Goal: Information Seeking & Learning: Learn about a topic

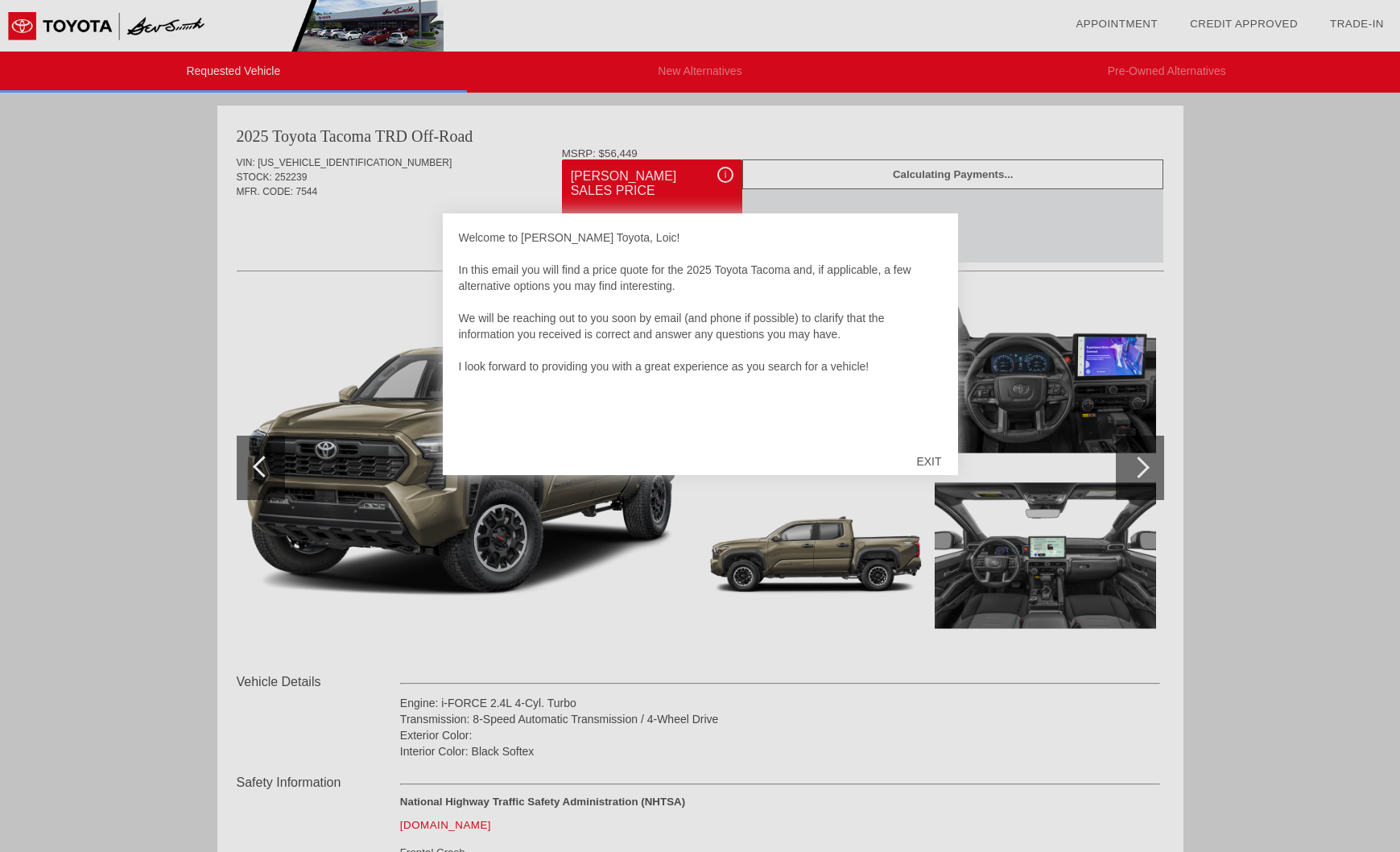
click at [928, 459] on div "EXIT" at bounding box center [928, 461] width 57 height 49
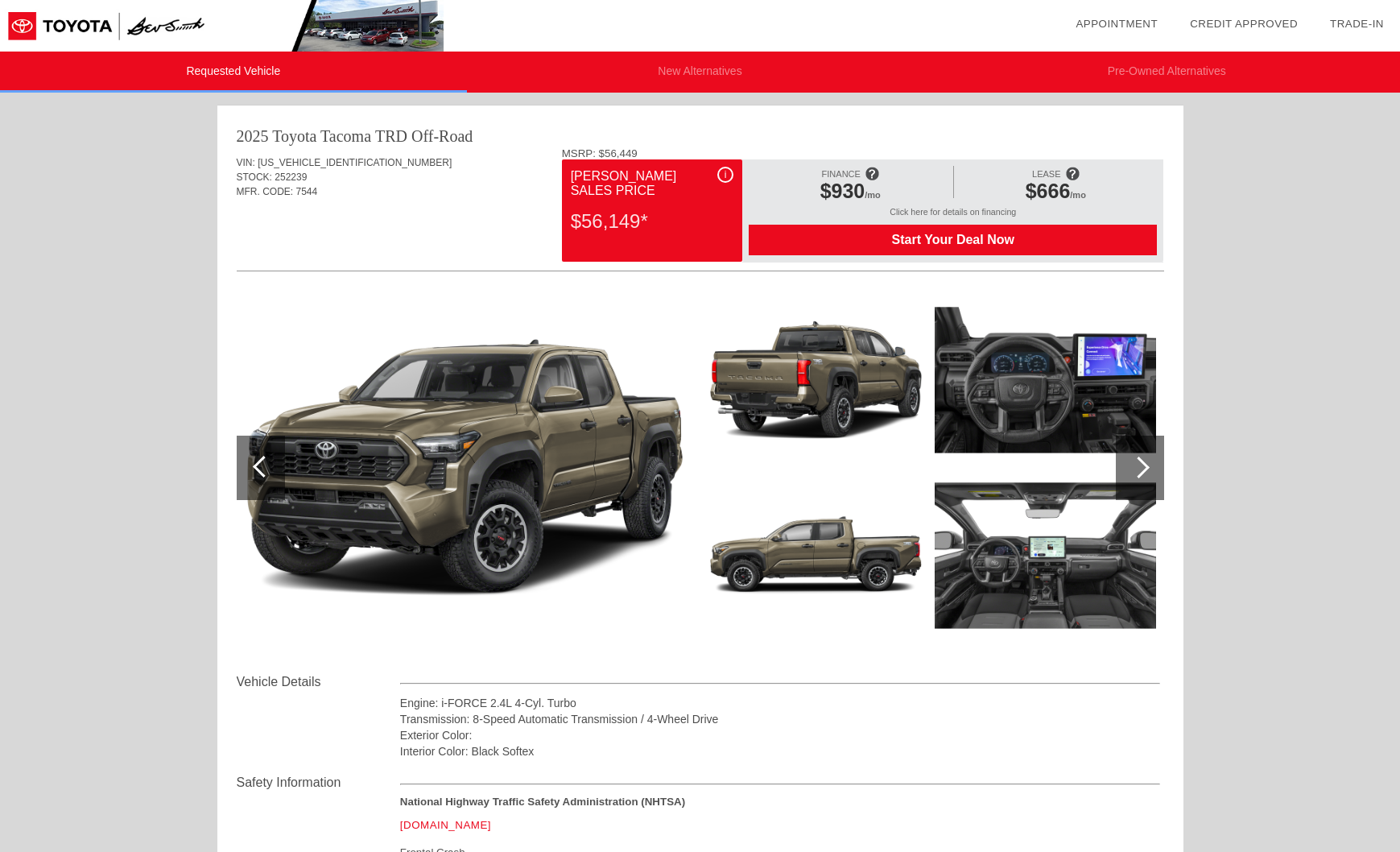
scroll to position [46, 0]
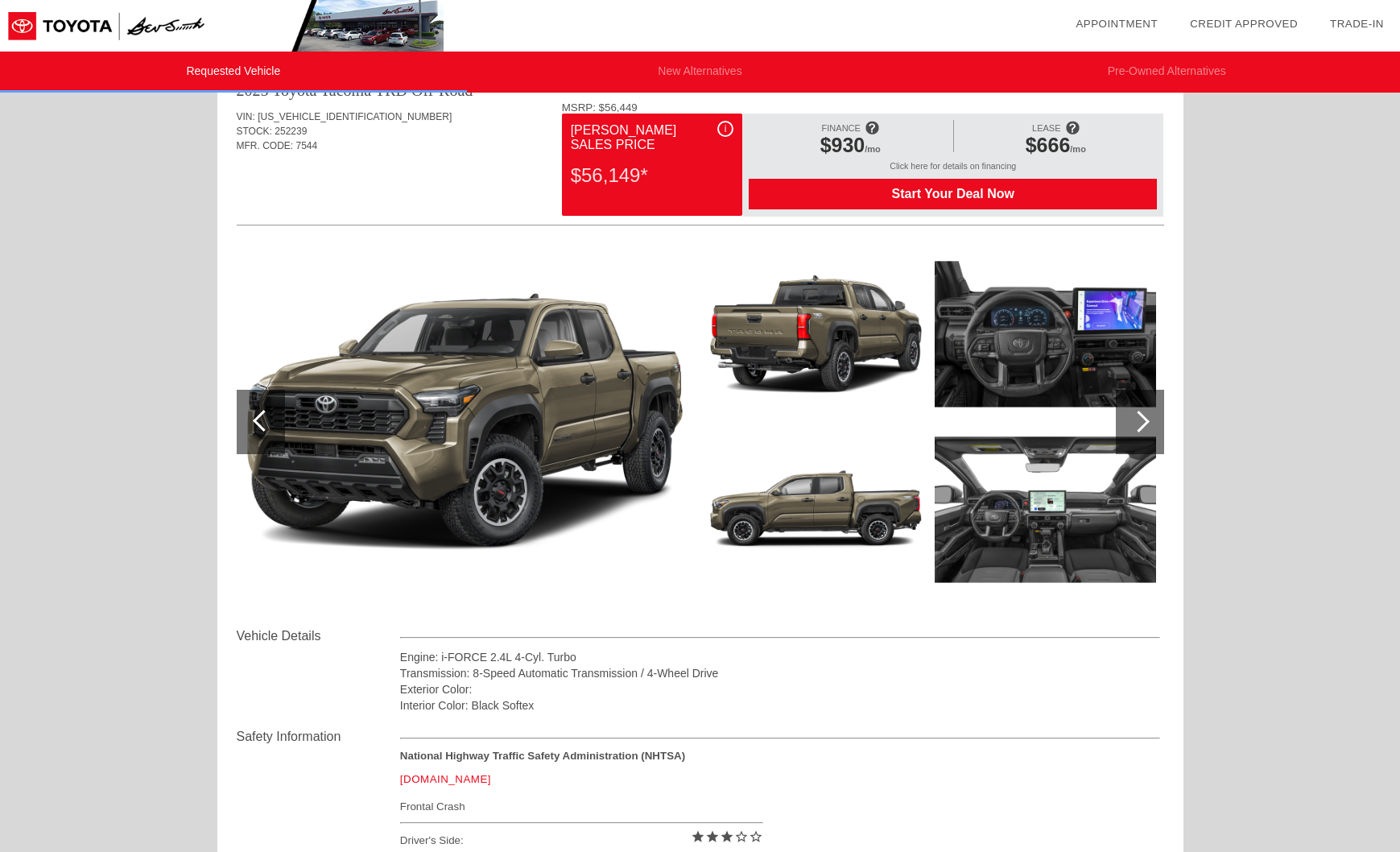
click at [1146, 419] on div at bounding box center [1138, 421] width 21 height 21
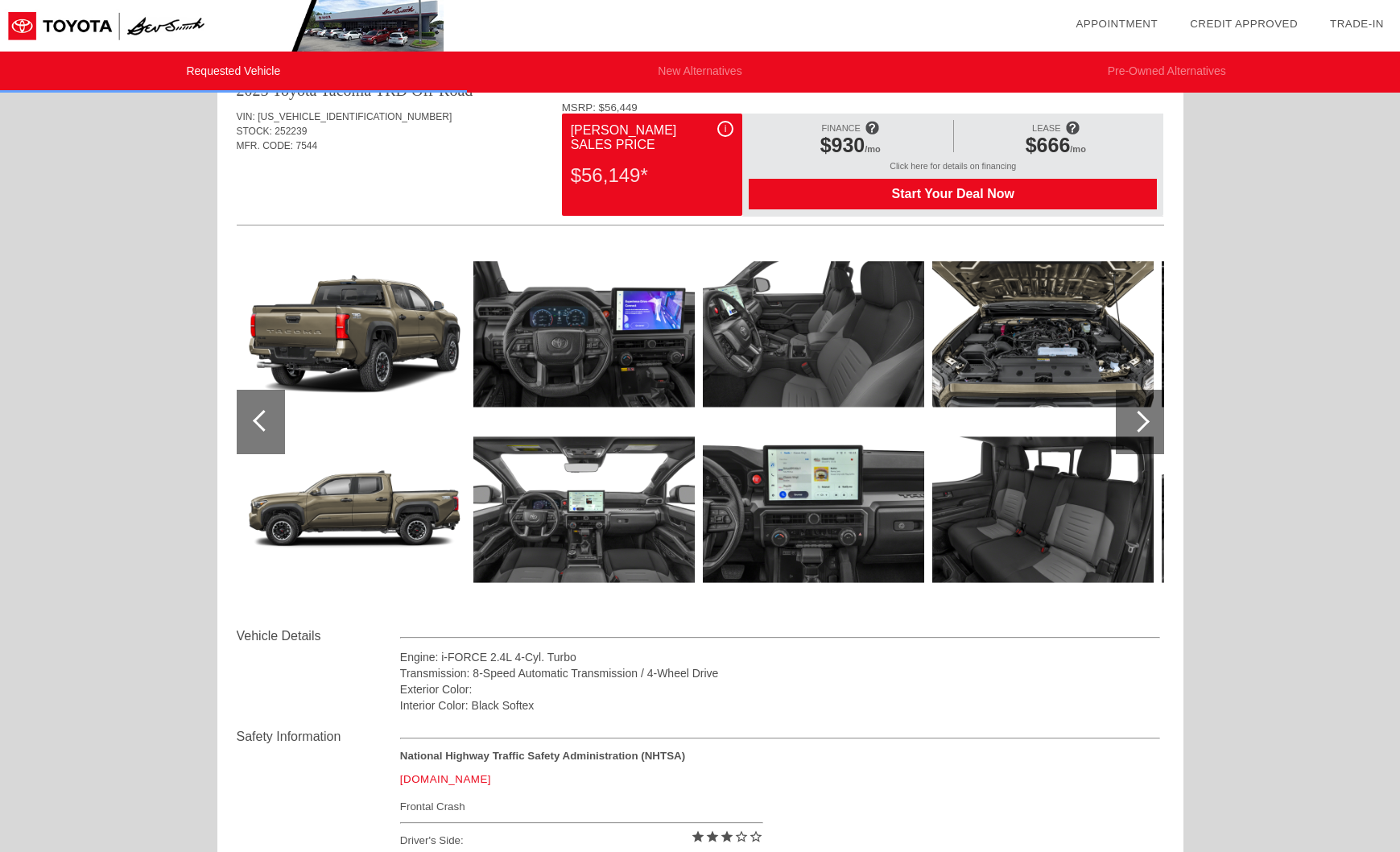
click at [1146, 419] on div at bounding box center [1138, 421] width 21 height 21
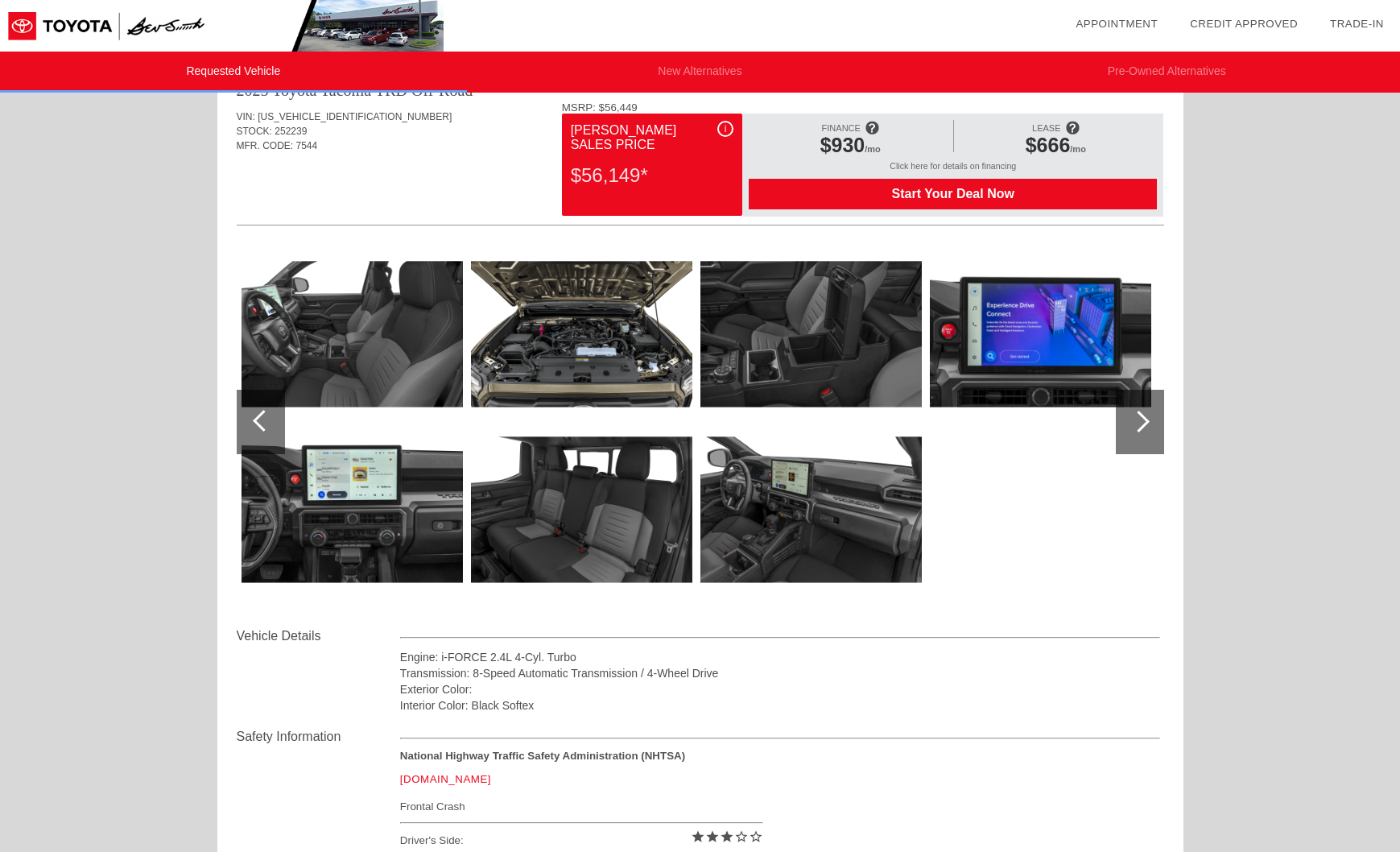
click at [1146, 419] on div at bounding box center [1138, 421] width 21 height 21
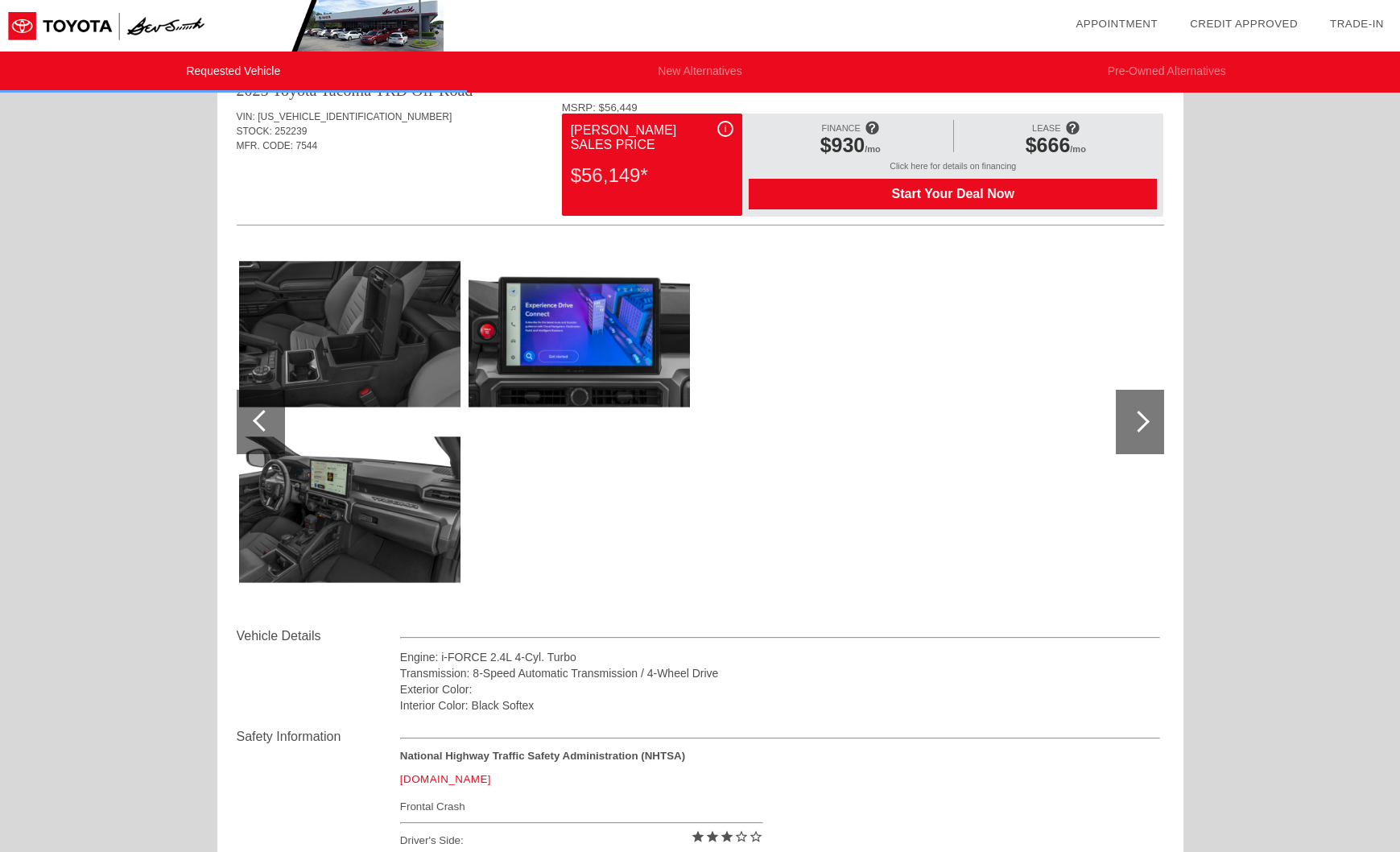
click at [259, 419] on div at bounding box center [264, 420] width 21 height 21
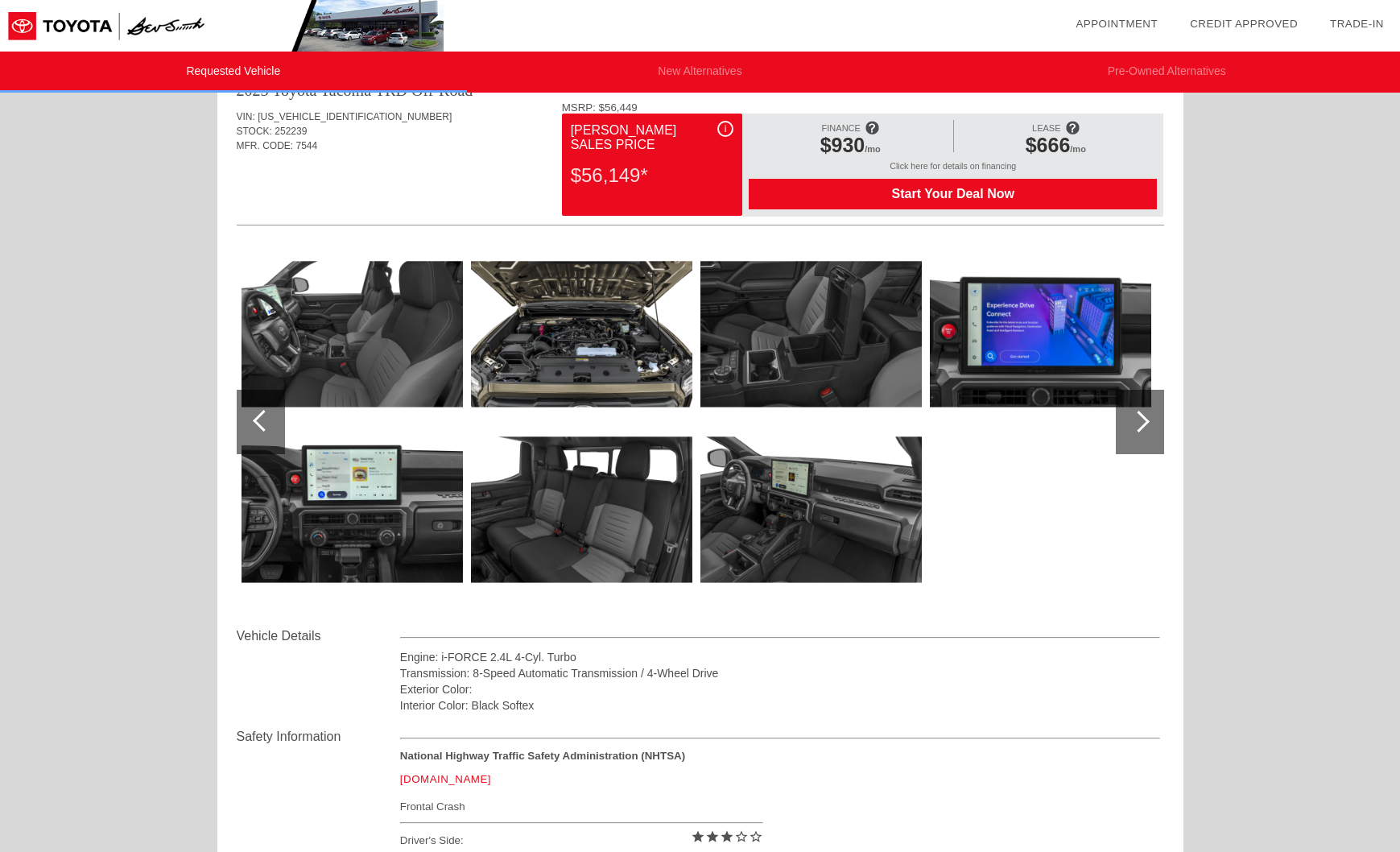
click at [259, 419] on div at bounding box center [264, 420] width 21 height 21
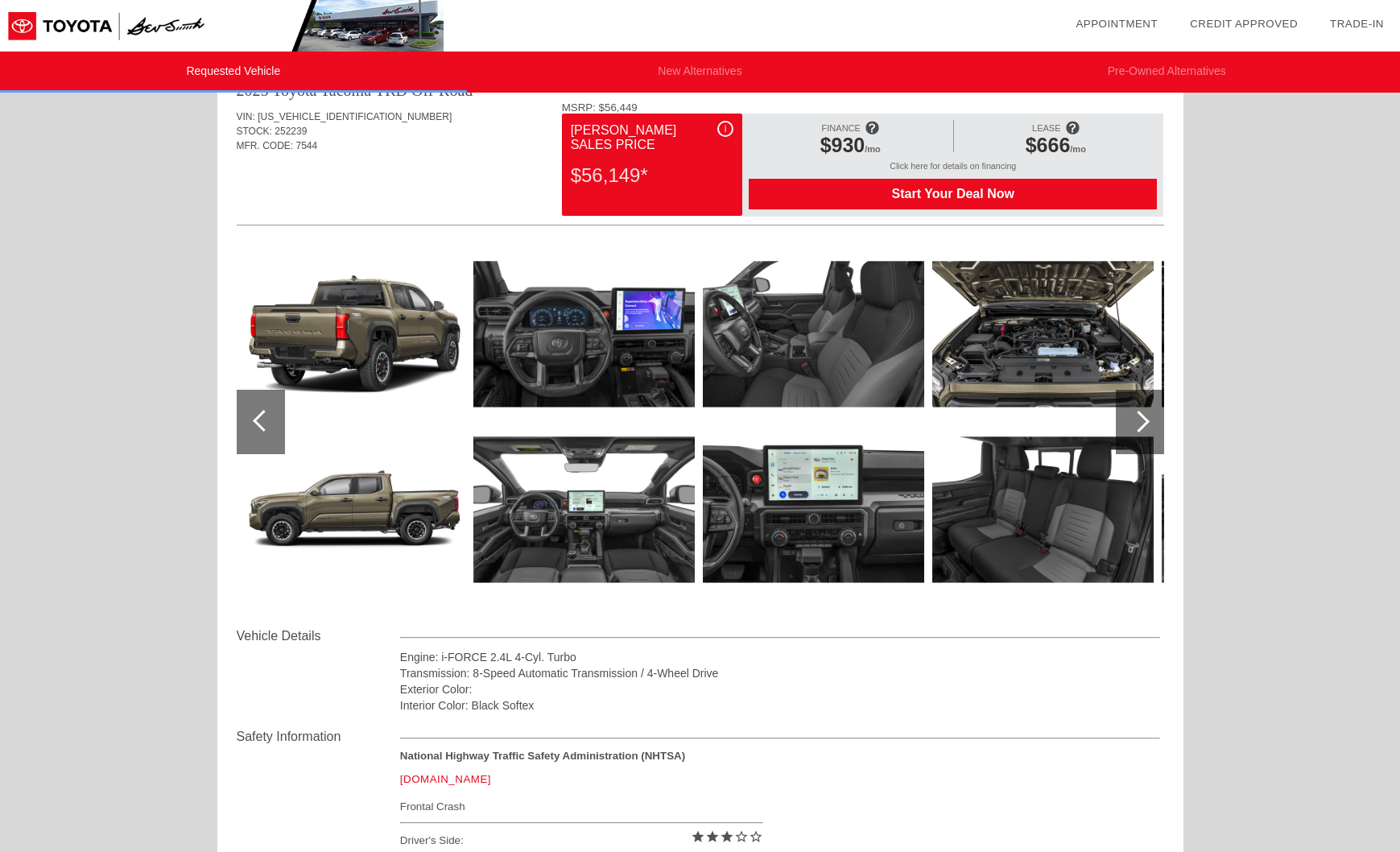
click at [259, 419] on div at bounding box center [264, 420] width 21 height 21
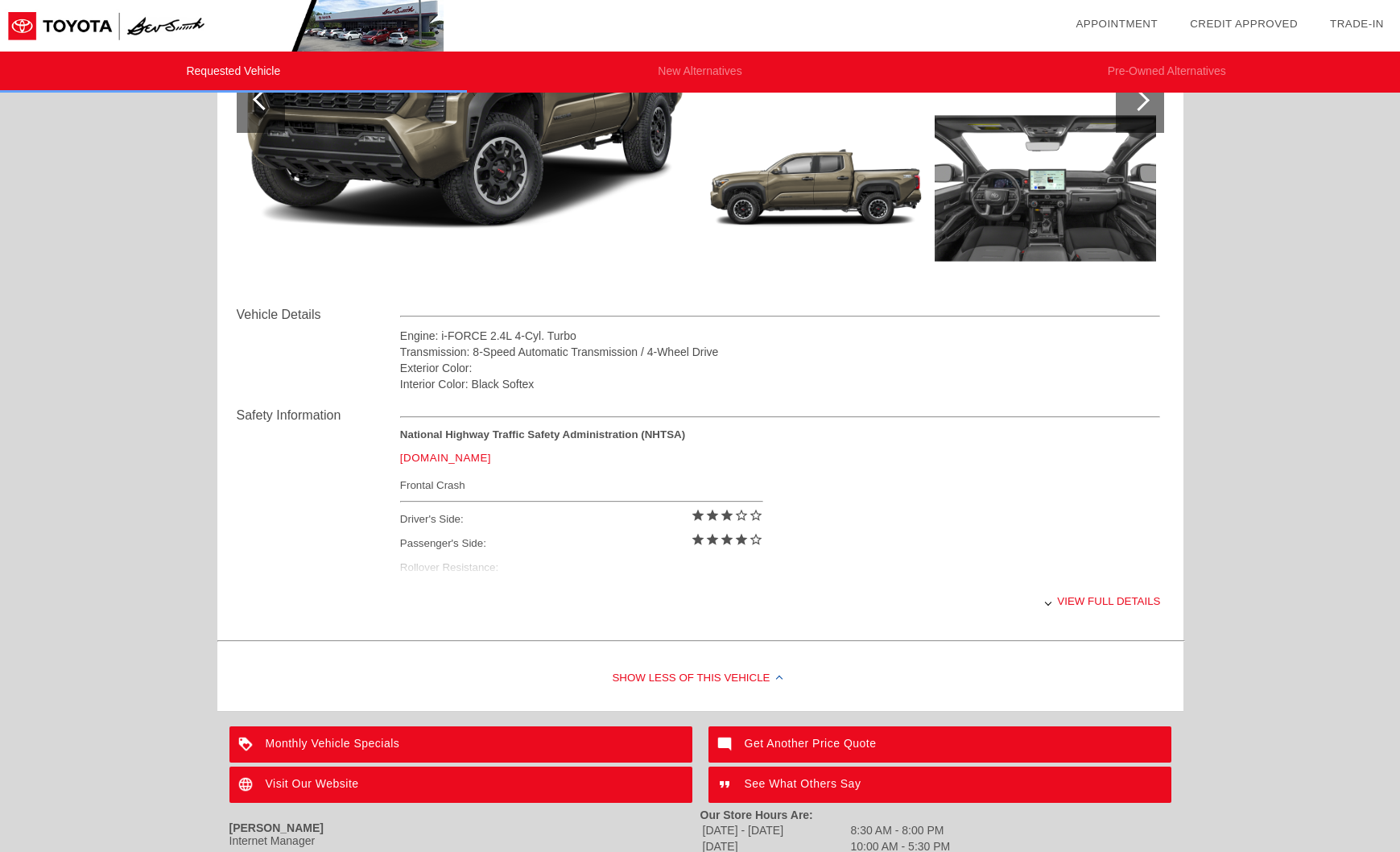
scroll to position [370, 0]
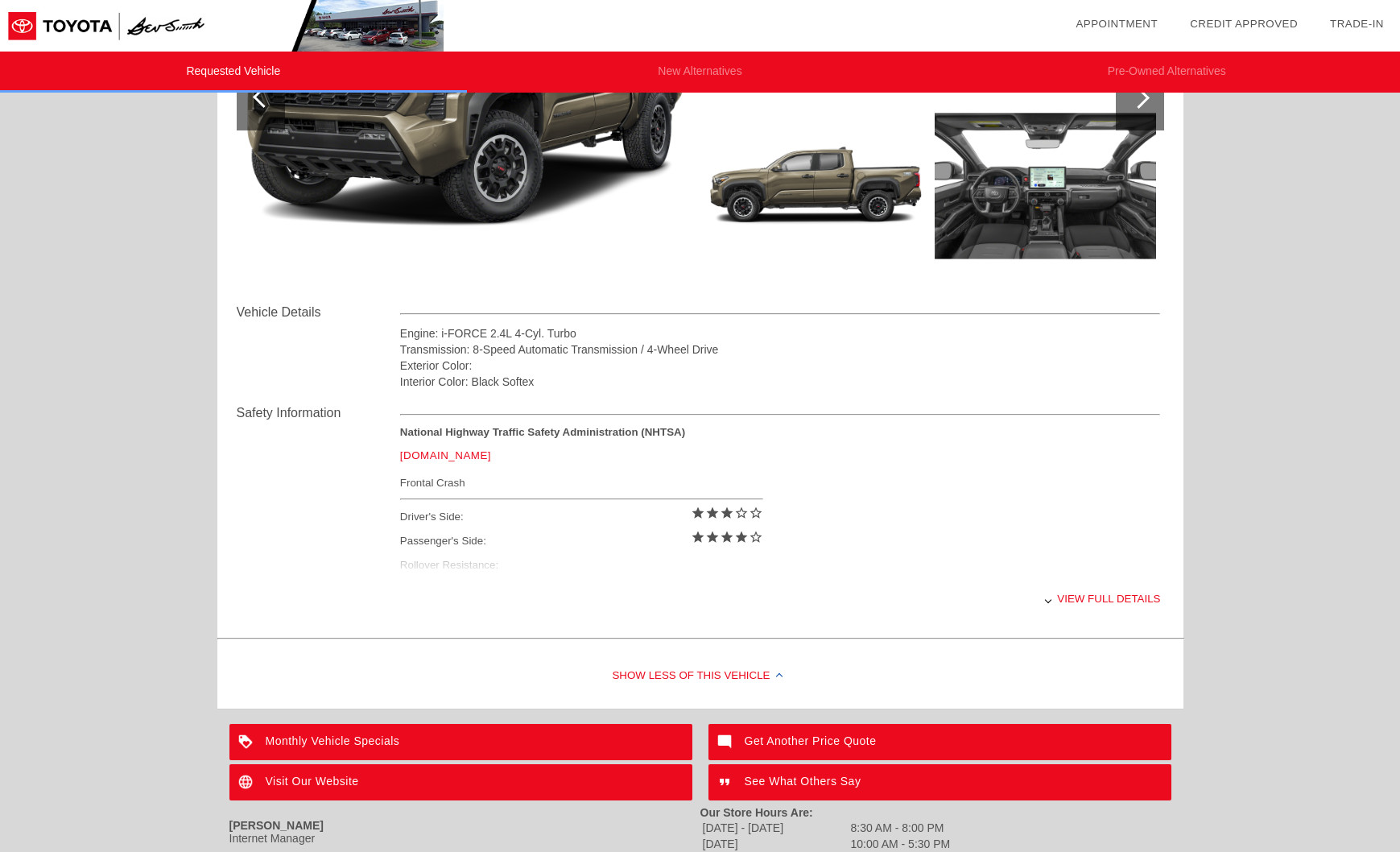
click at [1131, 598] on div "View full details" at bounding box center [780, 599] width 761 height 40
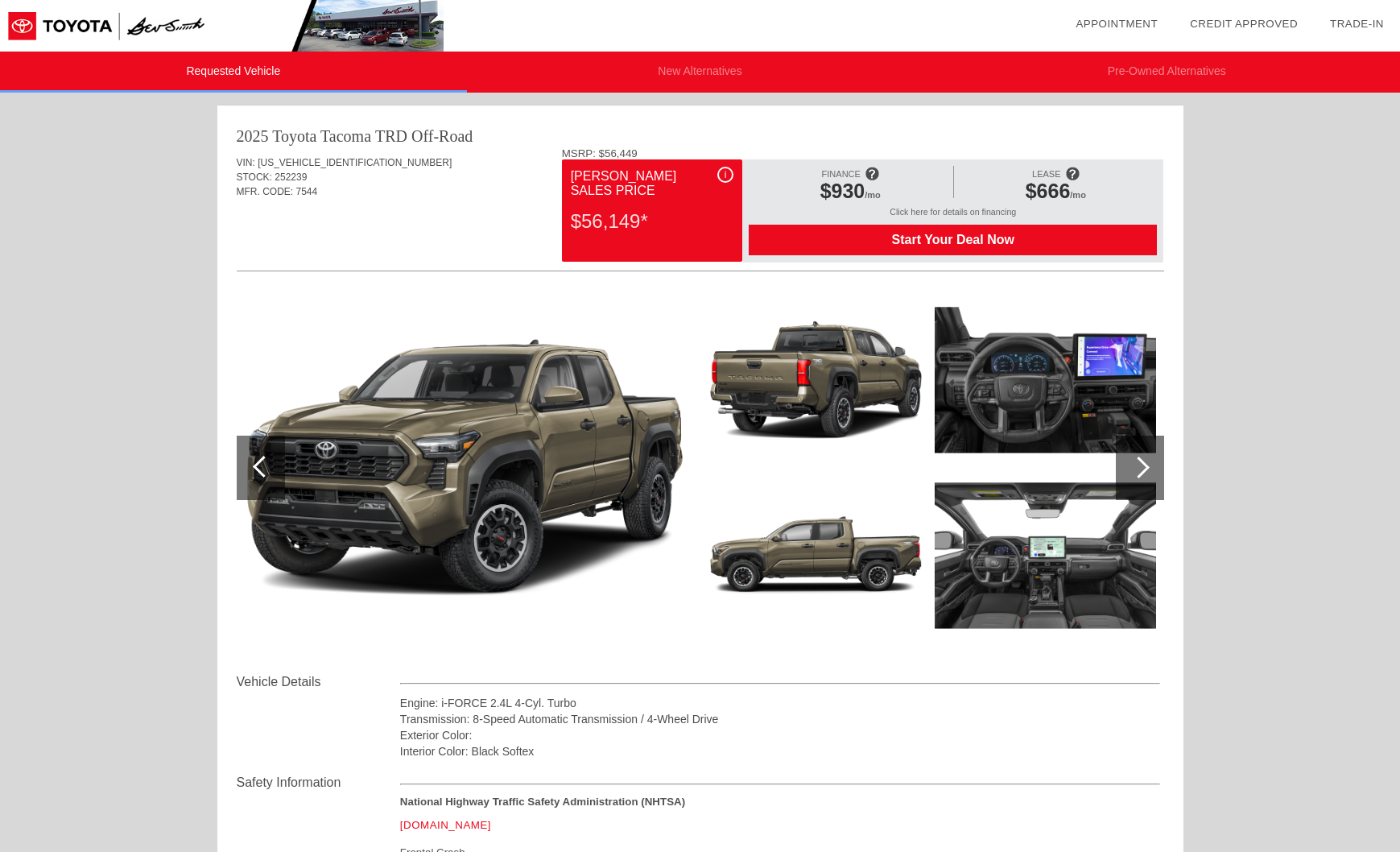
scroll to position [0, 0]
click at [732, 174] on div "i" at bounding box center [725, 175] width 16 height 16
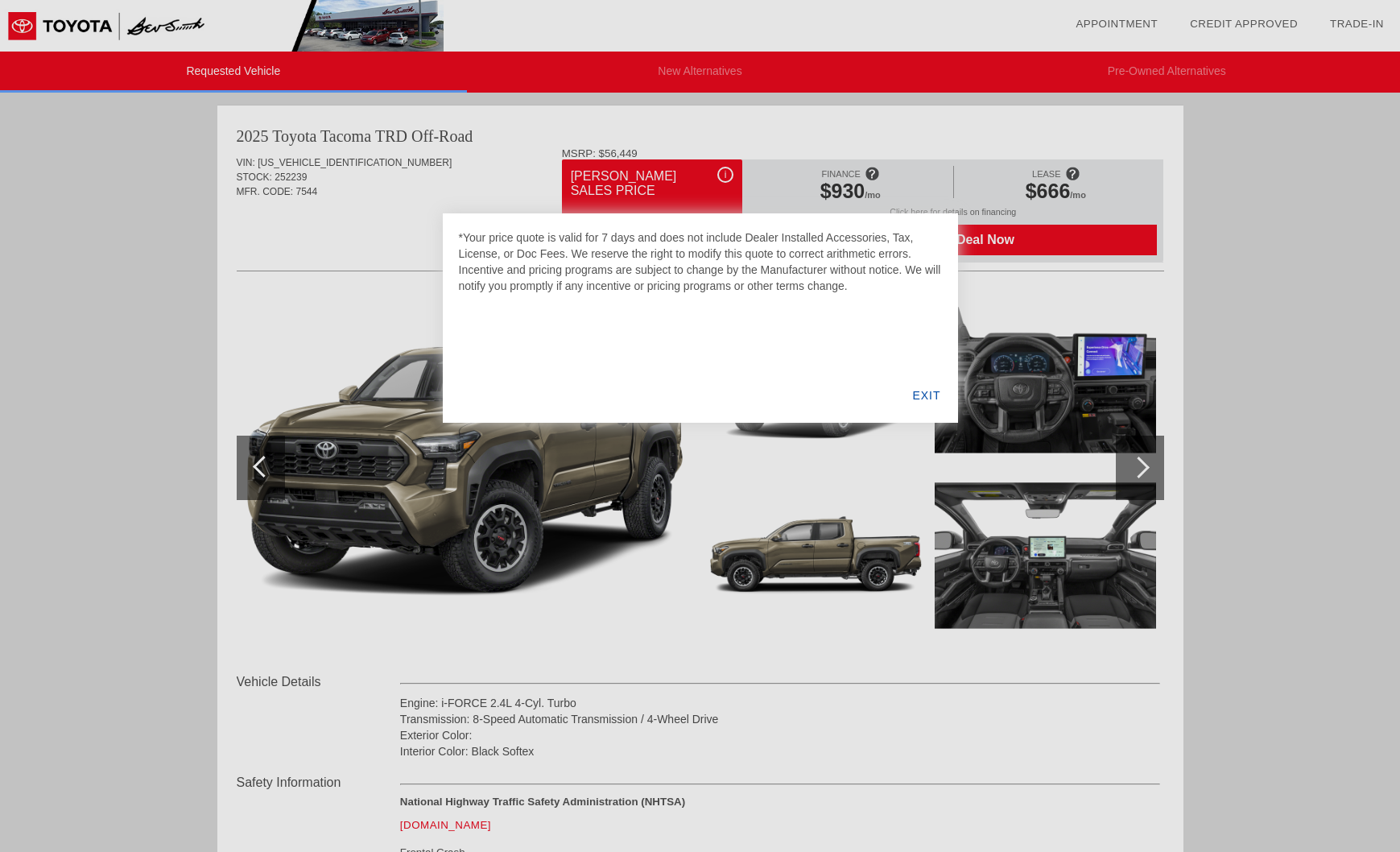
click at [732, 174] on div at bounding box center [700, 426] width 1400 height 852
click at [132, 338] on div at bounding box center [700, 426] width 1400 height 852
click at [928, 397] on div "EXIT" at bounding box center [927, 395] width 62 height 54
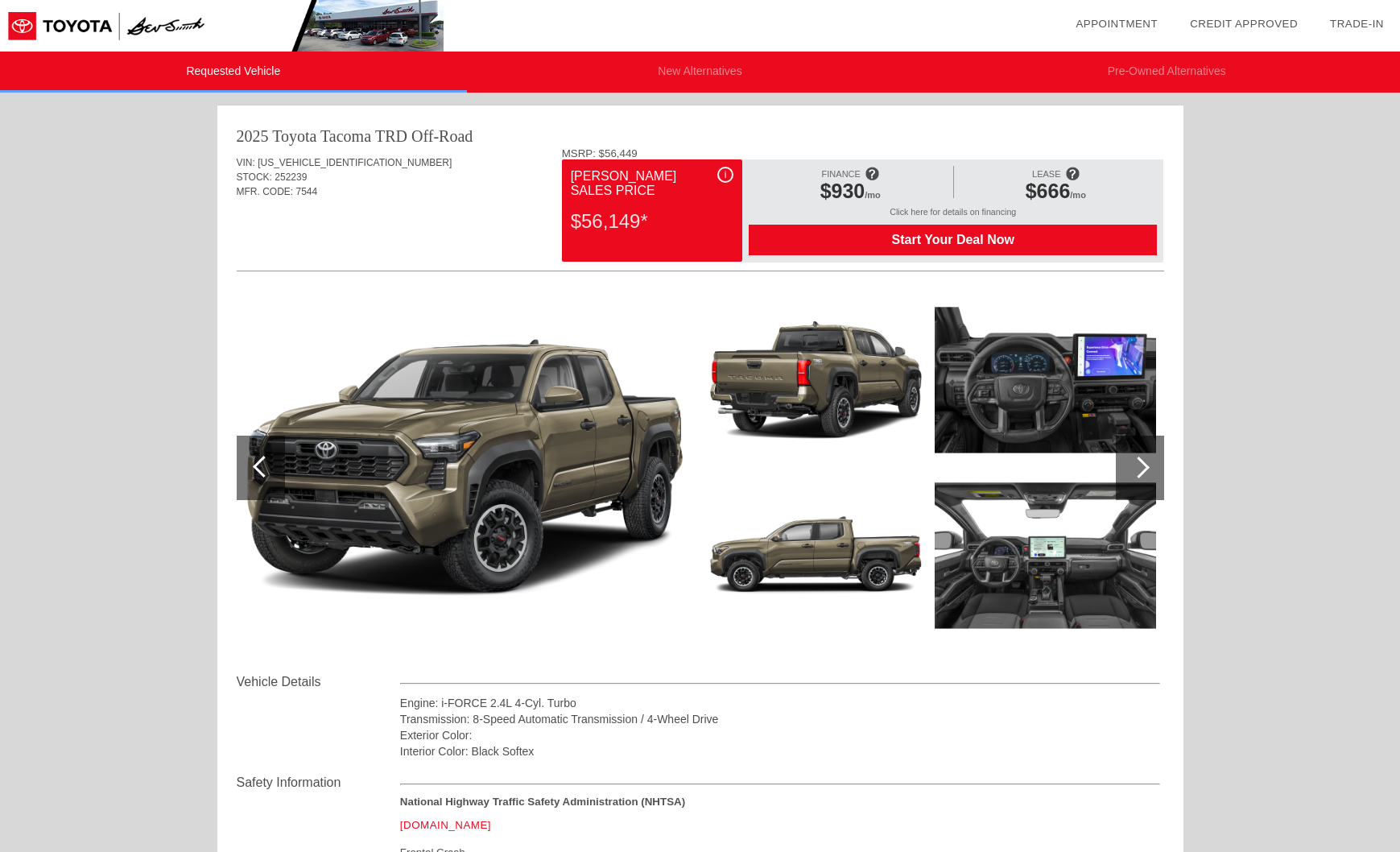
click at [1136, 461] on div at bounding box center [1138, 467] width 21 height 21
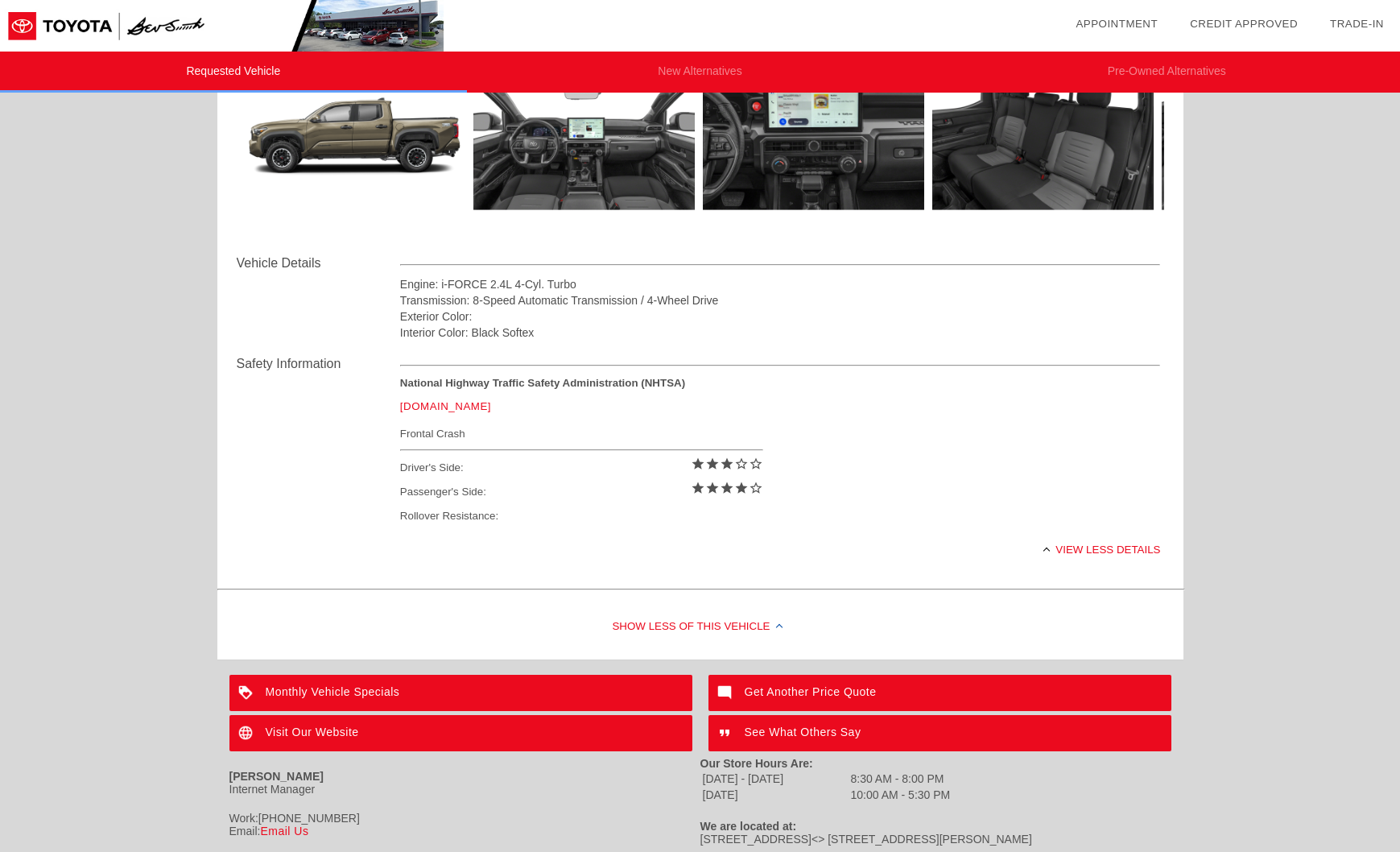
scroll to position [421, 0]
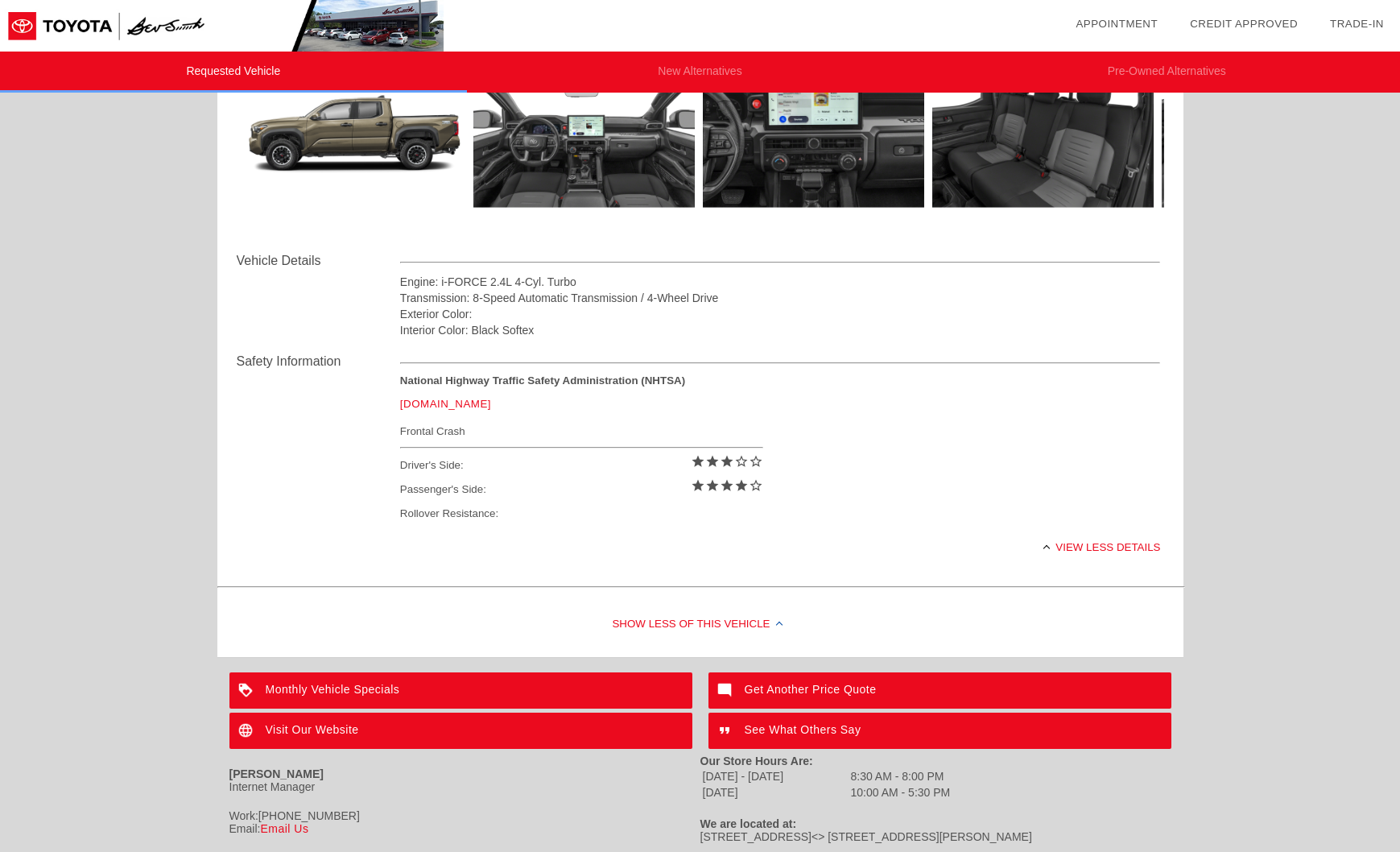
click at [1092, 545] on div "View less details" at bounding box center [780, 546] width 761 height 40
click at [1092, 545] on div "View full details" at bounding box center [780, 546] width 761 height 40
click at [1092, 545] on div "View less details" at bounding box center [780, 546] width 761 height 40
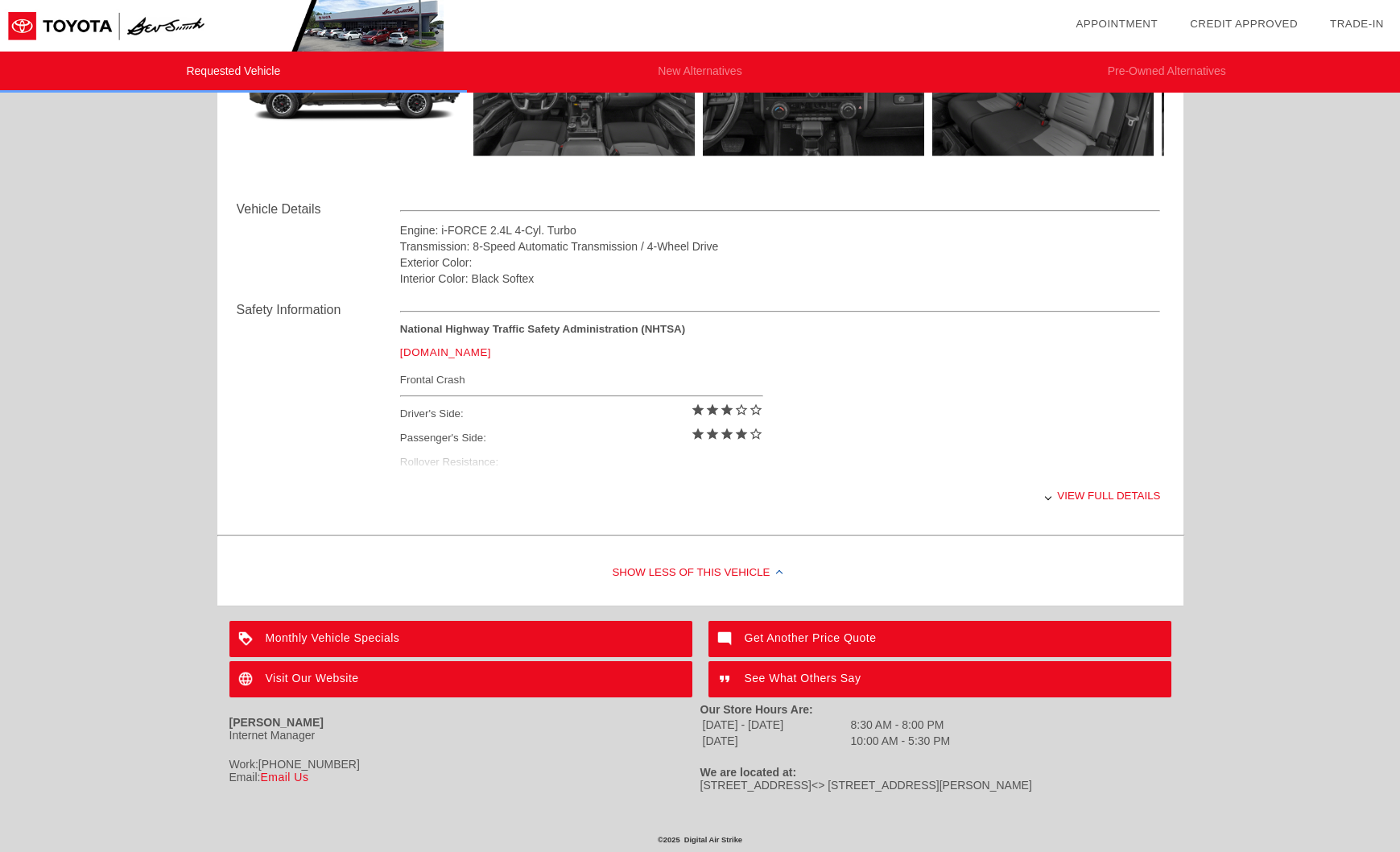
scroll to position [473, 0]
click at [724, 573] on div "Show Less of this Vehicle" at bounding box center [700, 573] width 966 height 64
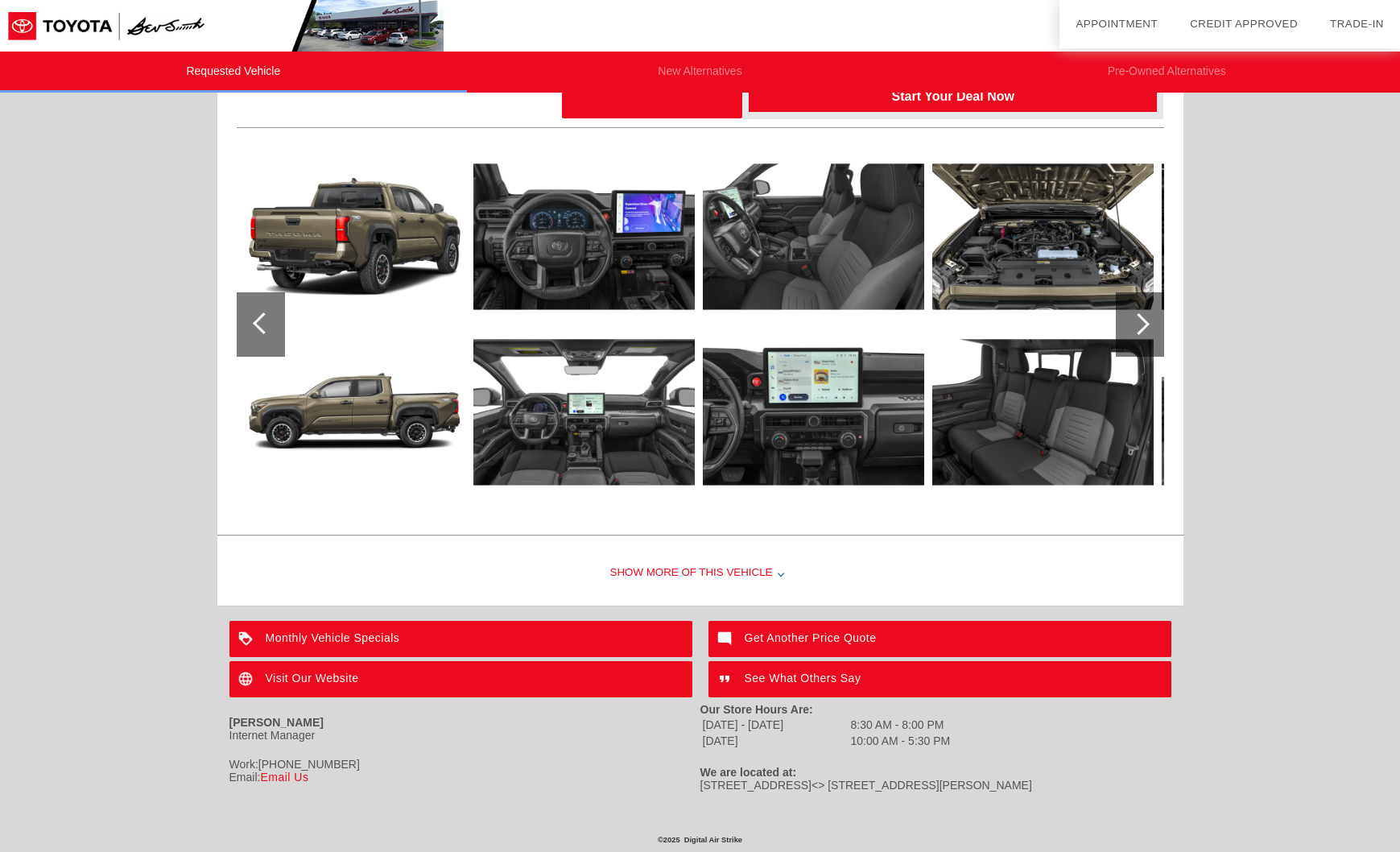
scroll to position [144, 0]
click at [745, 574] on div "Show More of this Vehicle" at bounding box center [700, 573] width 966 height 64
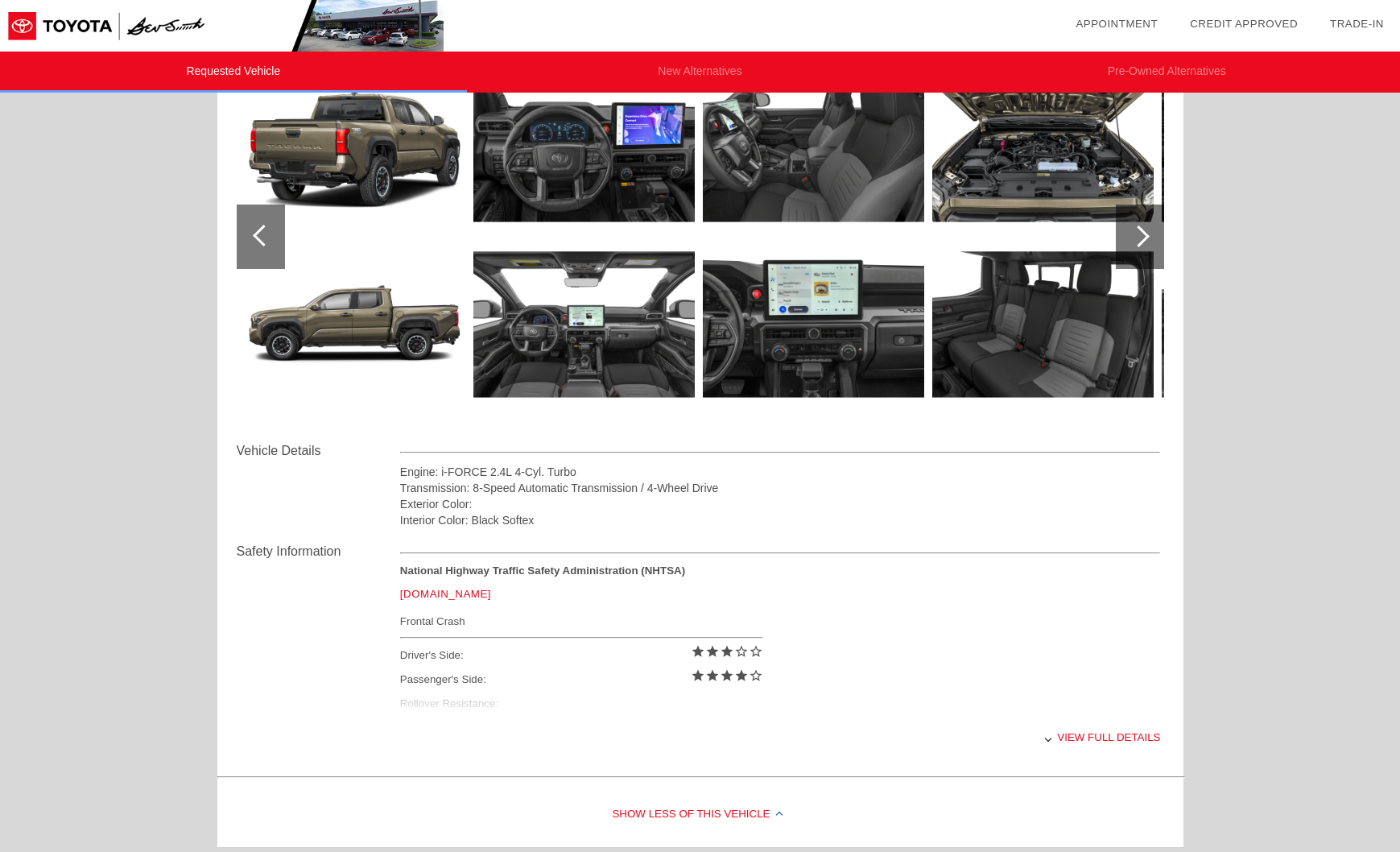
scroll to position [233, 0]
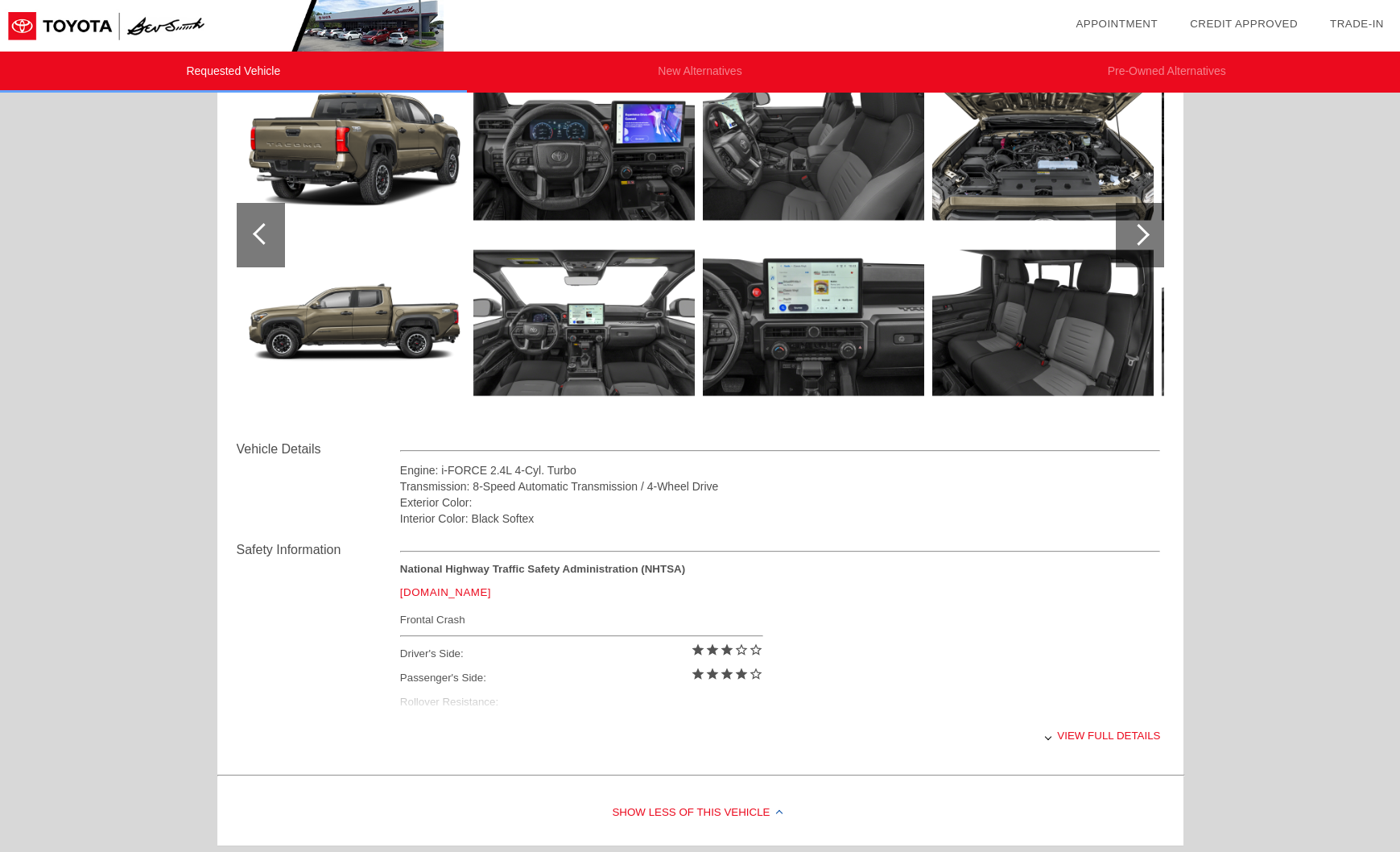
click at [446, 705] on div "National Highway Traffic Safety Administration (NHTSA) [DOMAIN_NAME] Frontal Cr…" at bounding box center [780, 639] width 761 height 153
click at [462, 673] on div "Passenger's Side: star star star star star_border" at bounding box center [581, 677] width 363 height 24
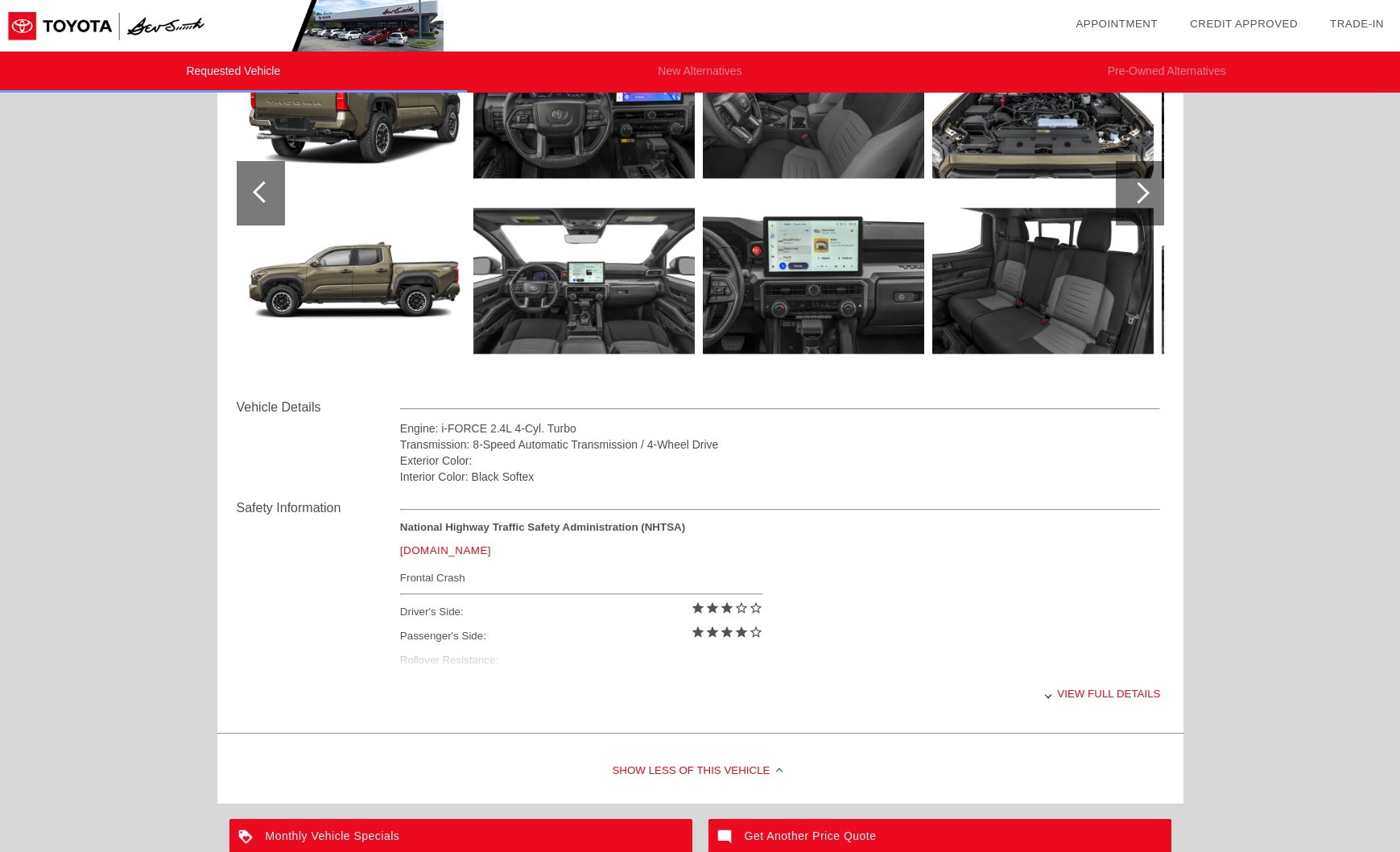
scroll to position [283, 0]
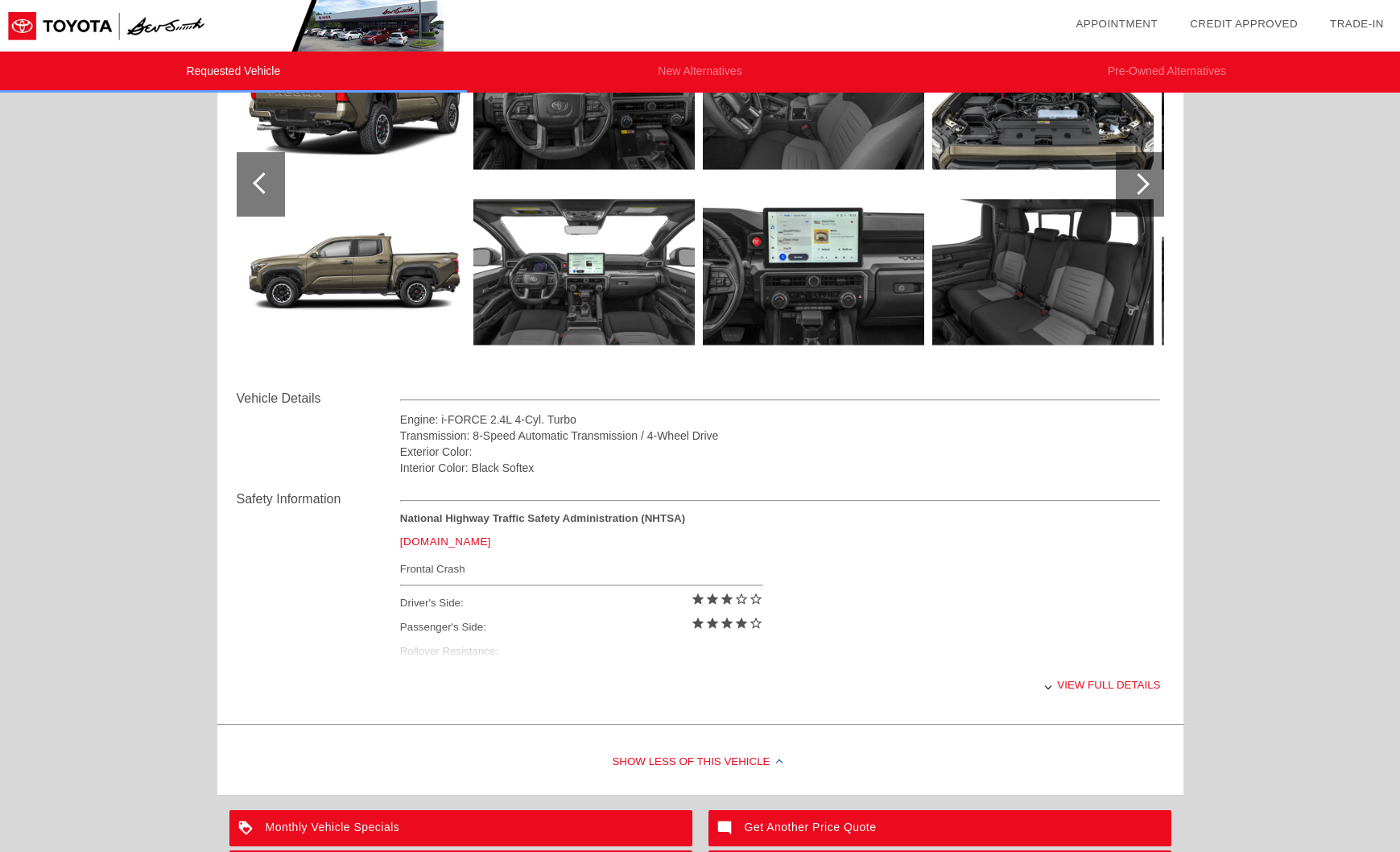
click at [1099, 686] on div "View full details" at bounding box center [780, 684] width 761 height 40
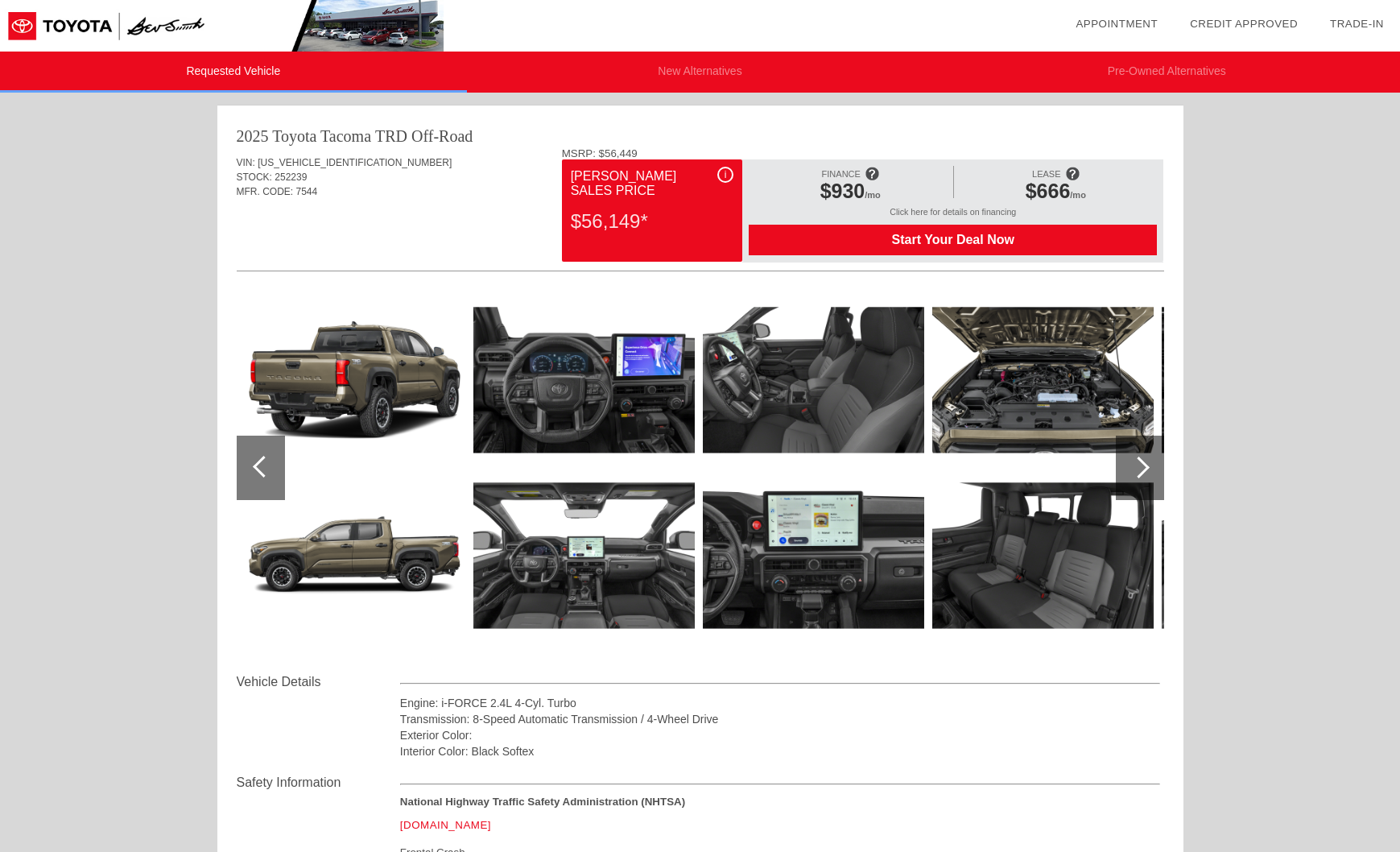
scroll to position [0, 0]
click at [257, 456] on div at bounding box center [261, 468] width 49 height 64
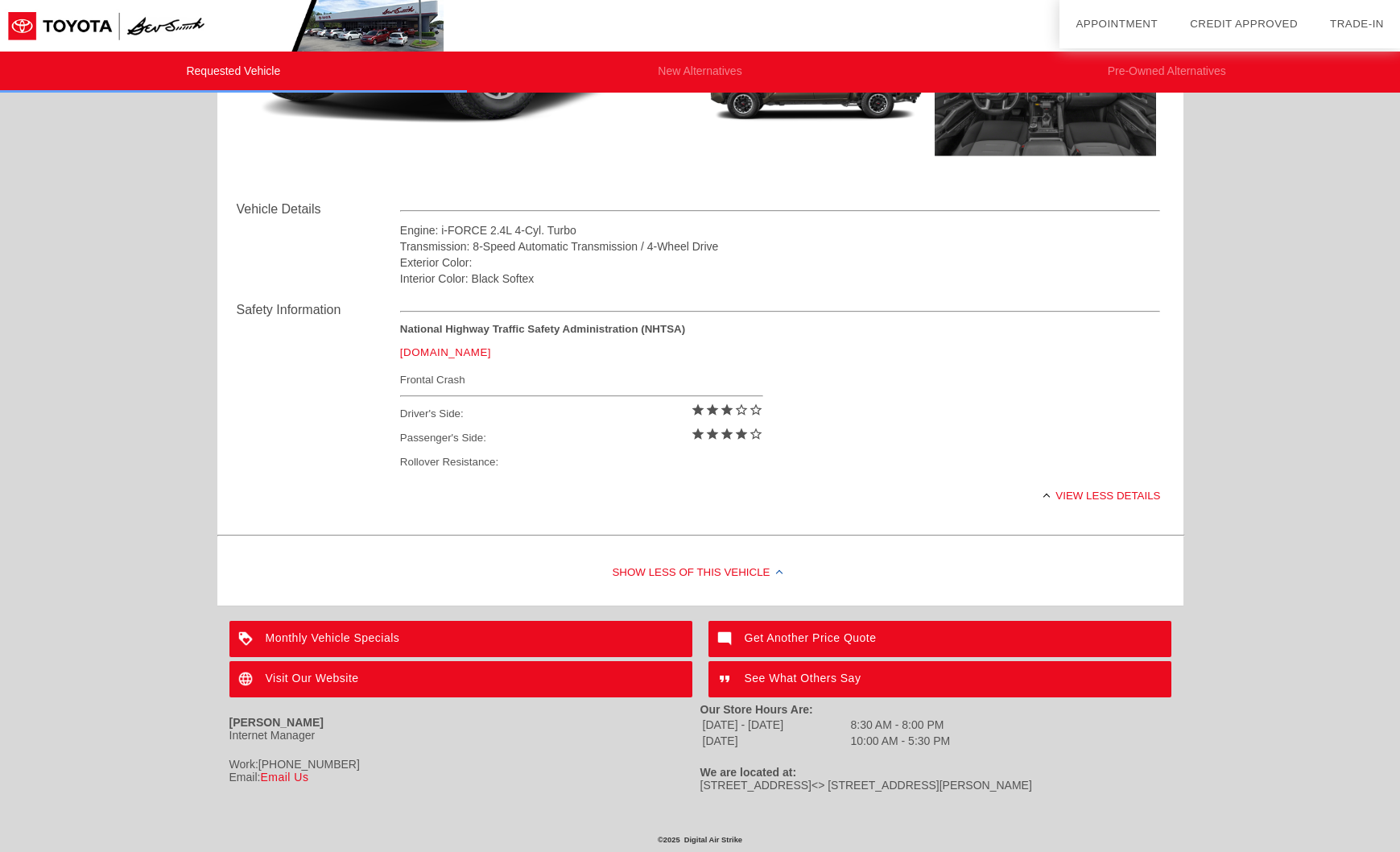
scroll to position [473, 0]
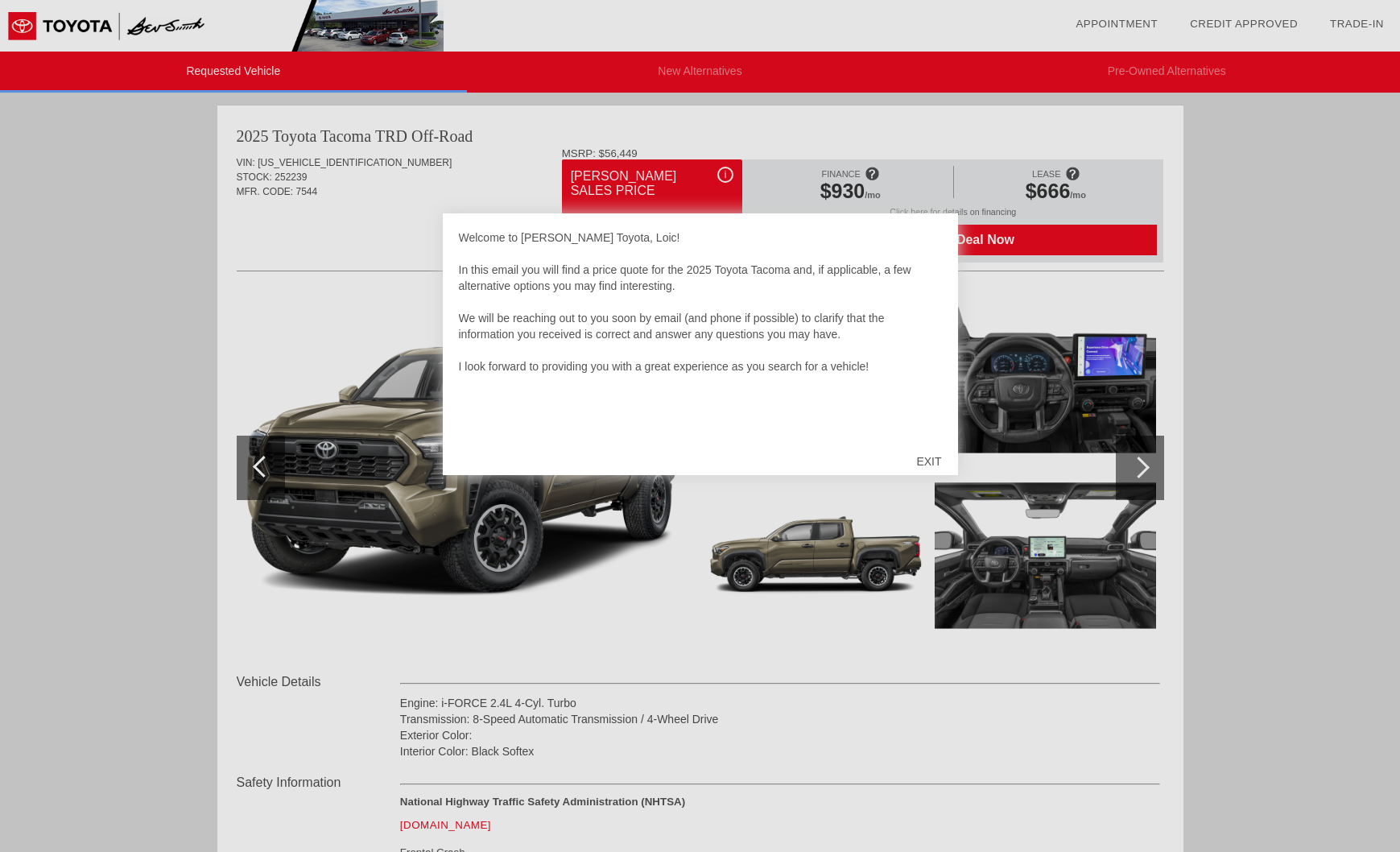
click at [926, 458] on div "EXIT" at bounding box center [928, 461] width 57 height 49
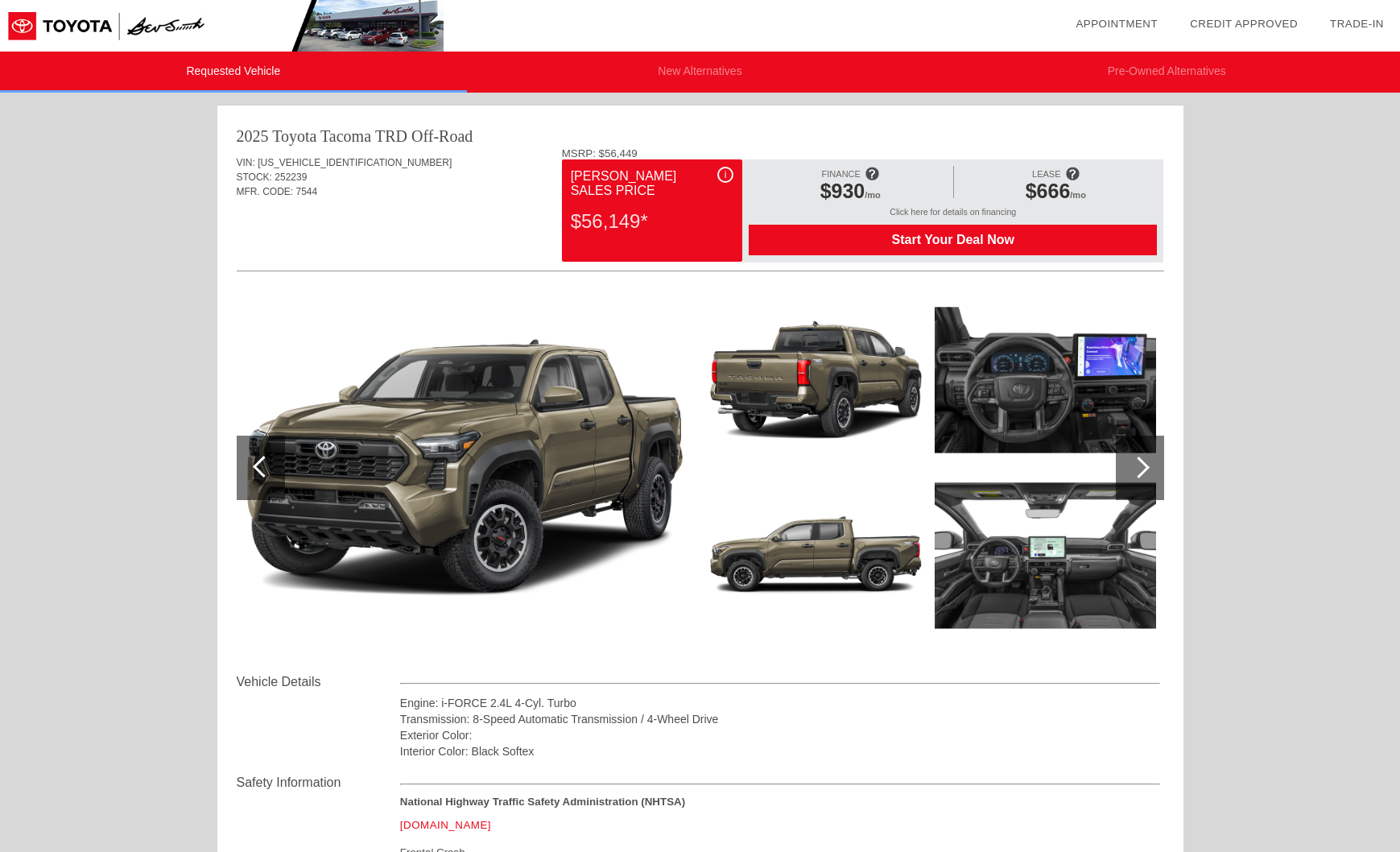
scroll to position [3, 0]
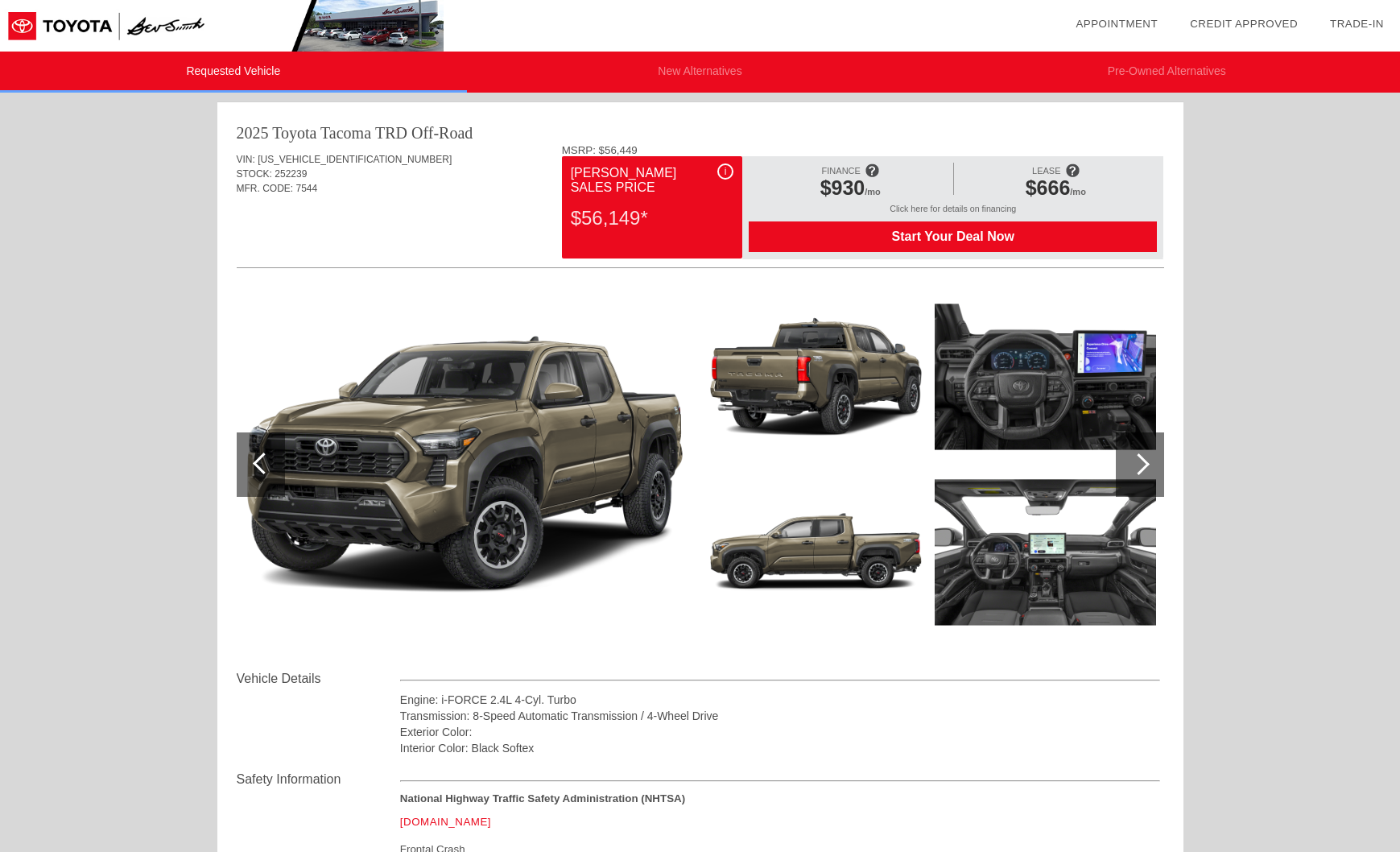
click at [1135, 455] on div at bounding box center [1140, 465] width 49 height 64
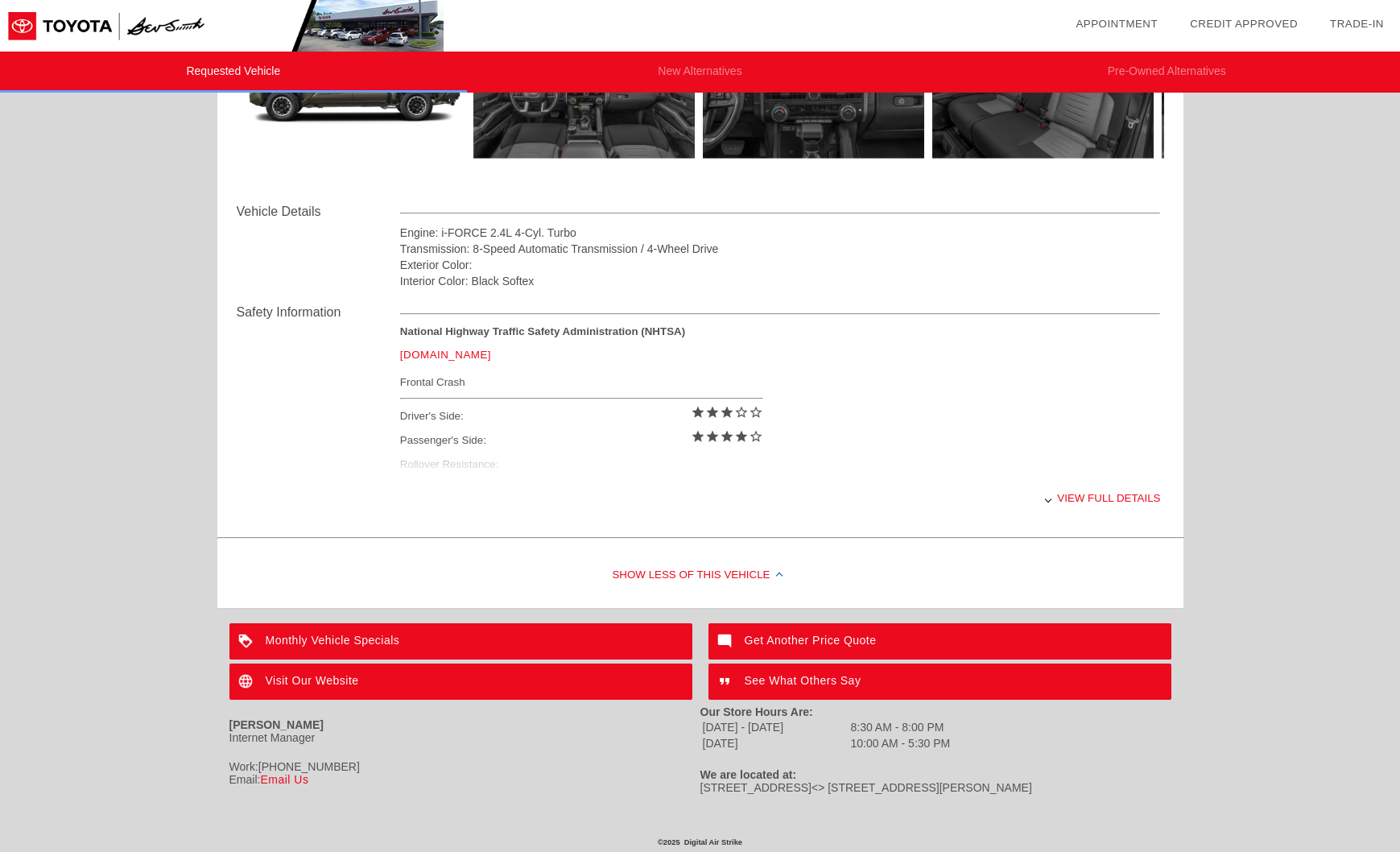
scroll to position [472, 0]
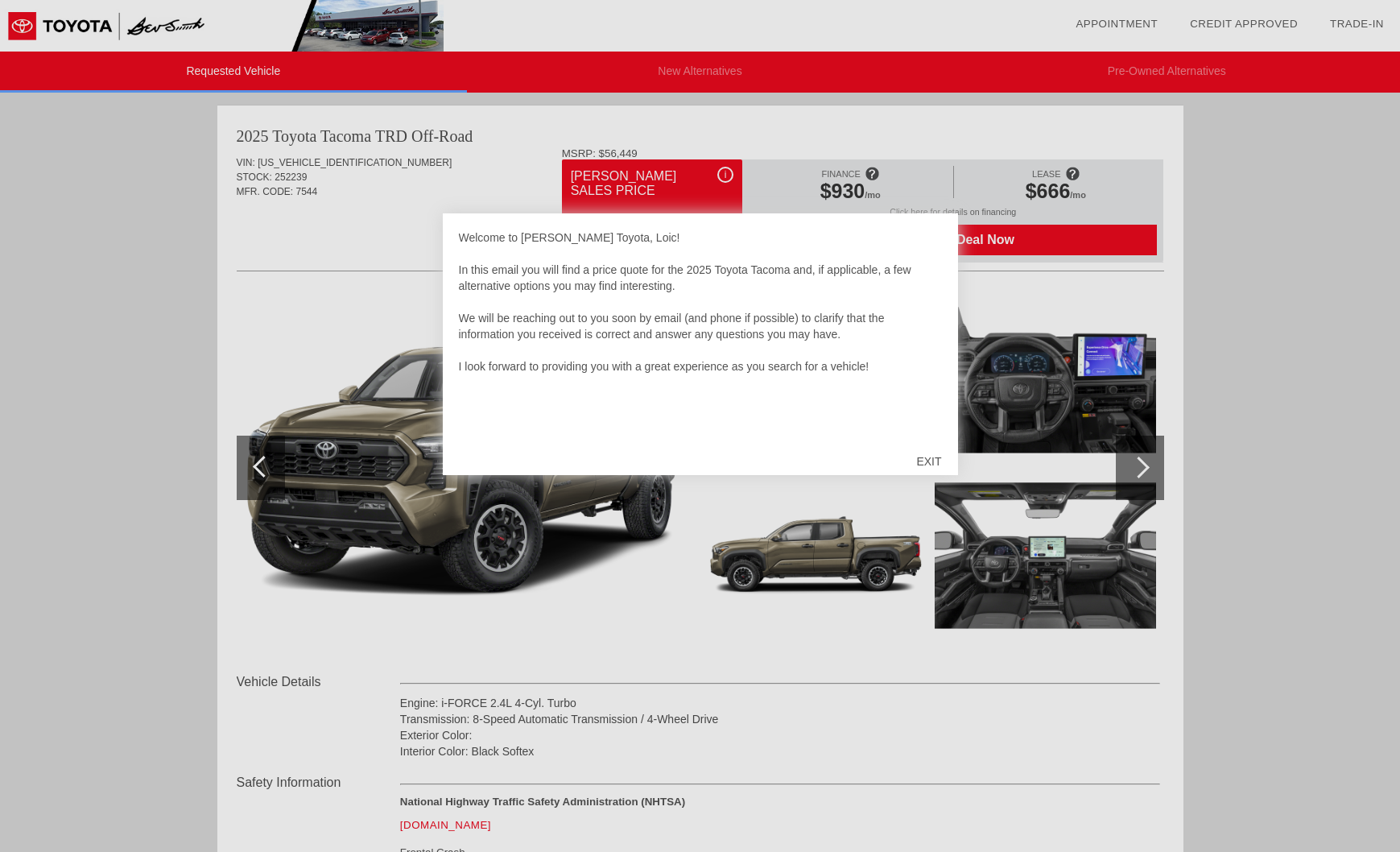
click at [935, 456] on div "EXIT" at bounding box center [928, 461] width 57 height 49
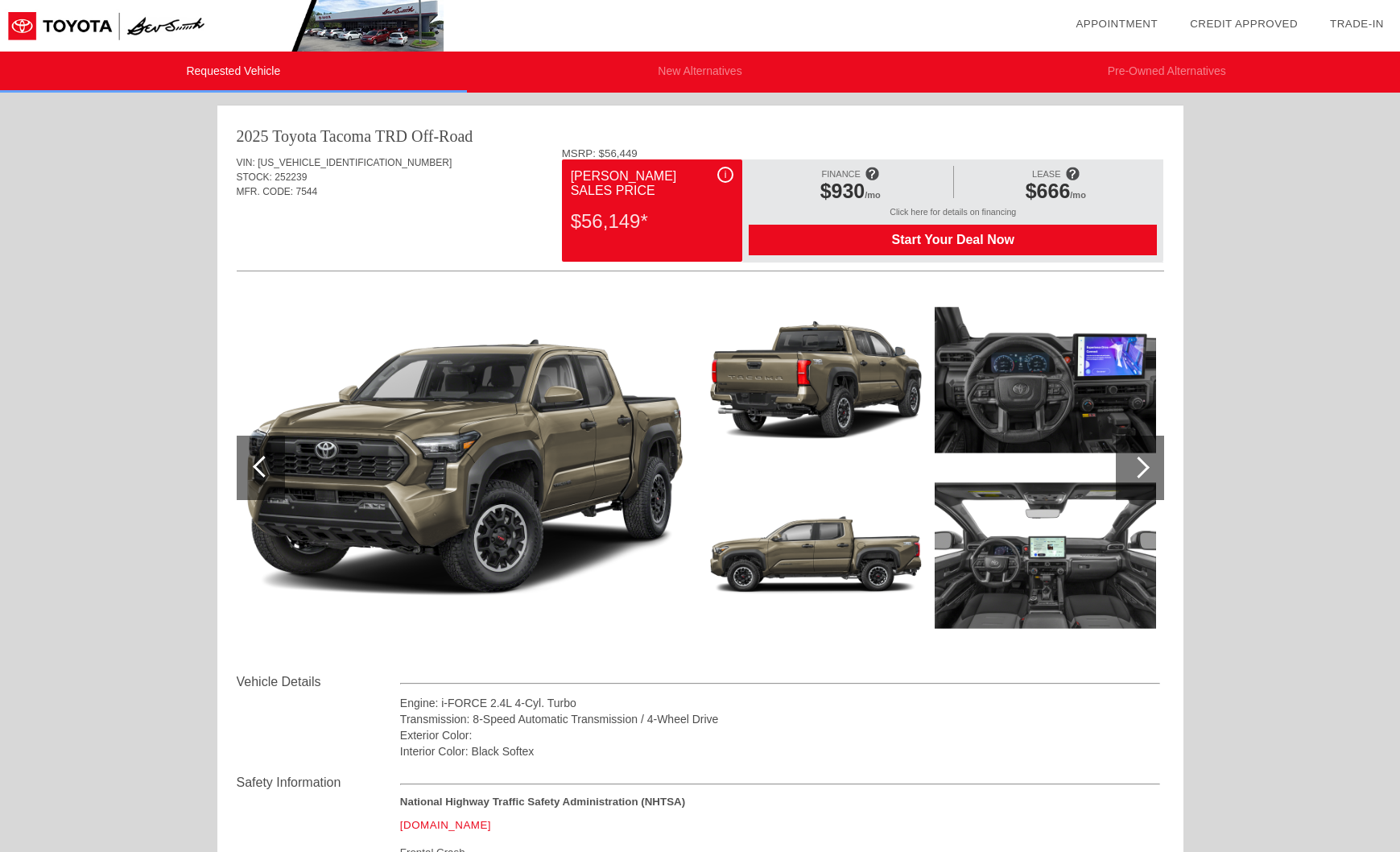
scroll to position [472, 0]
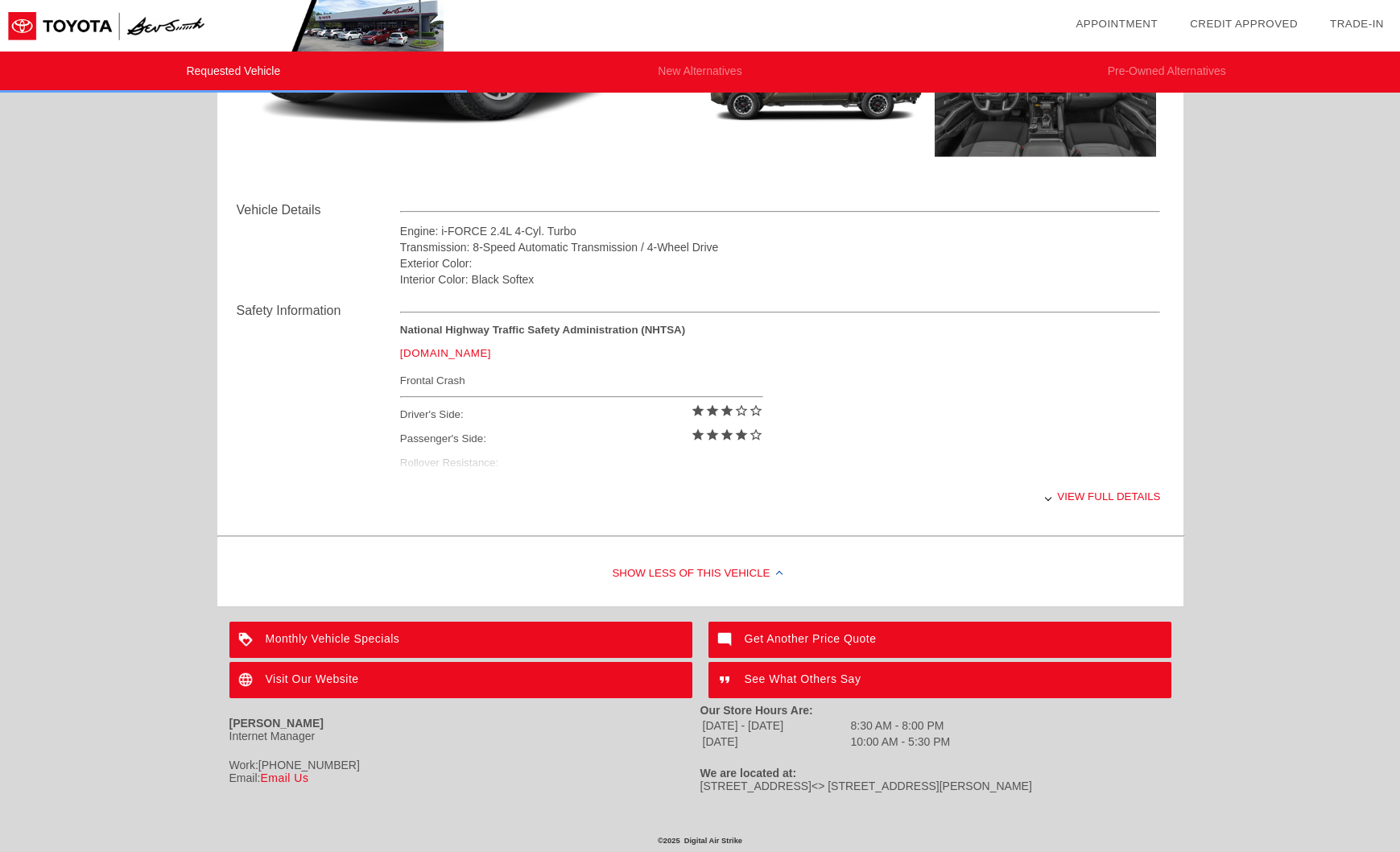
click at [1141, 469] on div "National Highway Traffic Safety Administration (NHTSA) [DOMAIN_NAME] Frontal Cr…" at bounding box center [780, 401] width 761 height 153
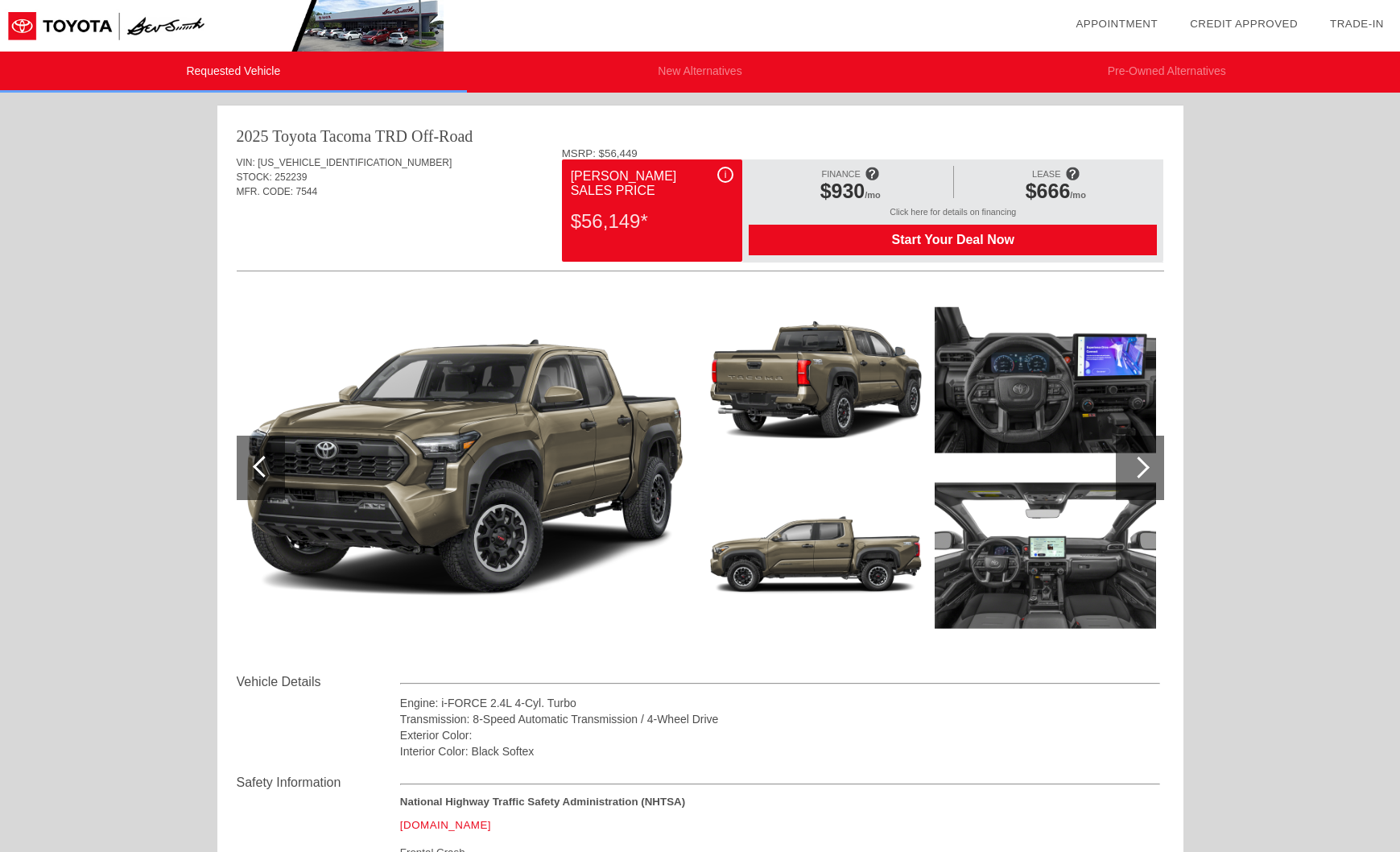
scroll to position [0, 0]
click at [1141, 465] on div at bounding box center [1138, 467] width 21 height 21
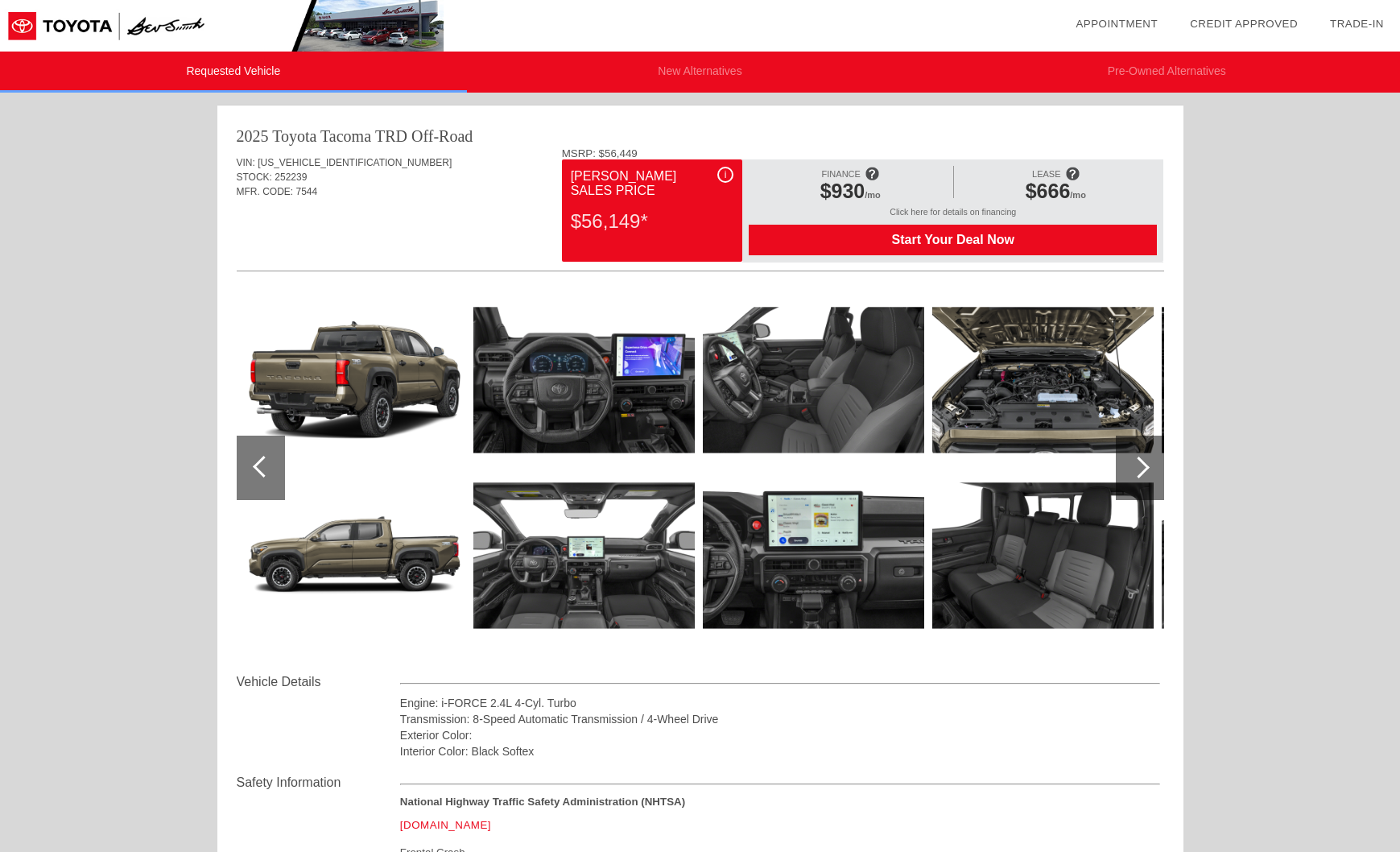
click at [1141, 465] on div at bounding box center [1138, 467] width 21 height 21
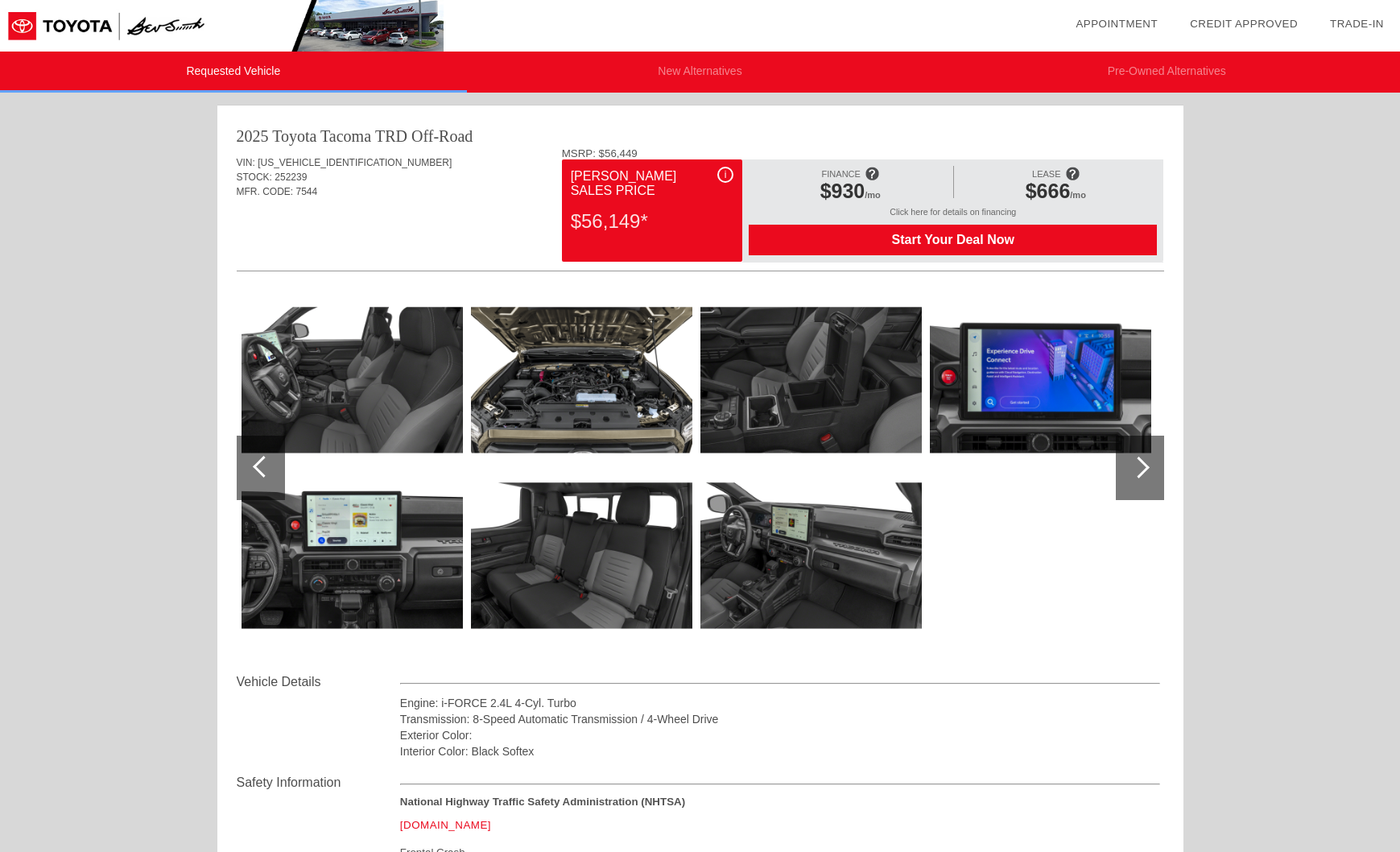
click at [1035, 387] on img at bounding box center [1040, 379] width 221 height 166
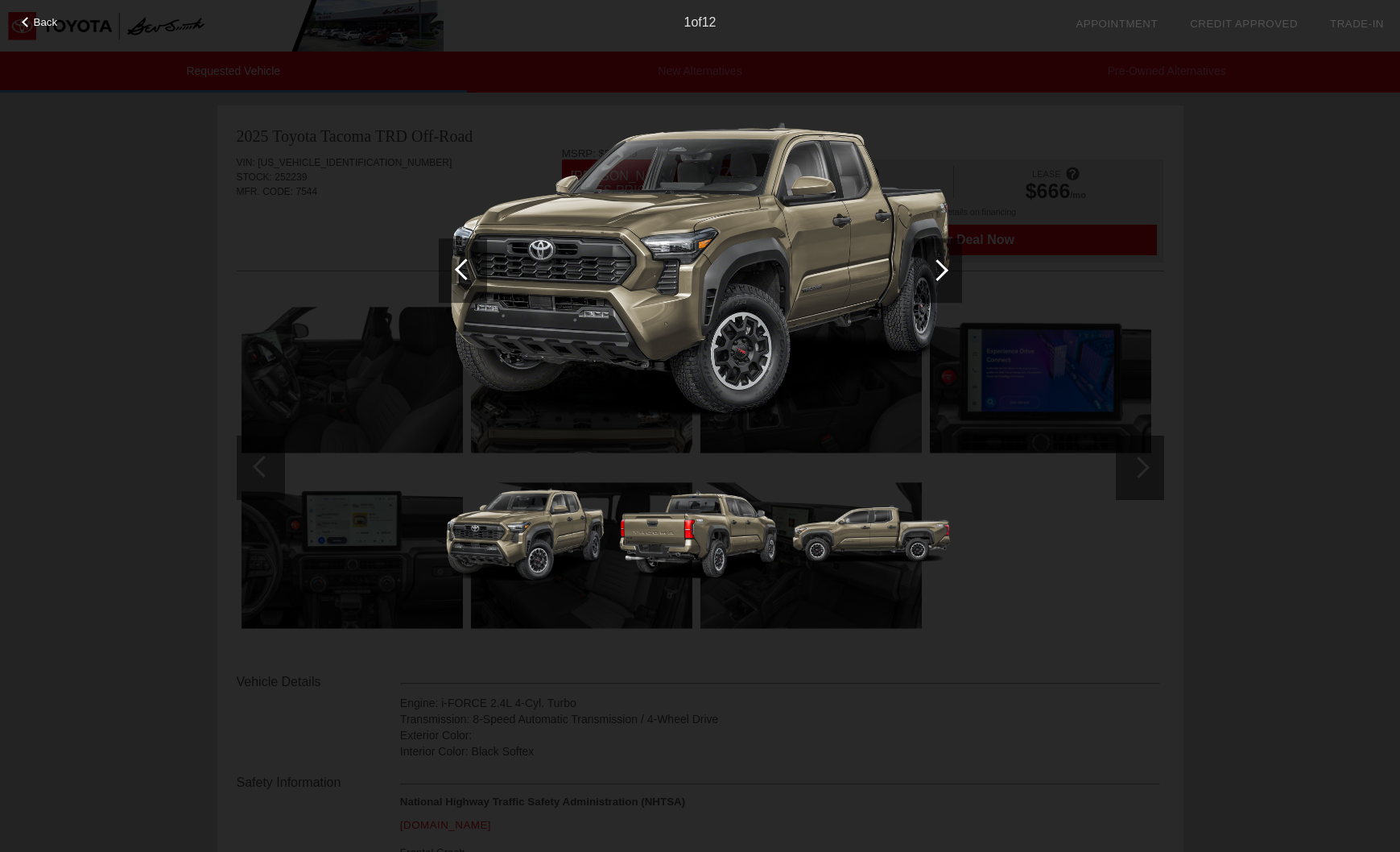
click at [1138, 458] on div "Back 1 of 12" at bounding box center [700, 426] width 1400 height 852
click at [929, 268] on div at bounding box center [937, 270] width 21 height 21
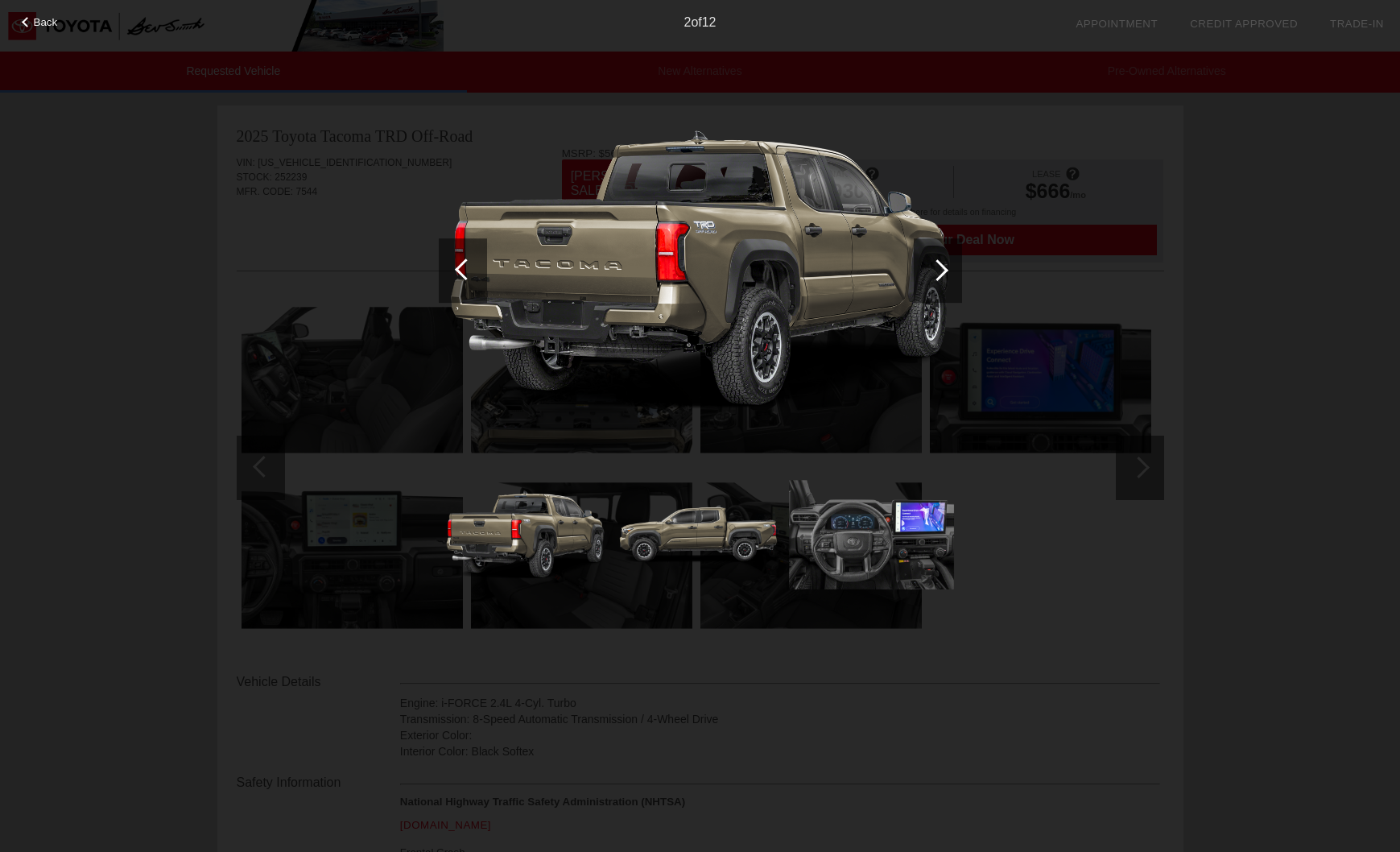
click at [929, 268] on div at bounding box center [937, 270] width 21 height 21
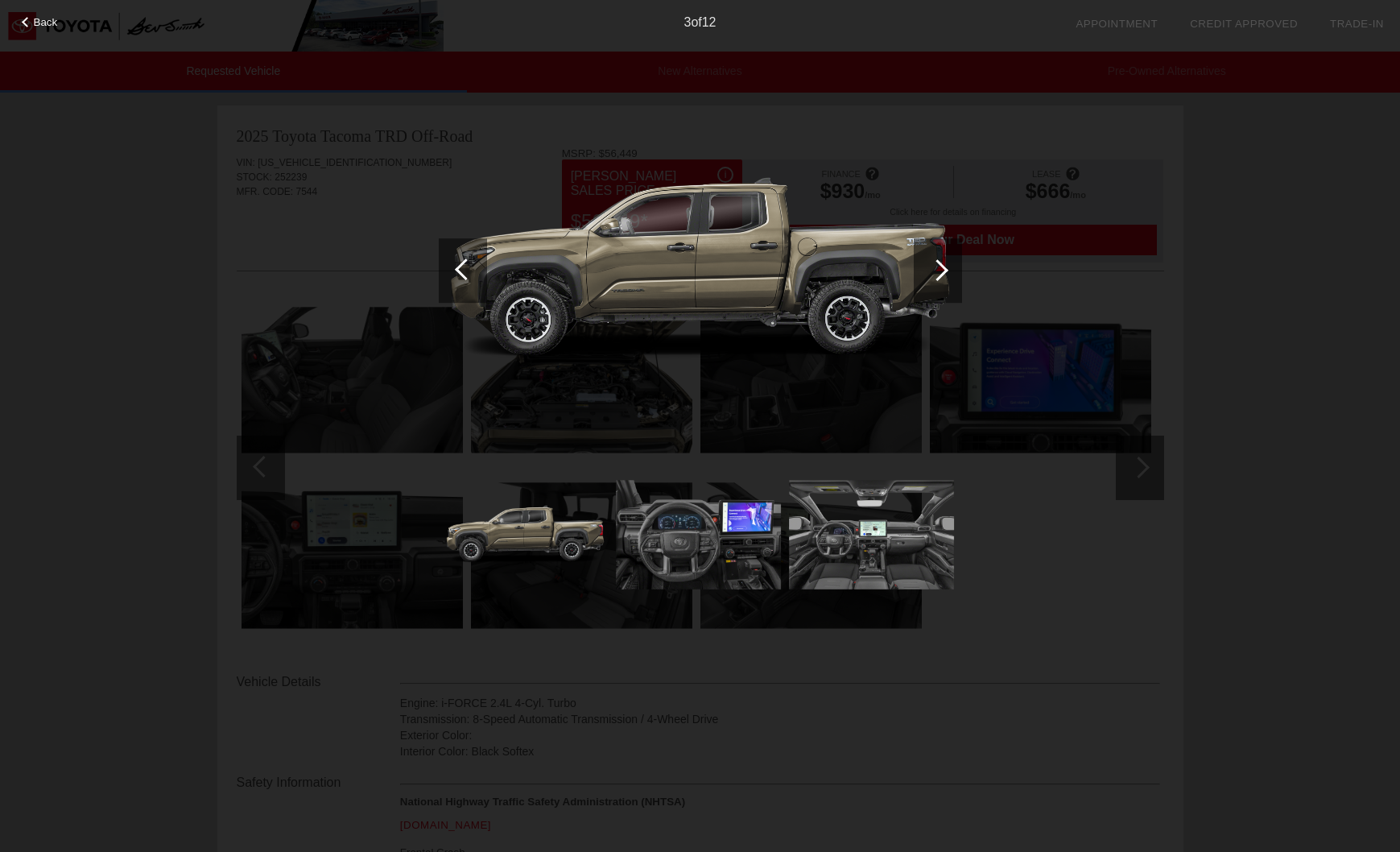
click at [929, 268] on div at bounding box center [937, 270] width 21 height 21
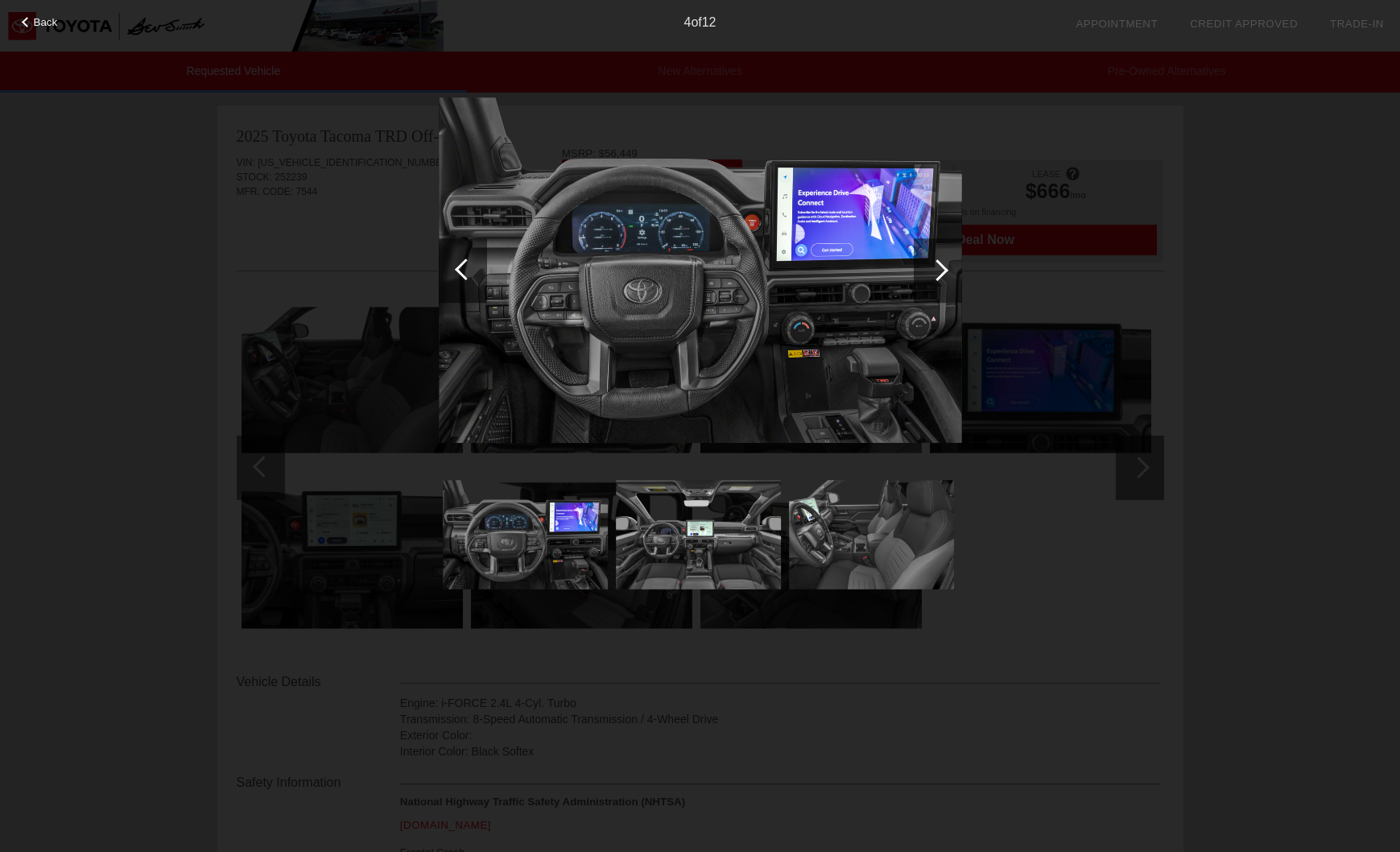
click at [929, 268] on div at bounding box center [937, 270] width 21 height 21
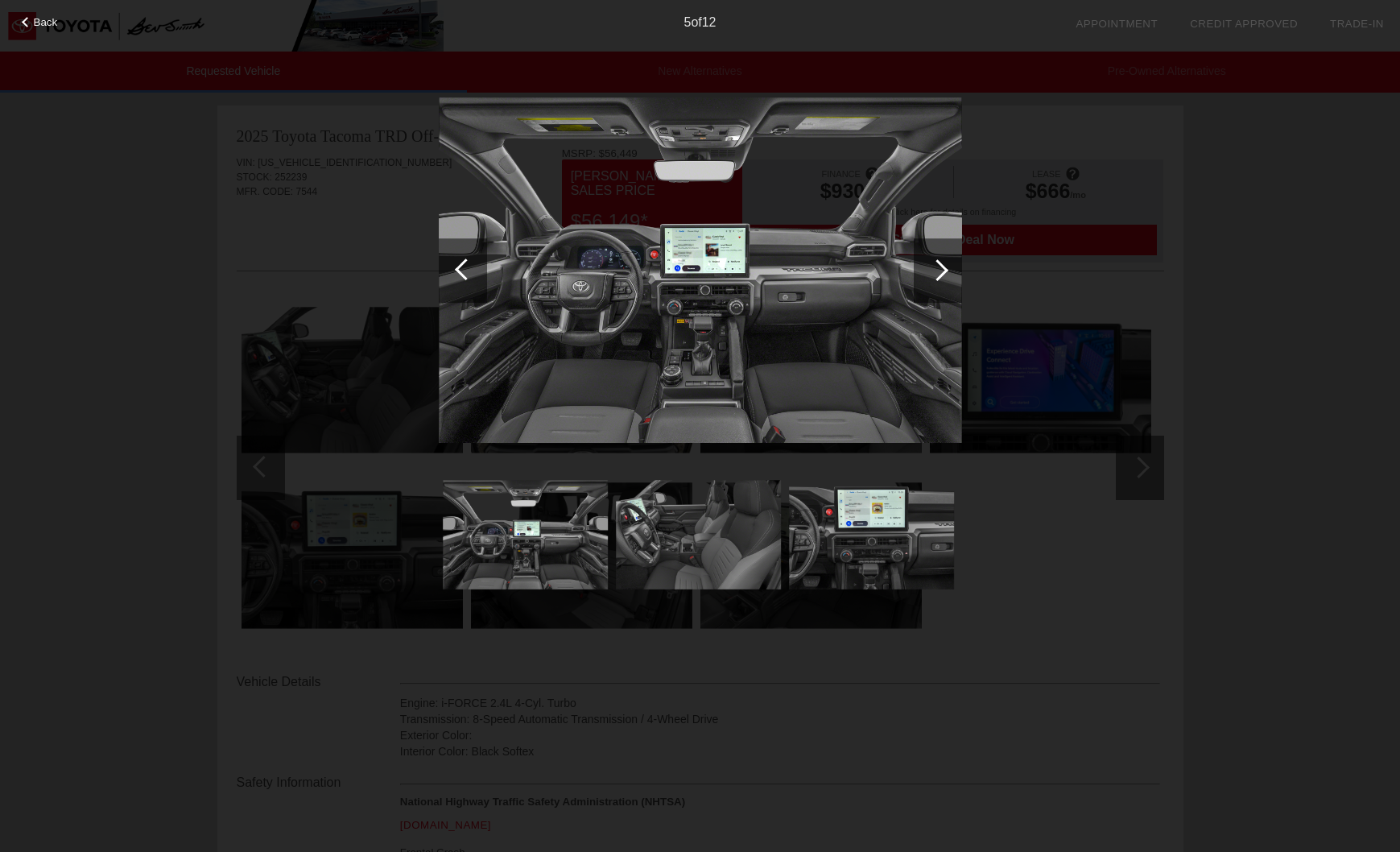
click at [929, 268] on div at bounding box center [937, 270] width 21 height 21
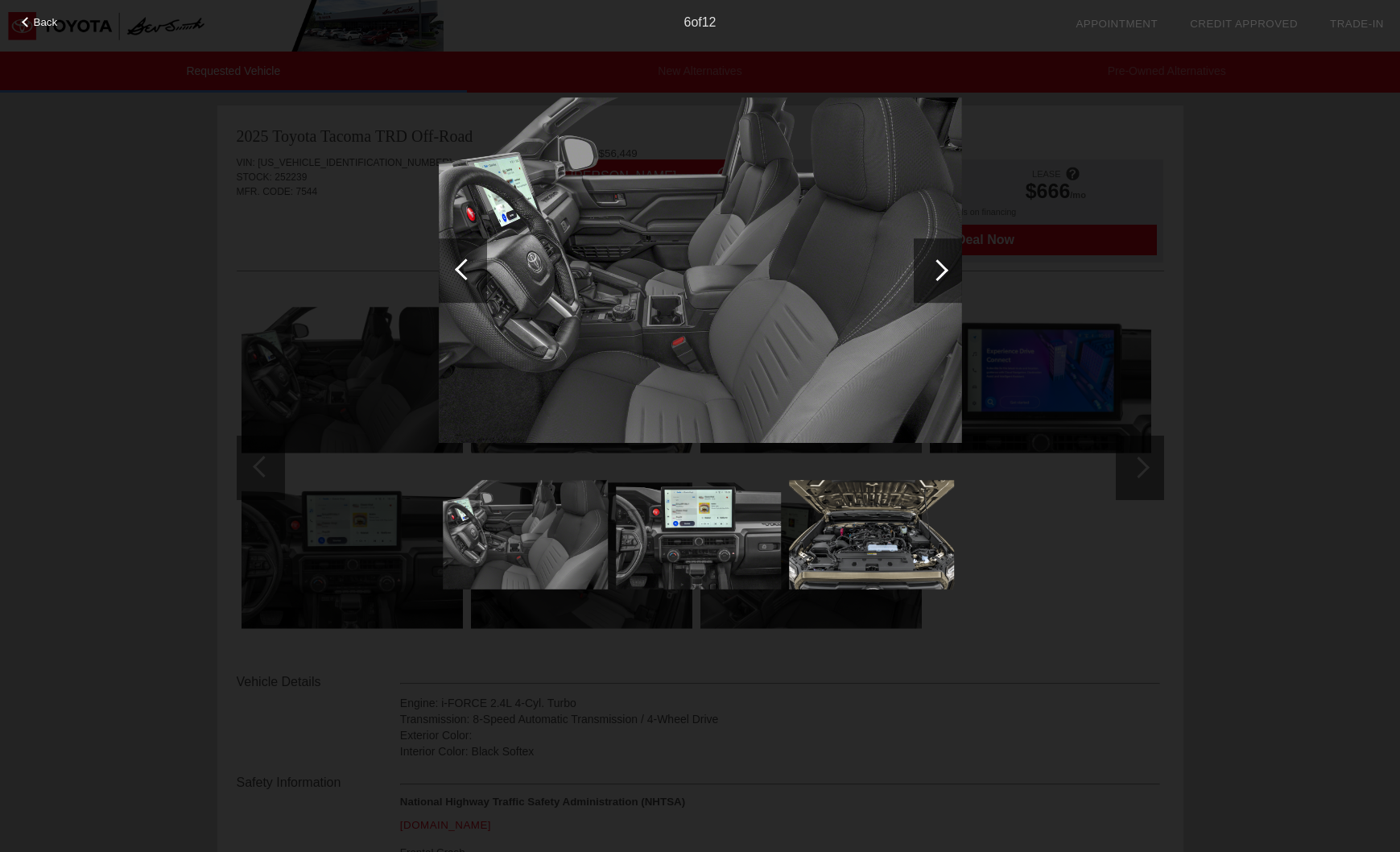
click at [929, 268] on div at bounding box center [937, 270] width 21 height 21
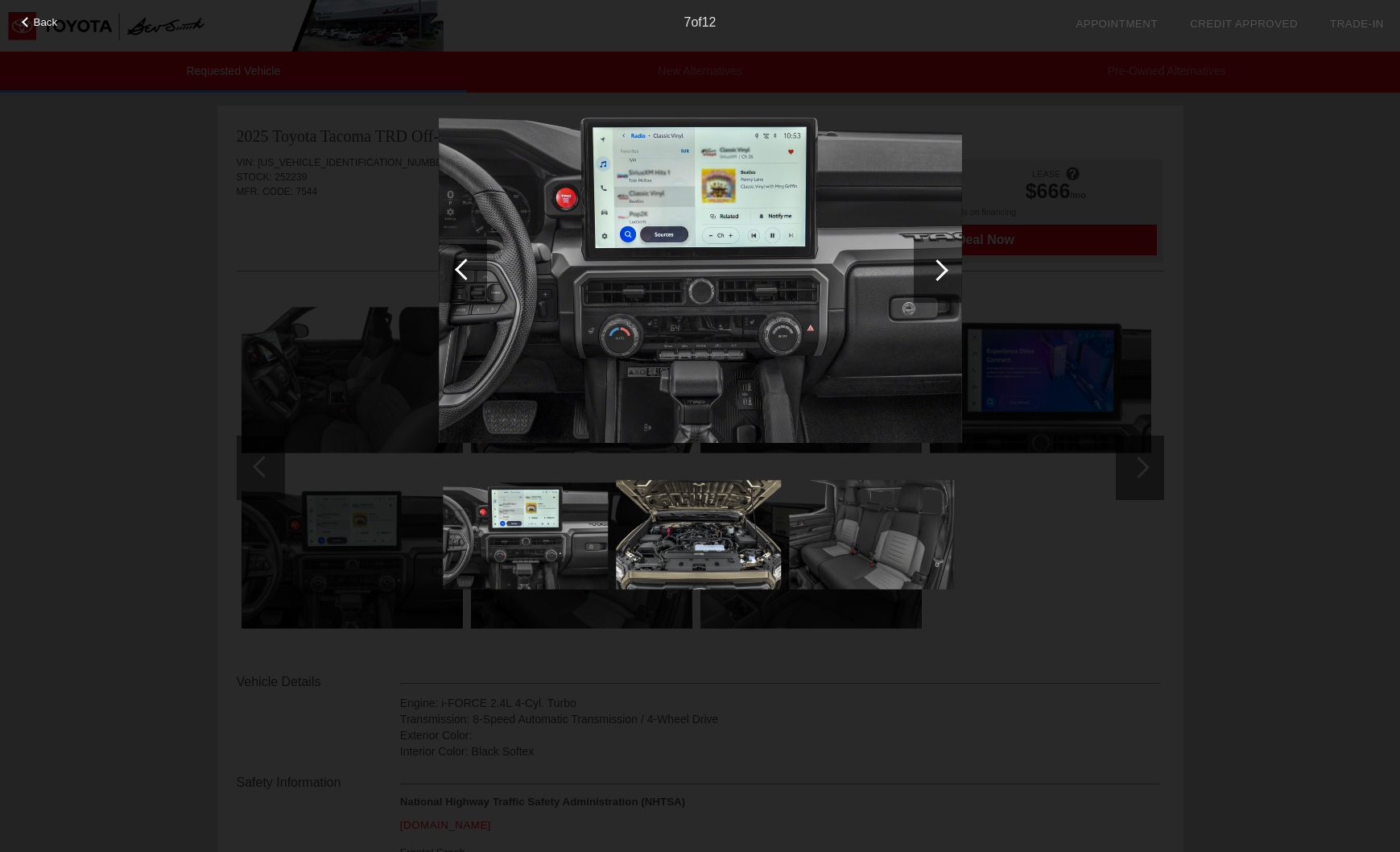
click at [929, 268] on div at bounding box center [937, 270] width 21 height 21
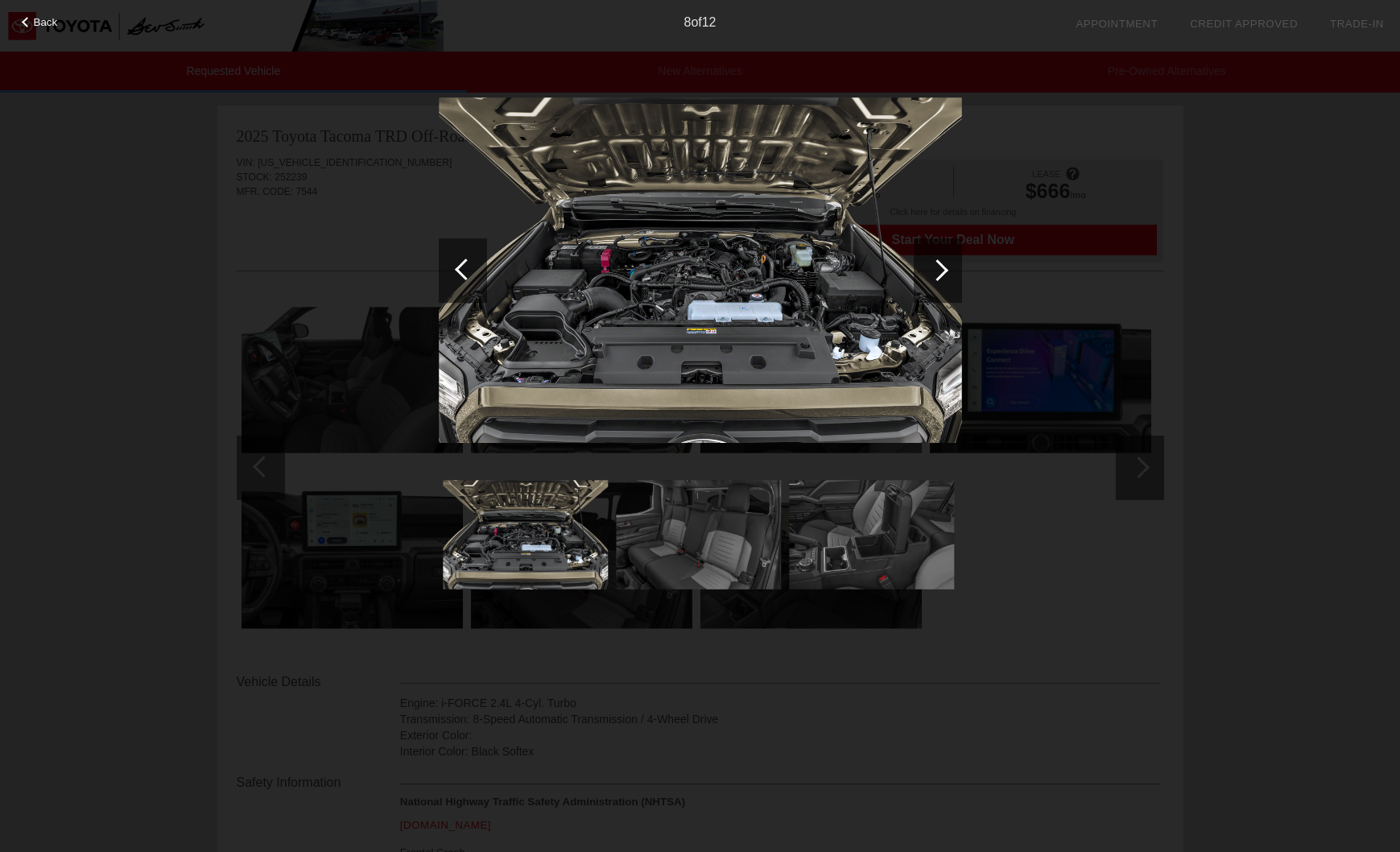
click at [929, 268] on div at bounding box center [937, 270] width 21 height 21
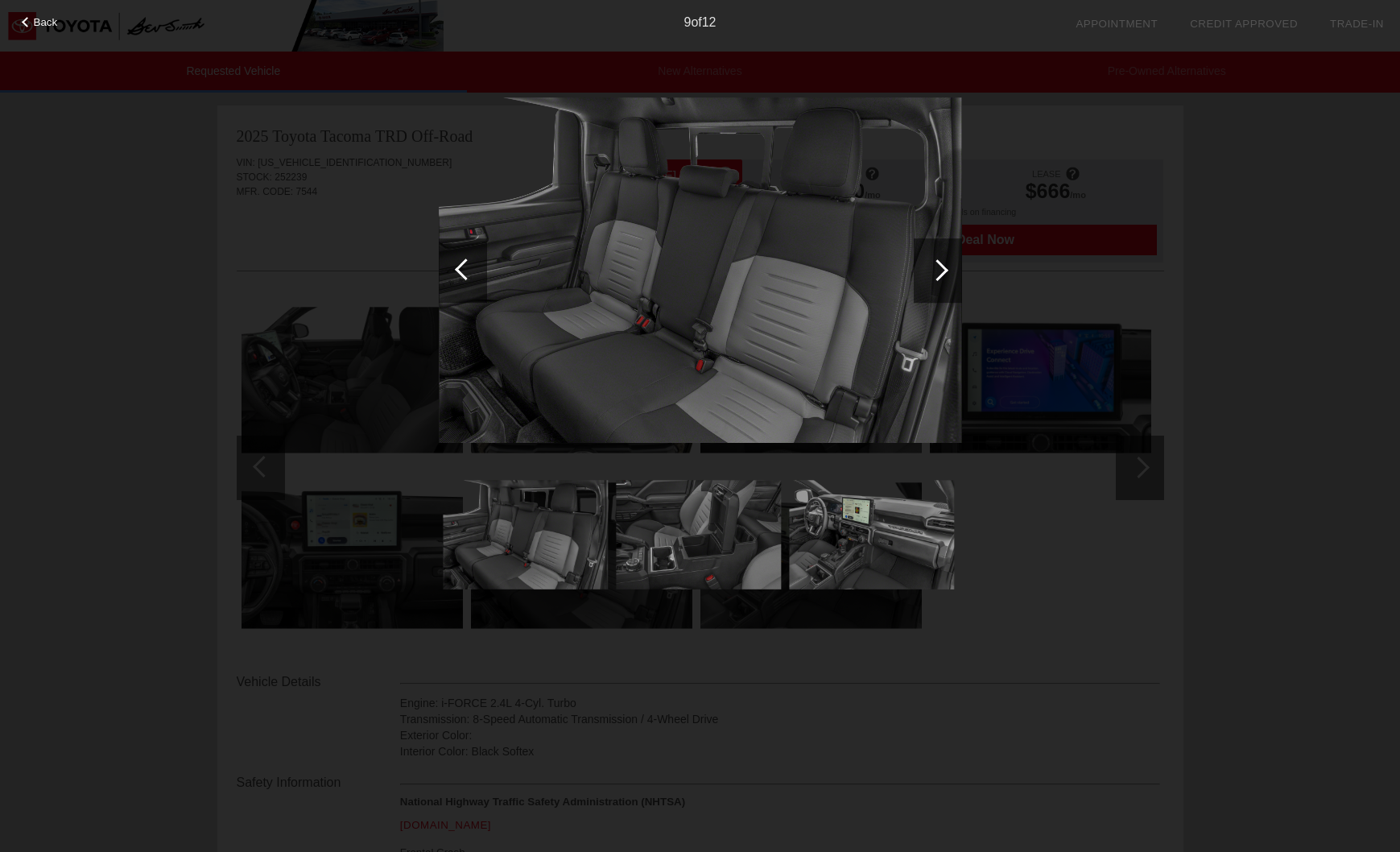
click at [929, 268] on div at bounding box center [937, 270] width 21 height 21
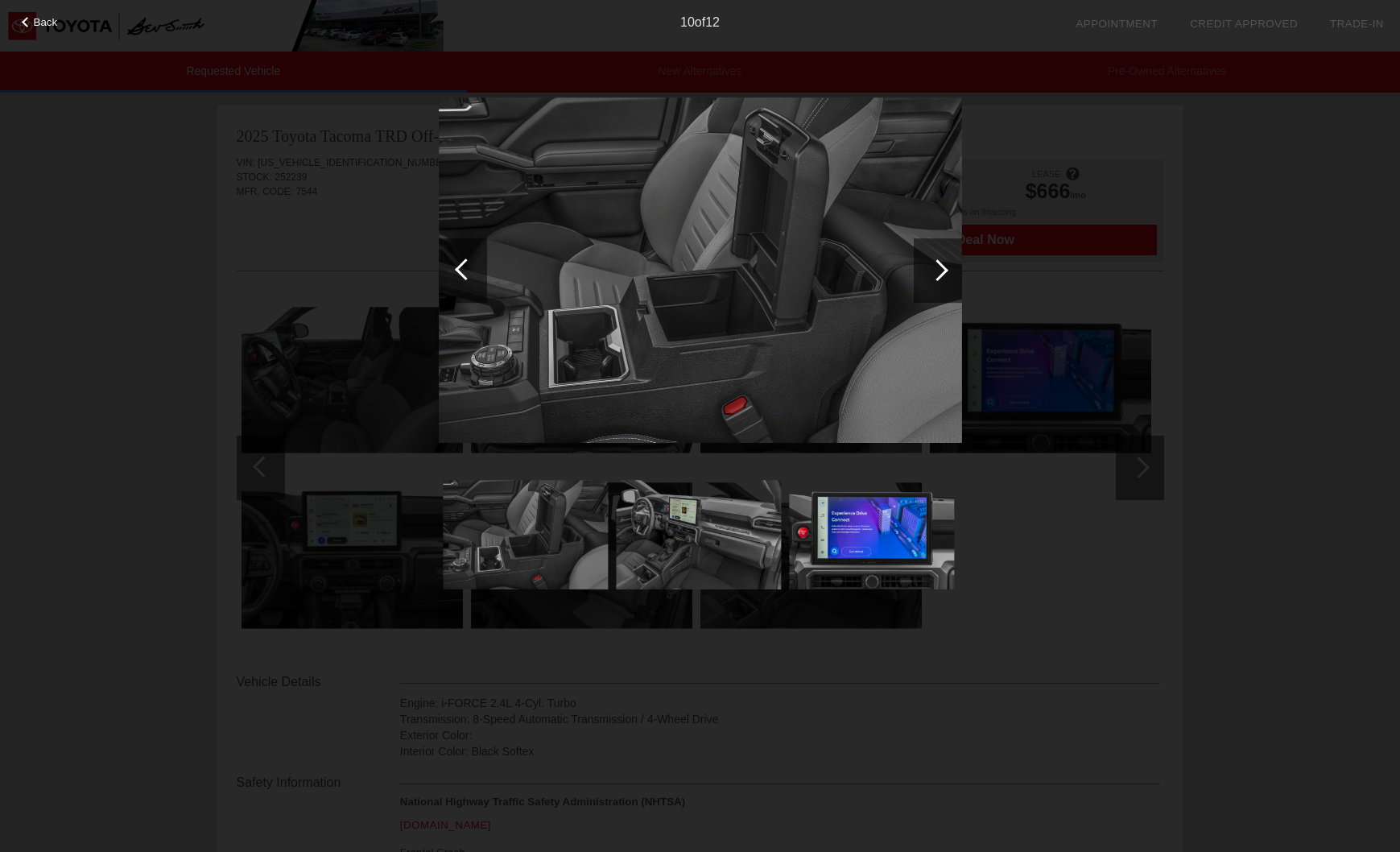
click at [929, 268] on div at bounding box center [937, 270] width 21 height 21
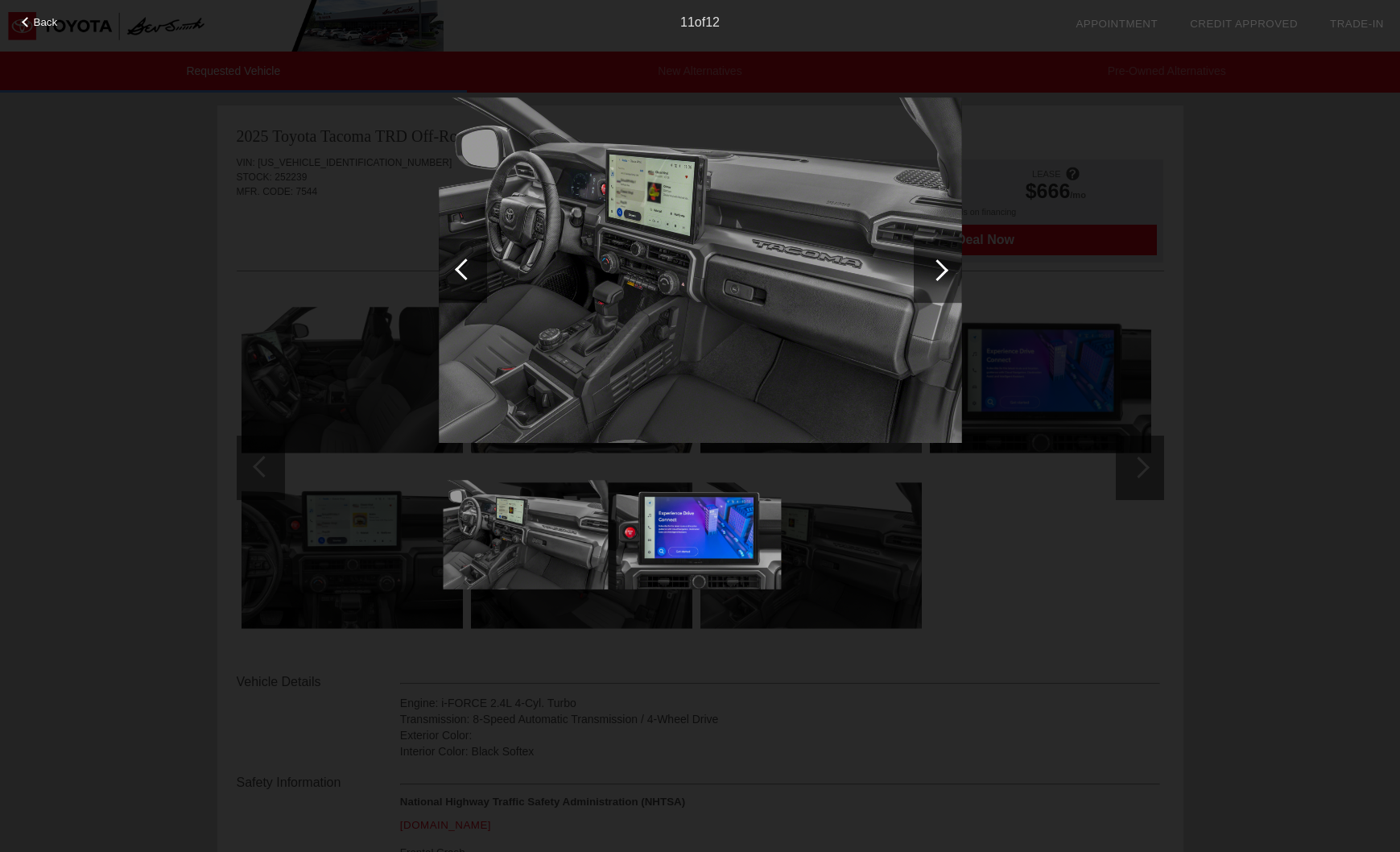
click at [929, 268] on div at bounding box center [937, 270] width 21 height 21
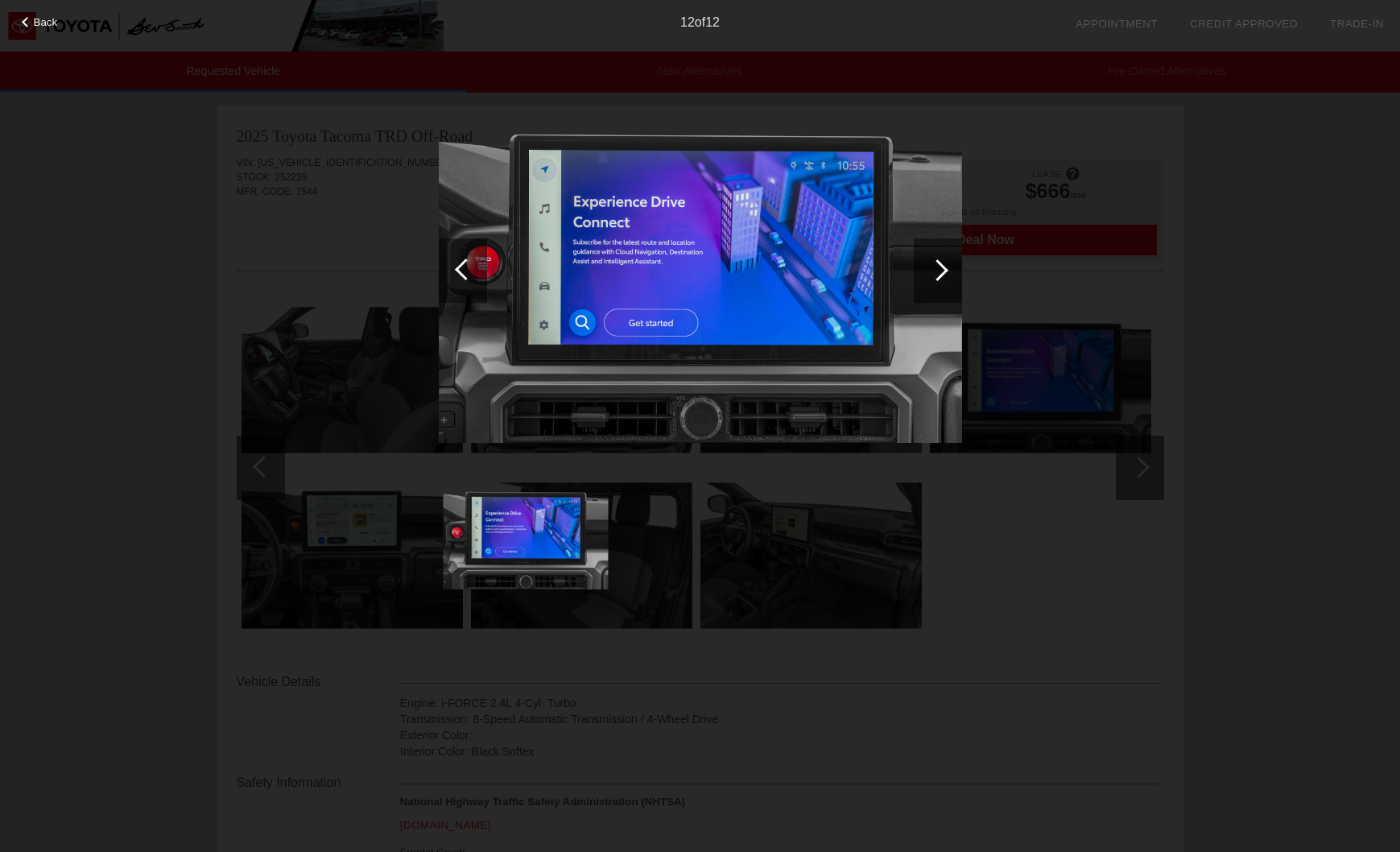
click at [929, 268] on div at bounding box center [937, 270] width 21 height 21
click at [1242, 370] on div "Back 12 of 12" at bounding box center [700, 426] width 1400 height 852
click at [468, 273] on div at bounding box center [466, 269] width 21 height 21
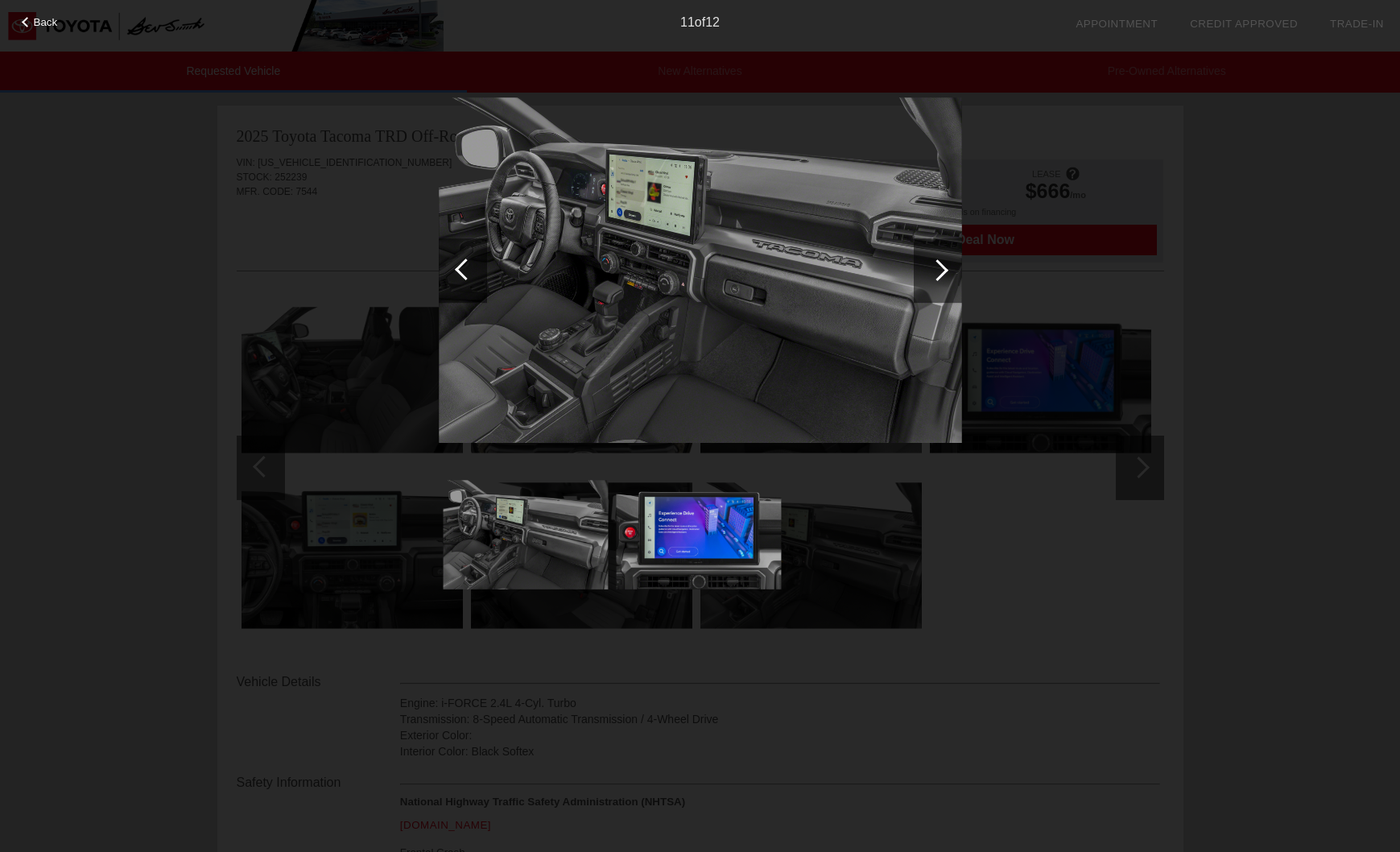
click at [468, 273] on div at bounding box center [466, 269] width 21 height 21
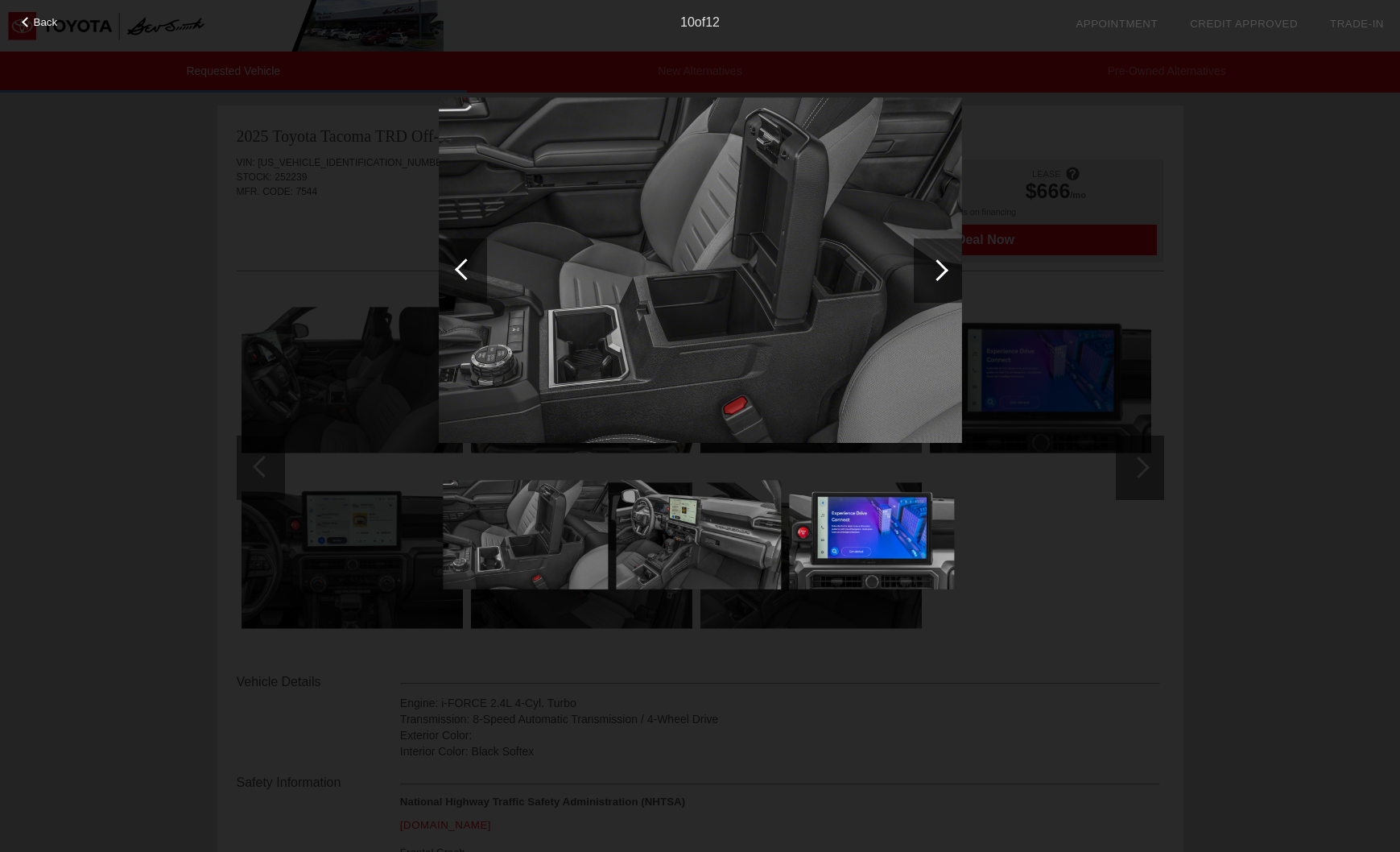
click at [468, 273] on div at bounding box center [466, 269] width 21 height 21
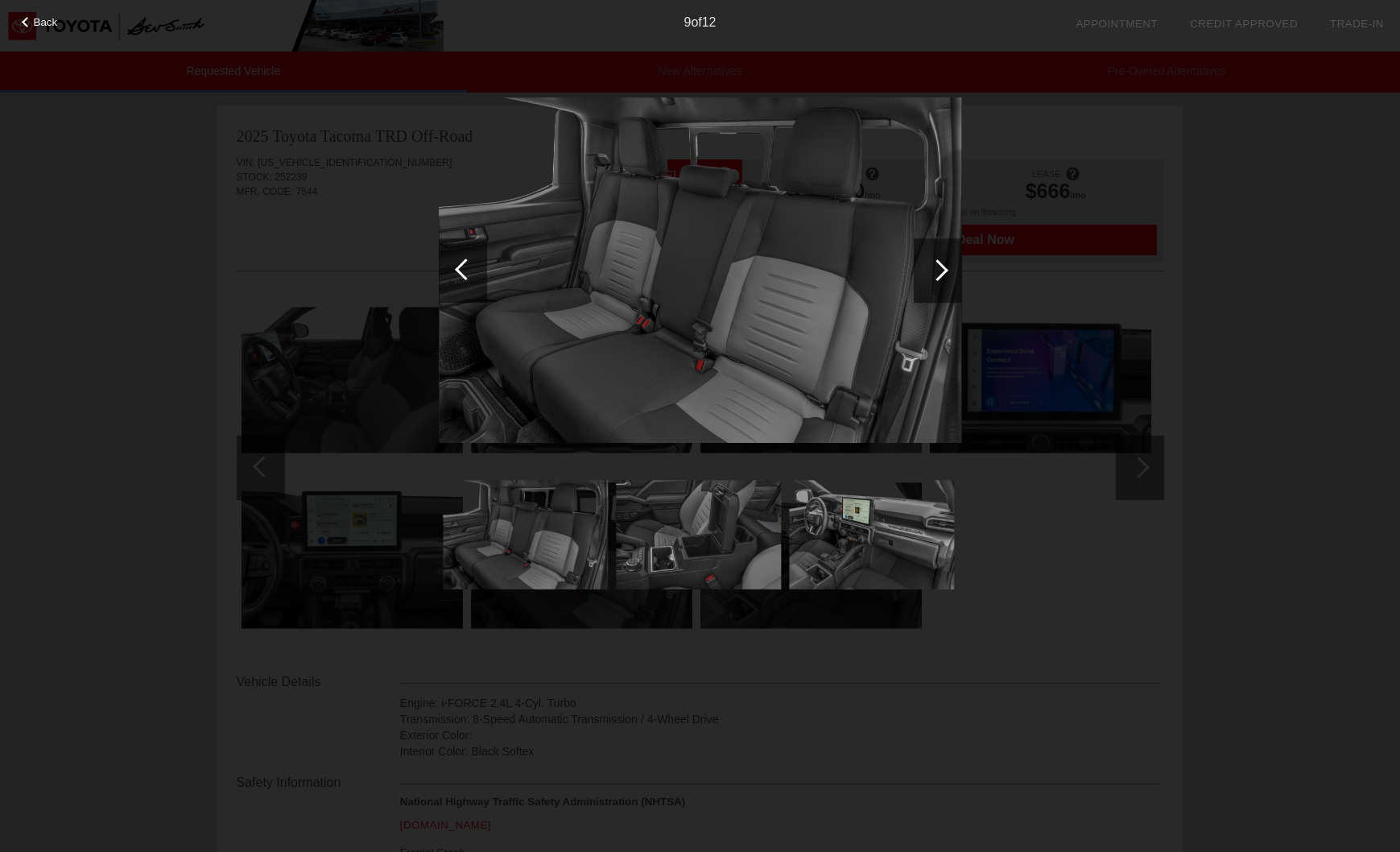
click at [468, 273] on div at bounding box center [466, 269] width 21 height 21
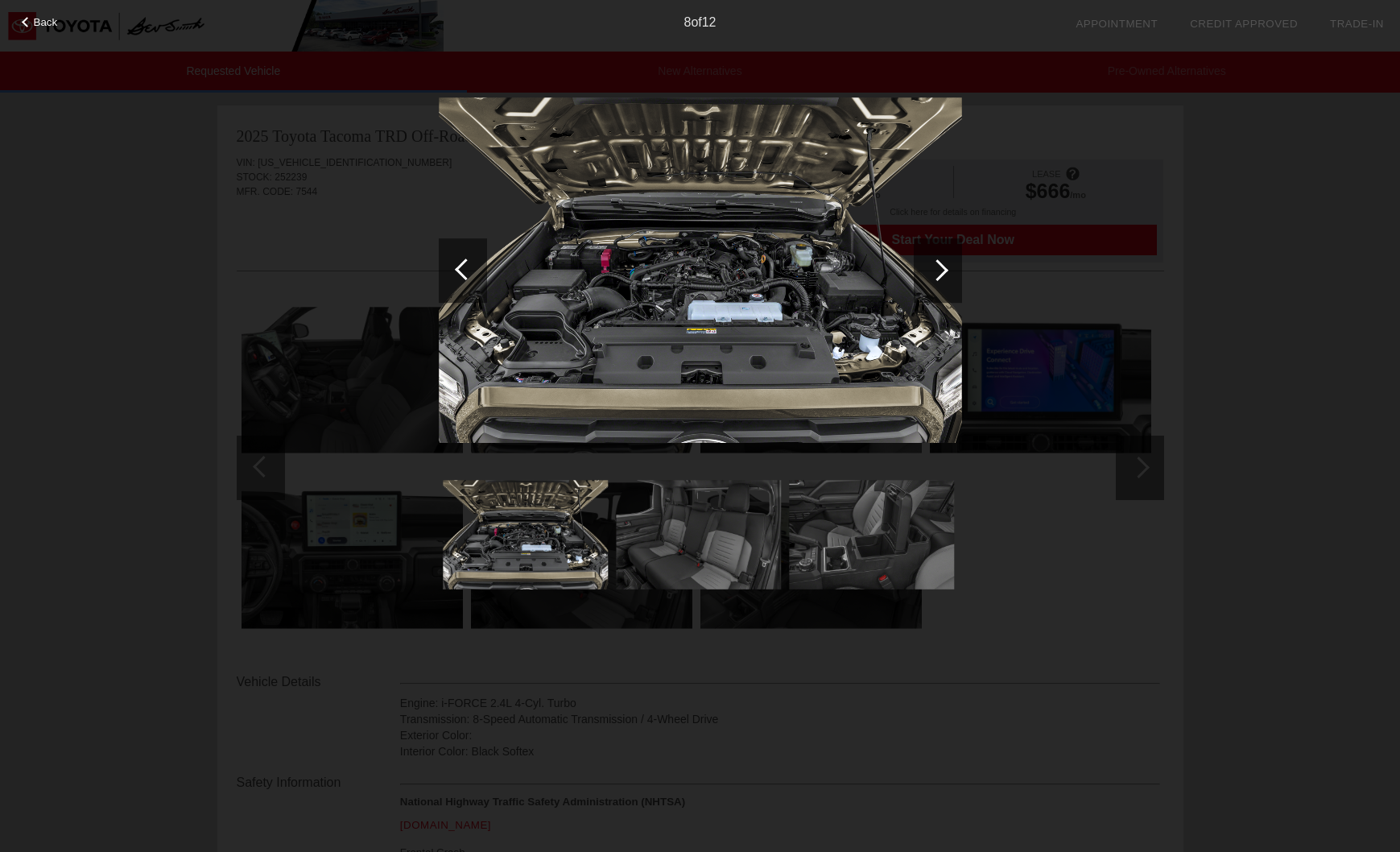
click at [468, 273] on div at bounding box center [466, 269] width 21 height 21
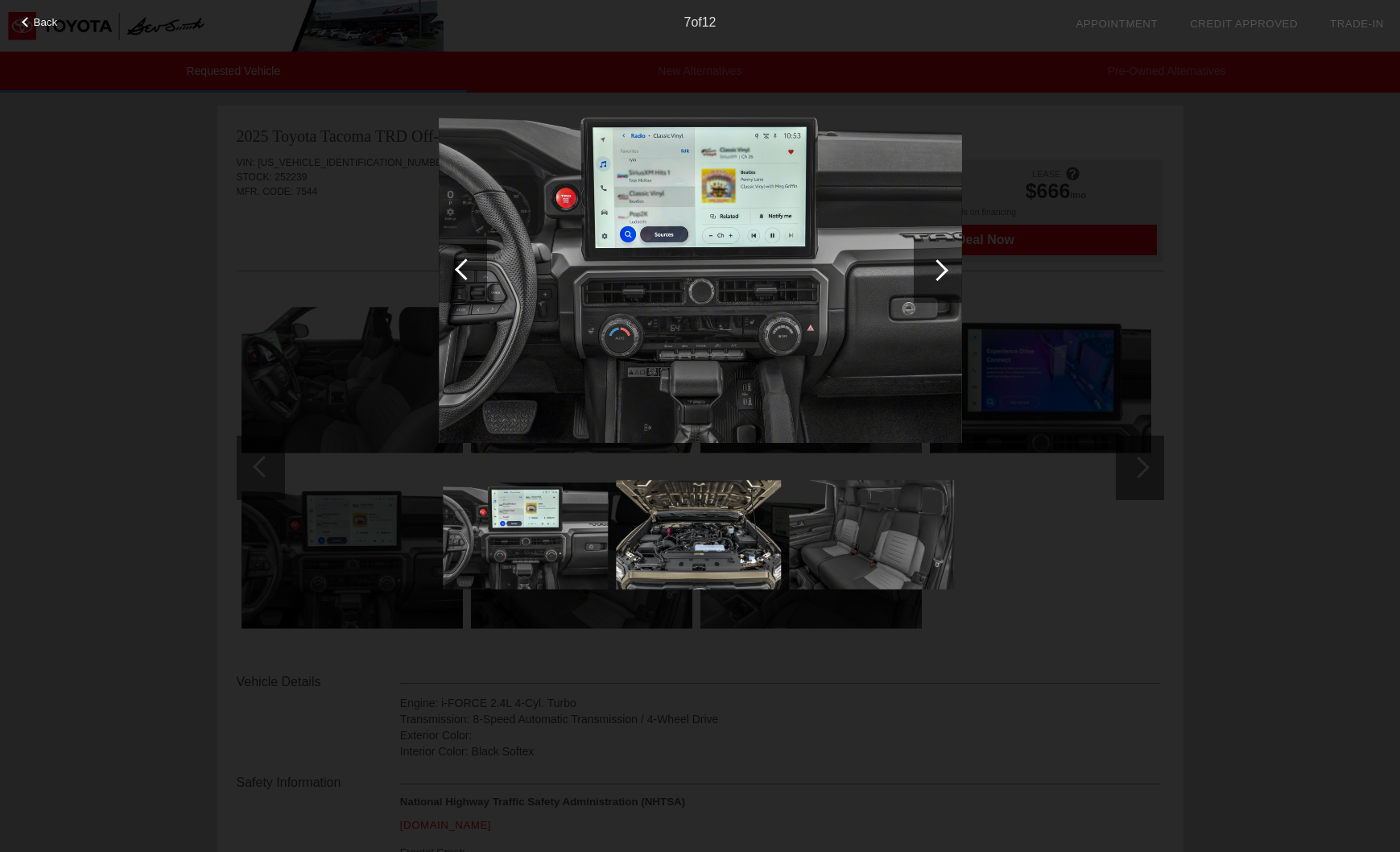
click at [468, 273] on div at bounding box center [466, 269] width 21 height 21
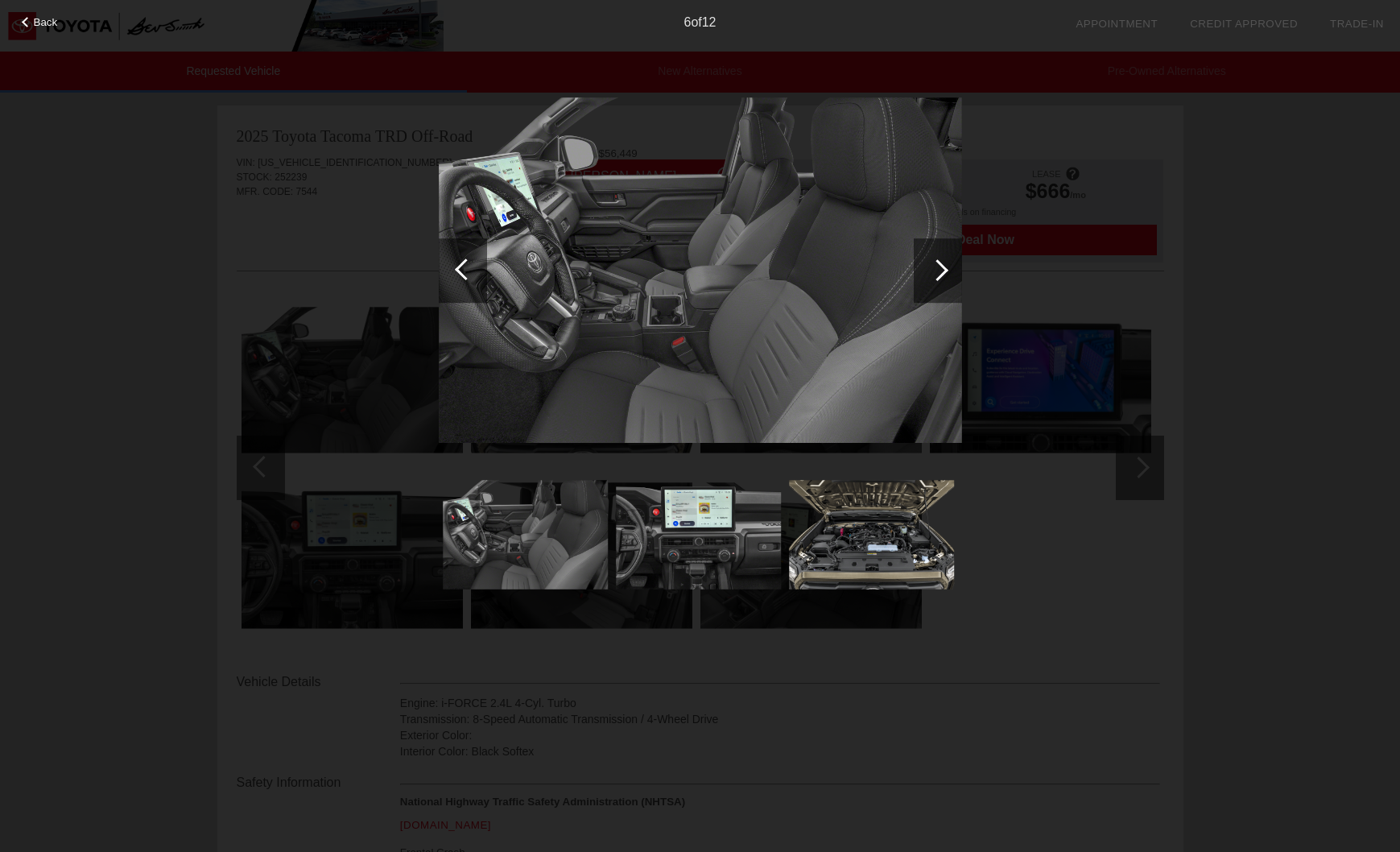
click at [468, 273] on div at bounding box center [466, 269] width 21 height 21
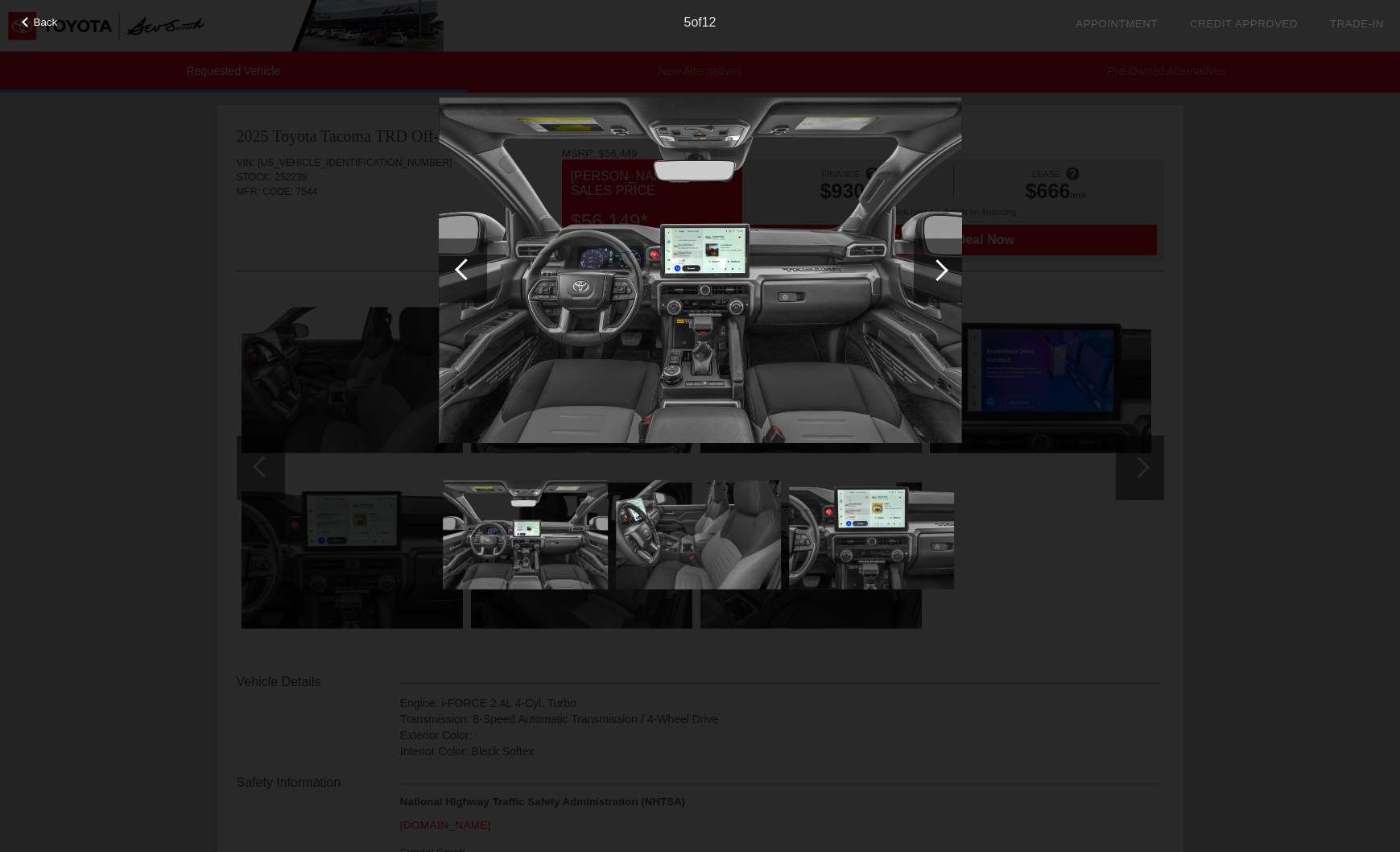
click at [468, 273] on div at bounding box center [466, 269] width 21 height 21
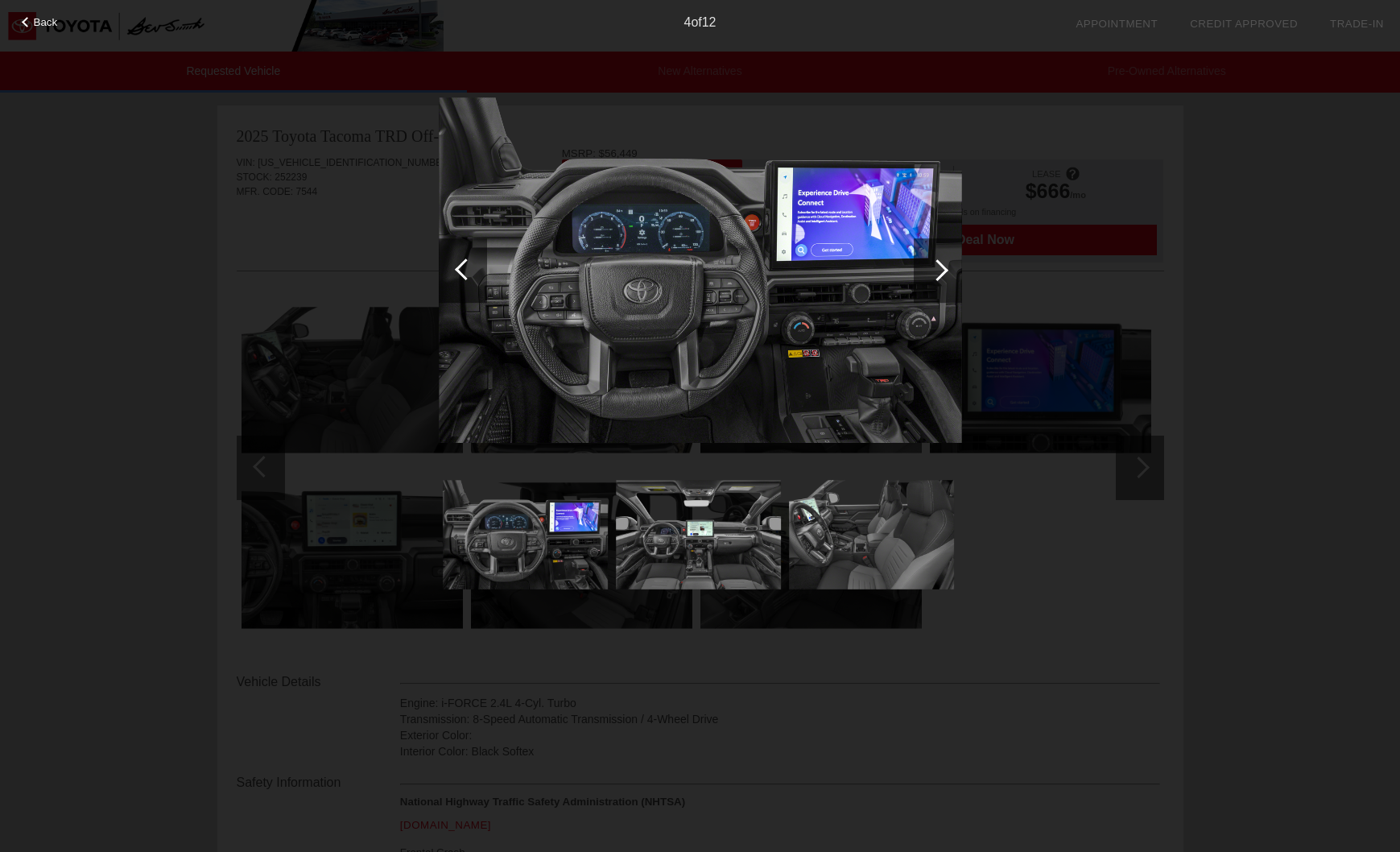
click at [468, 273] on div at bounding box center [466, 269] width 21 height 21
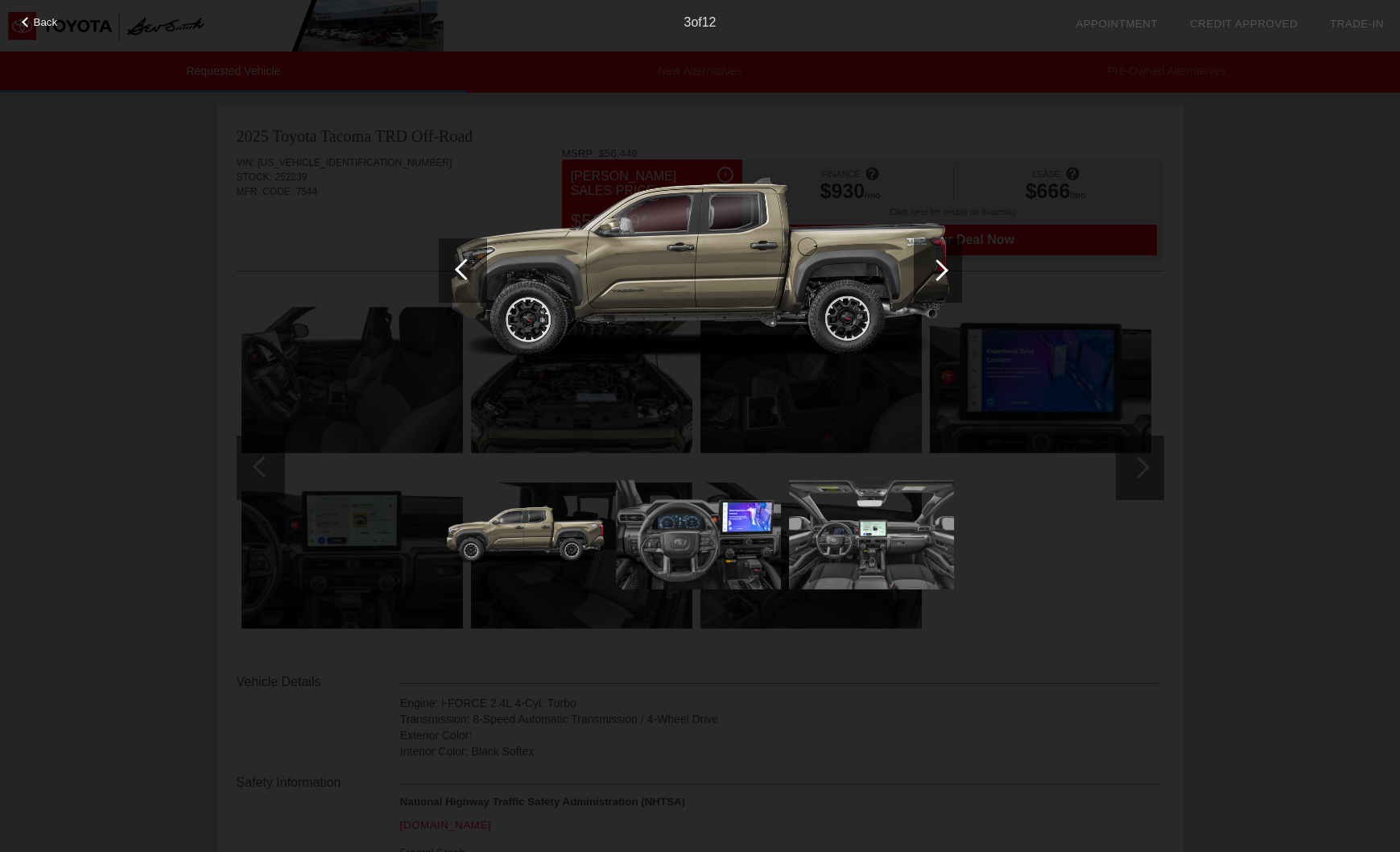
click at [468, 273] on div at bounding box center [466, 269] width 21 height 21
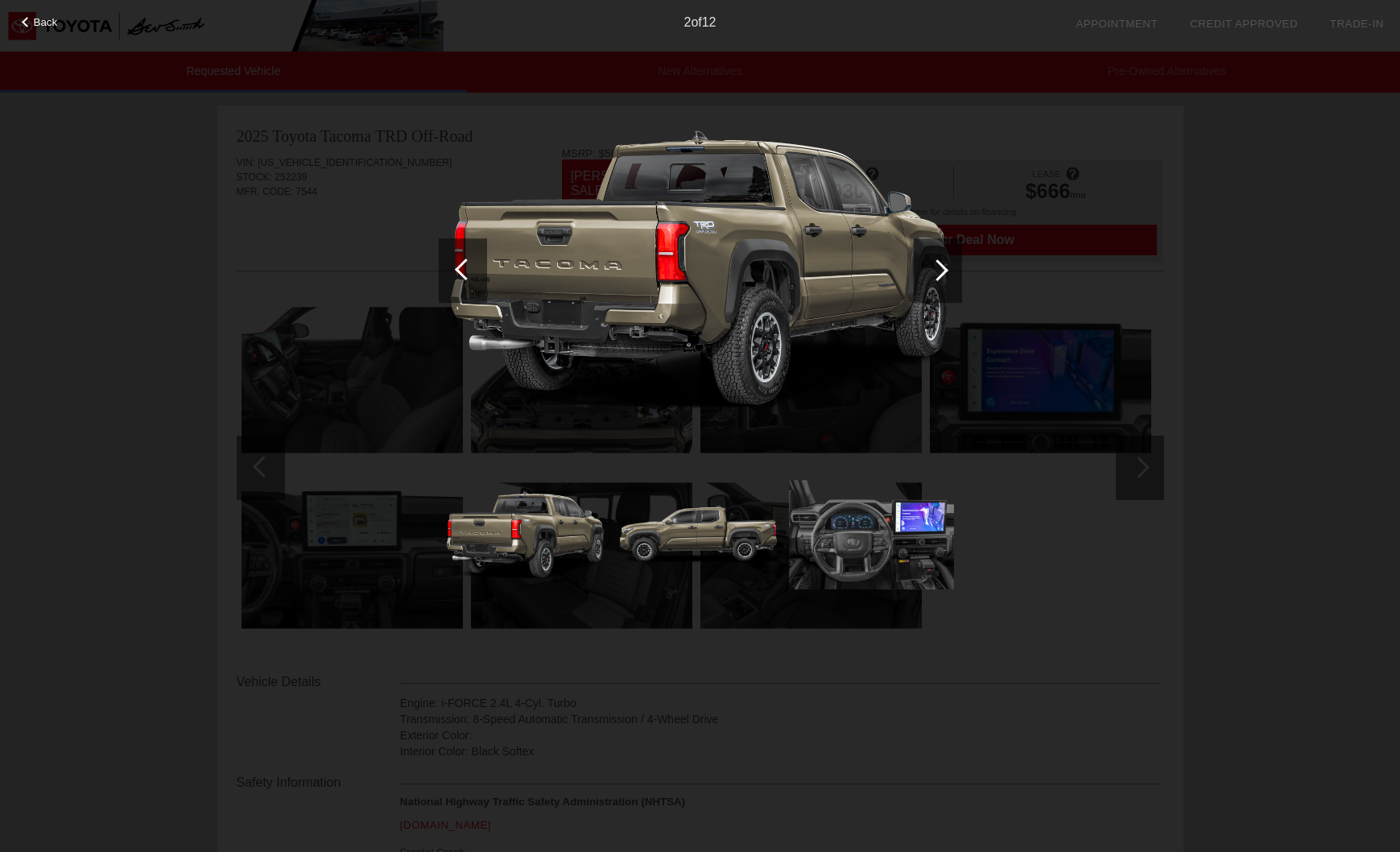
click at [468, 273] on div at bounding box center [466, 269] width 21 height 21
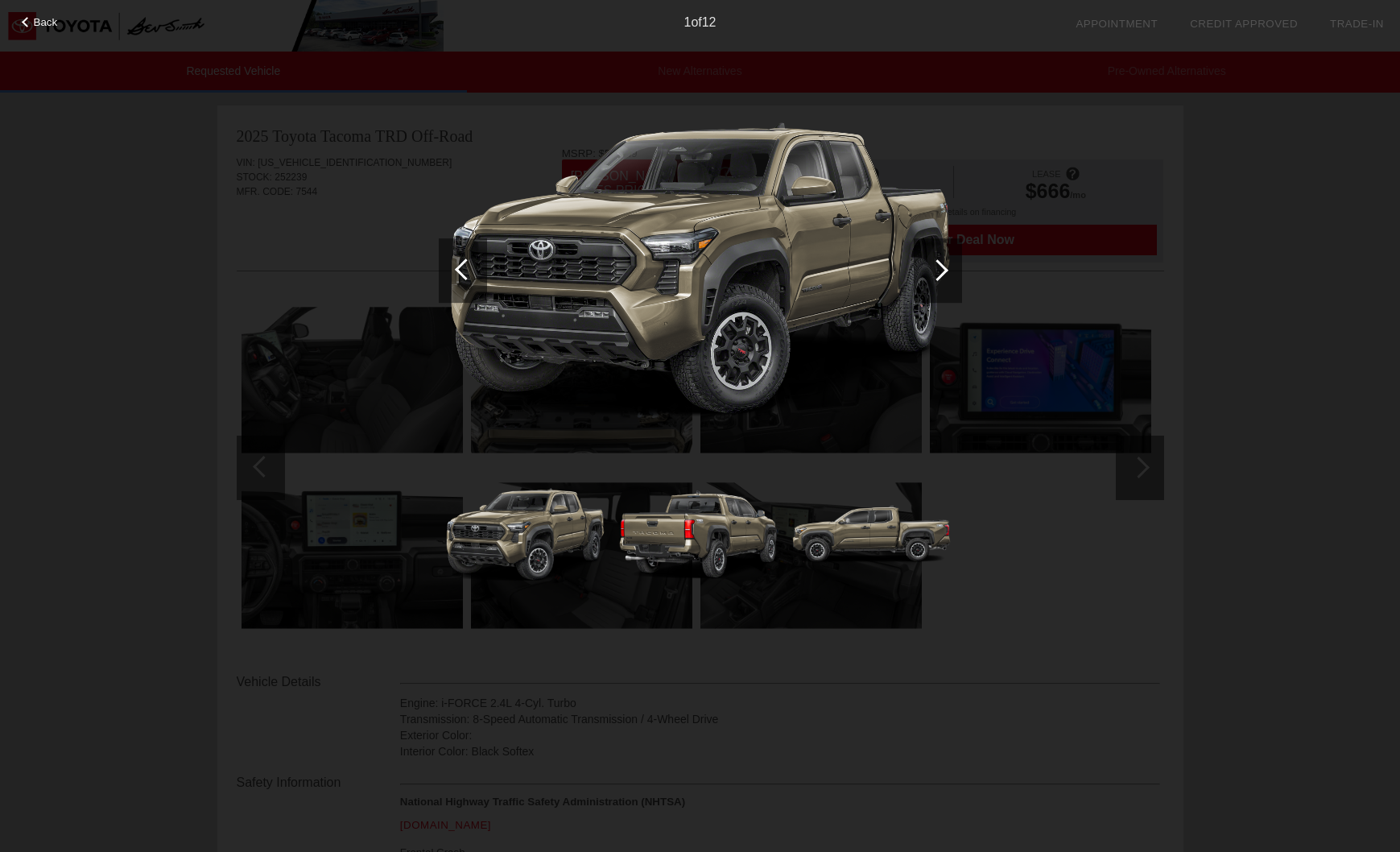
click at [468, 273] on div at bounding box center [466, 269] width 21 height 21
click at [941, 267] on div at bounding box center [937, 270] width 21 height 21
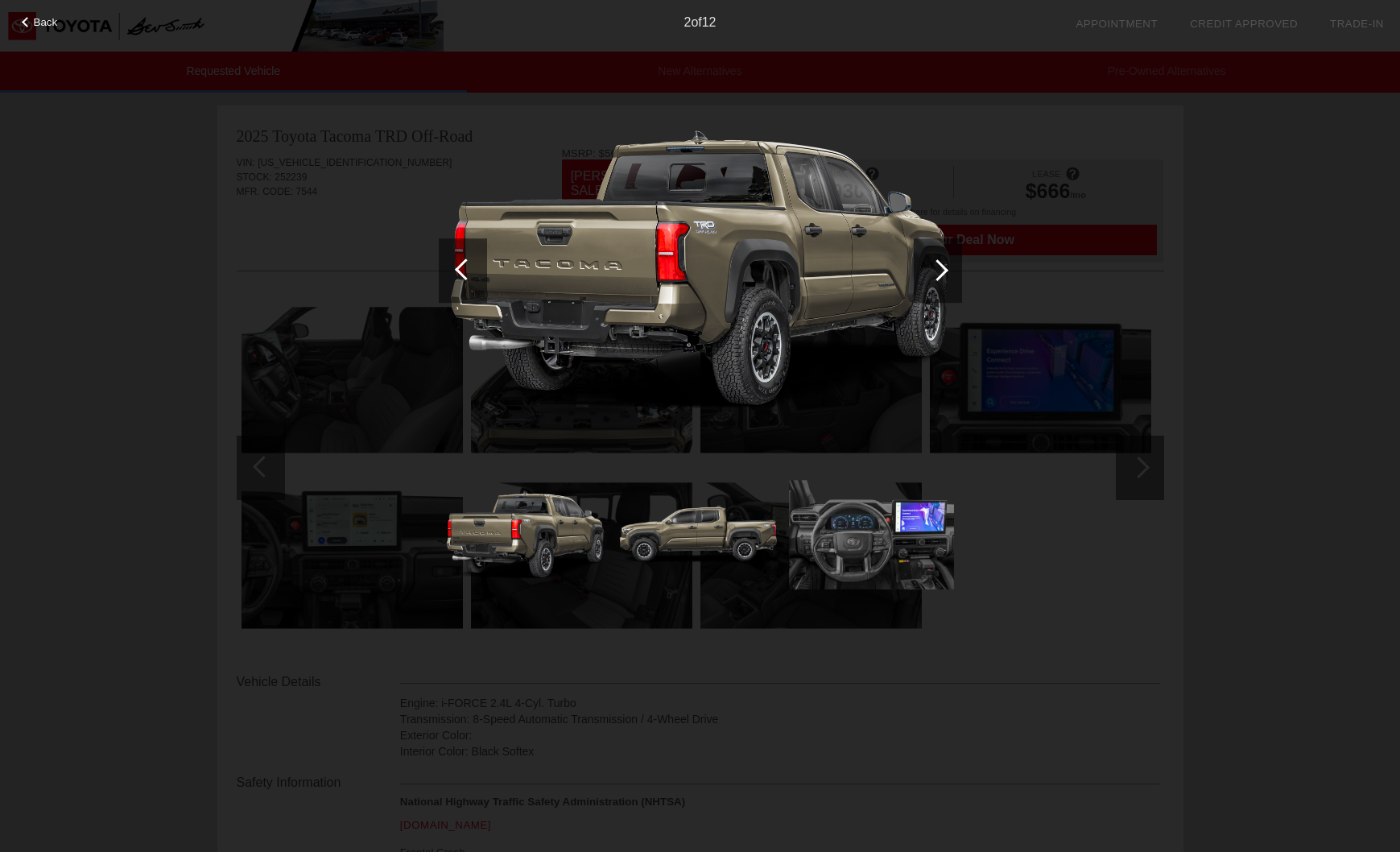
click at [941, 267] on div at bounding box center [937, 270] width 21 height 21
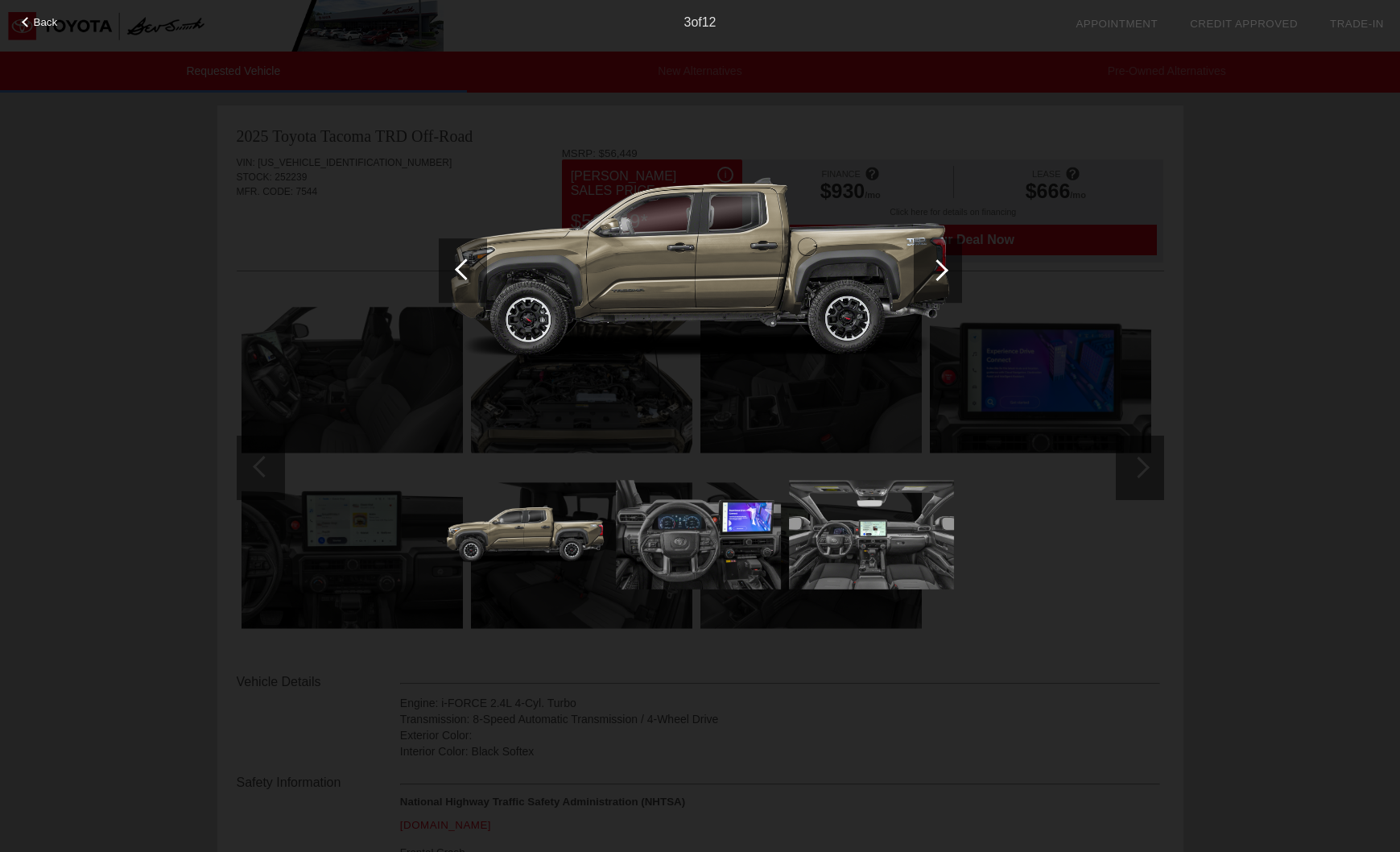
click at [941, 267] on div at bounding box center [937, 270] width 21 height 21
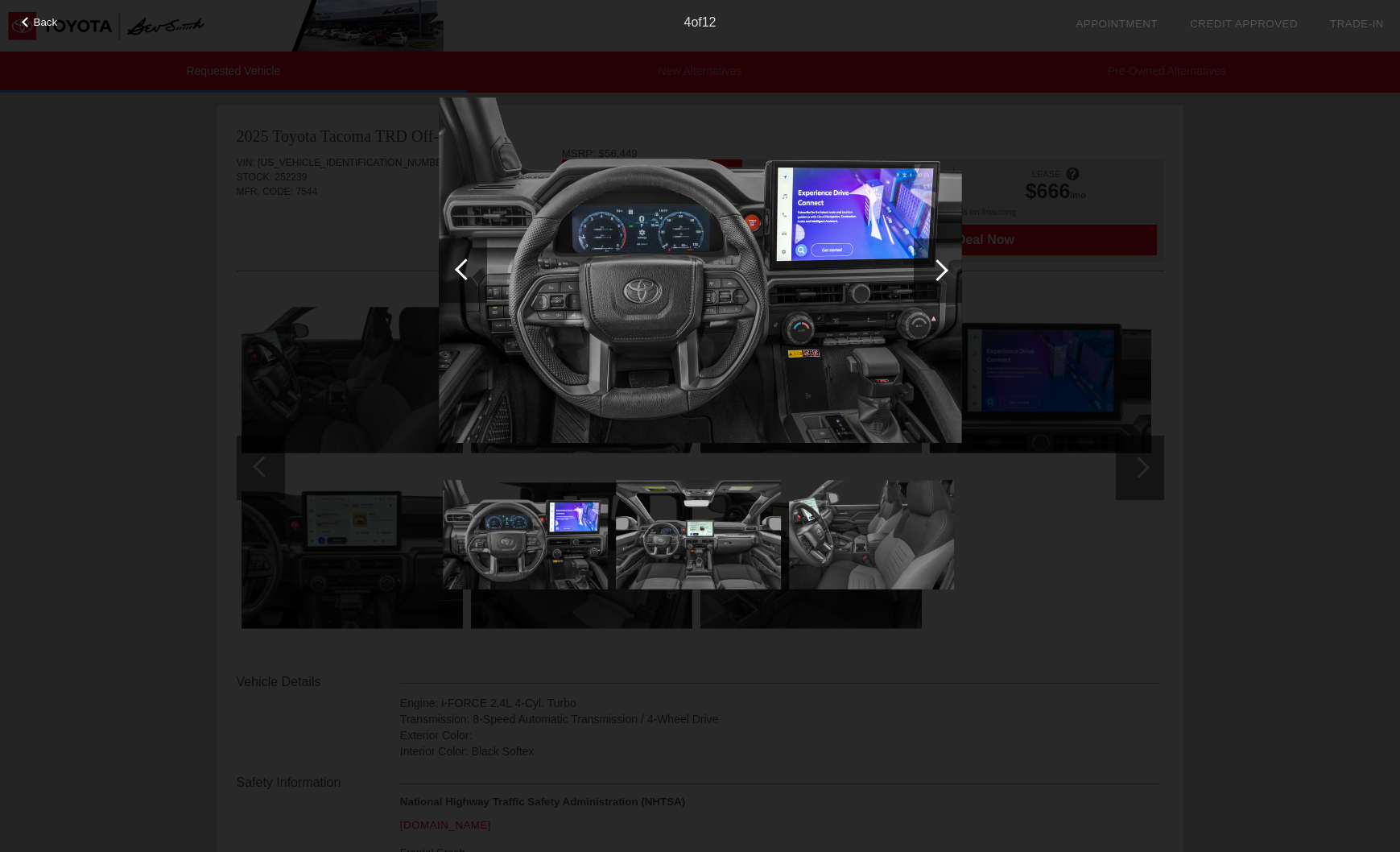
click at [941, 267] on div at bounding box center [937, 270] width 21 height 21
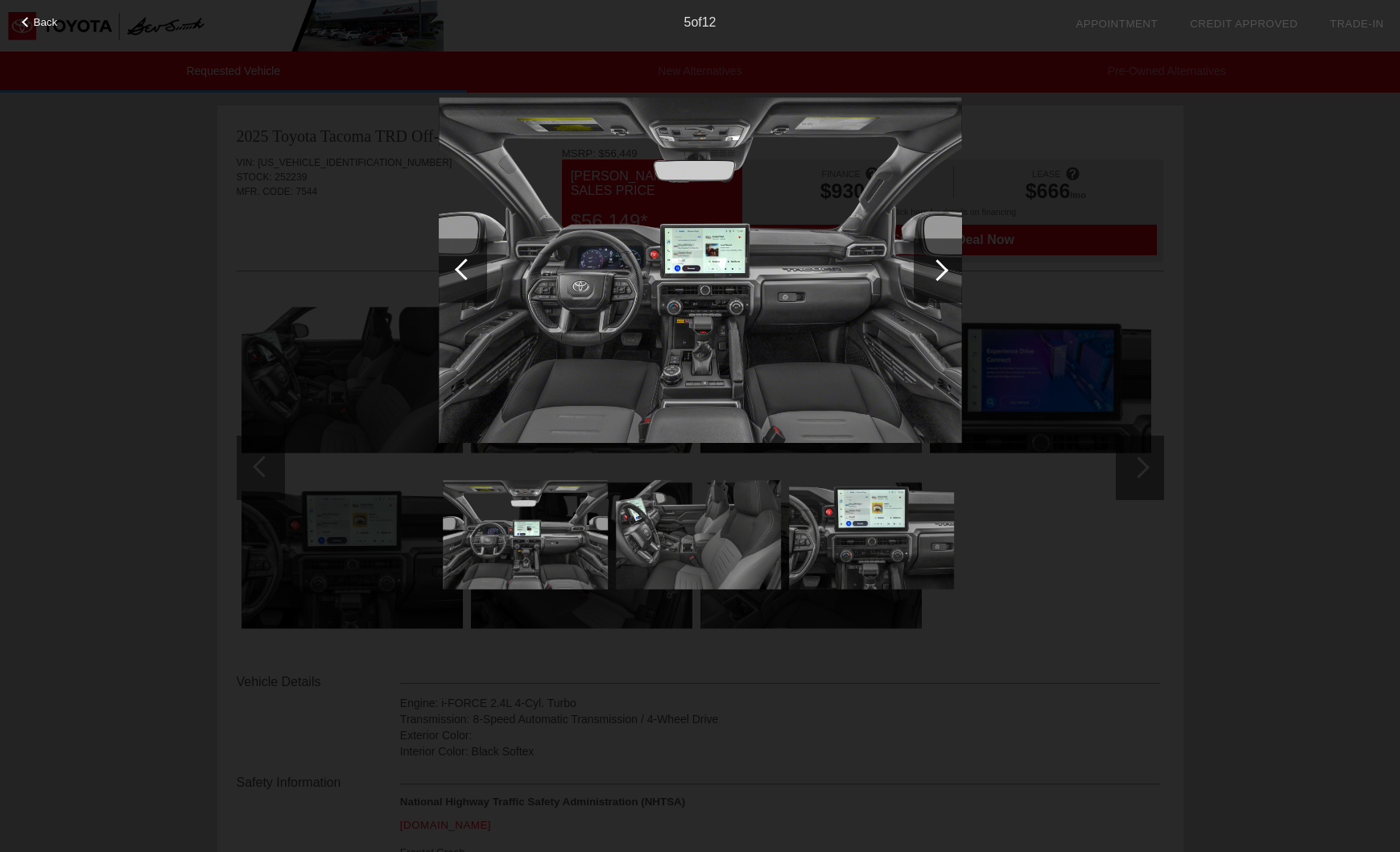
click at [941, 267] on div at bounding box center [937, 270] width 21 height 21
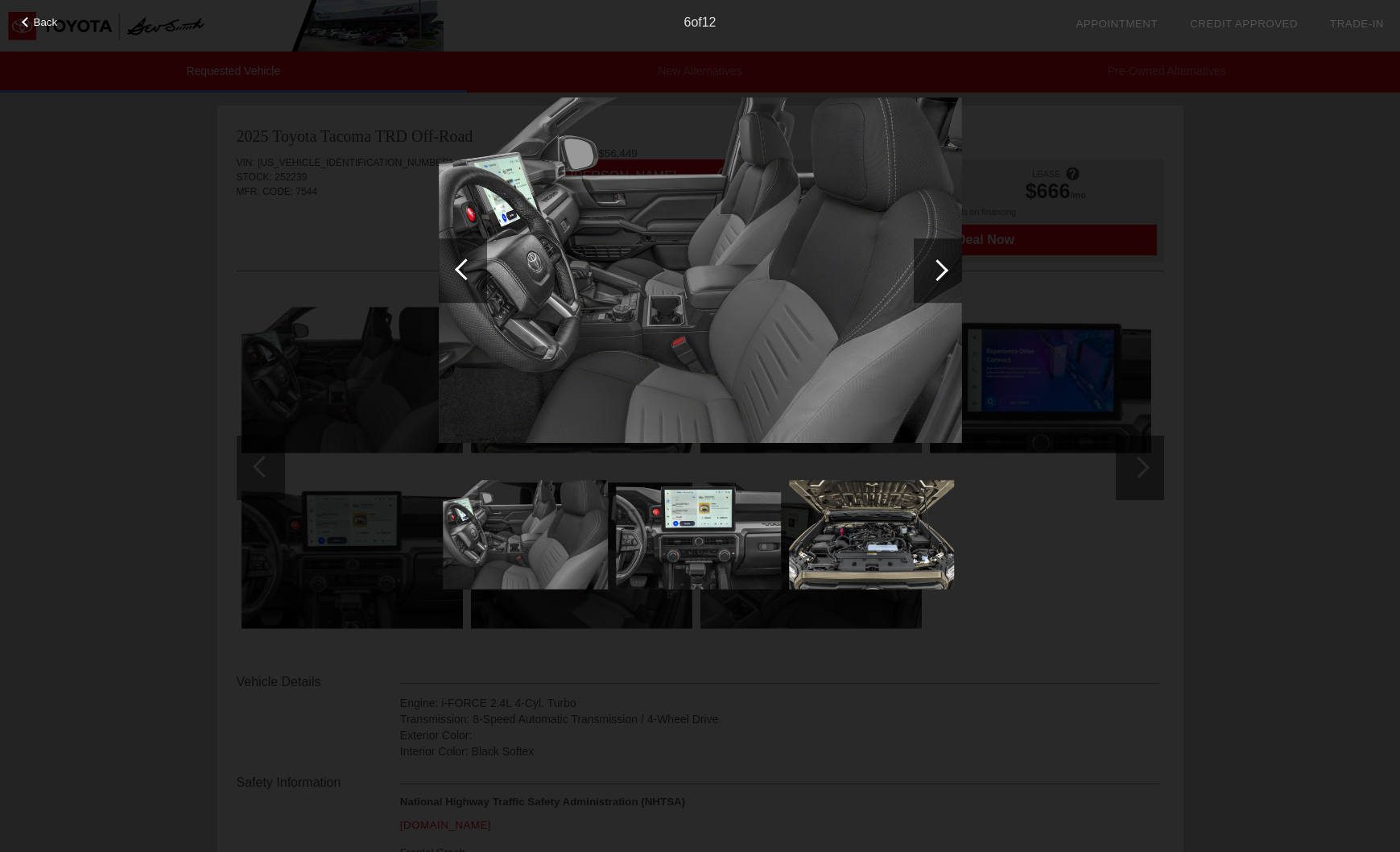
click at [941, 267] on div at bounding box center [937, 270] width 21 height 21
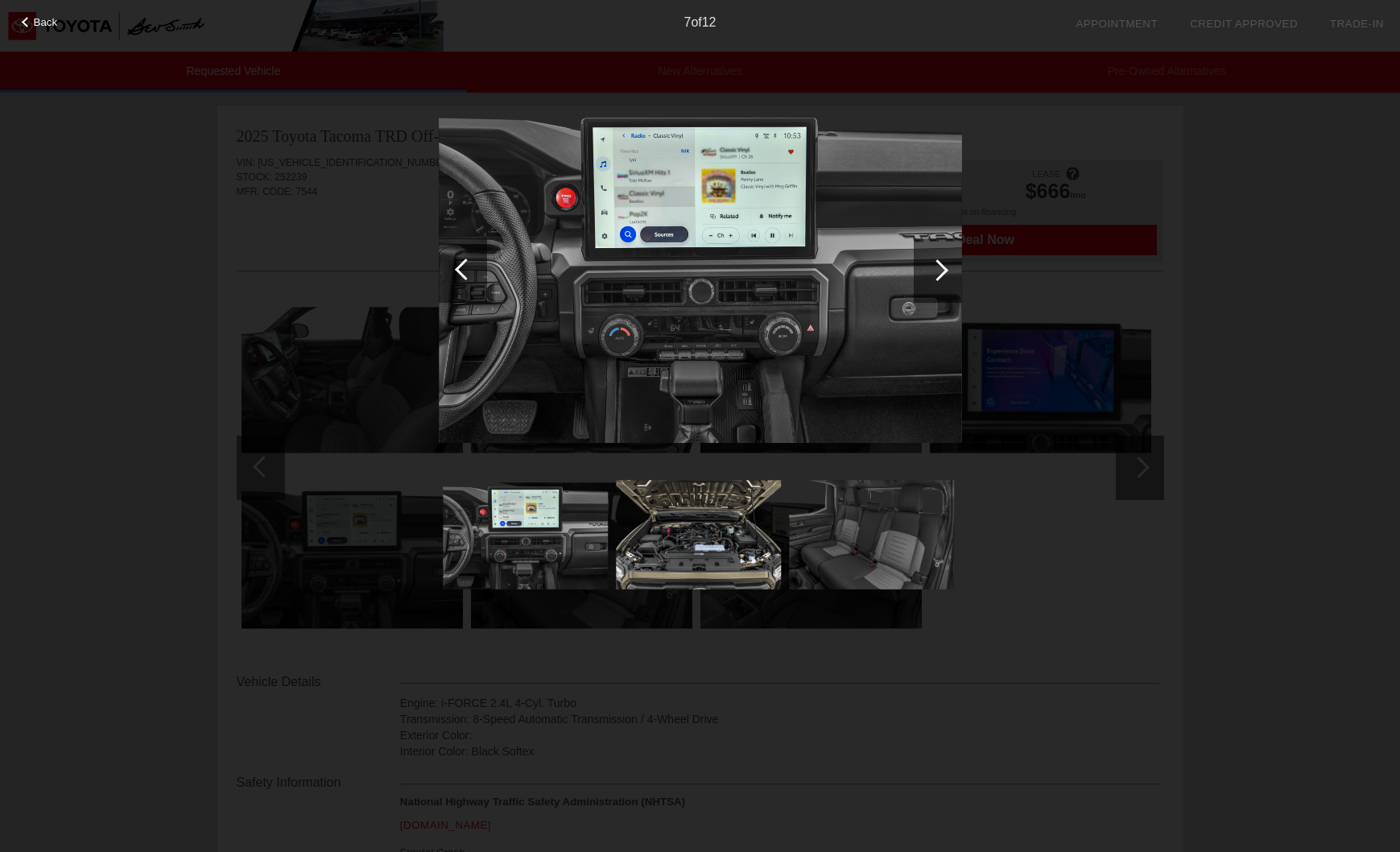
click at [941, 267] on div at bounding box center [937, 270] width 21 height 21
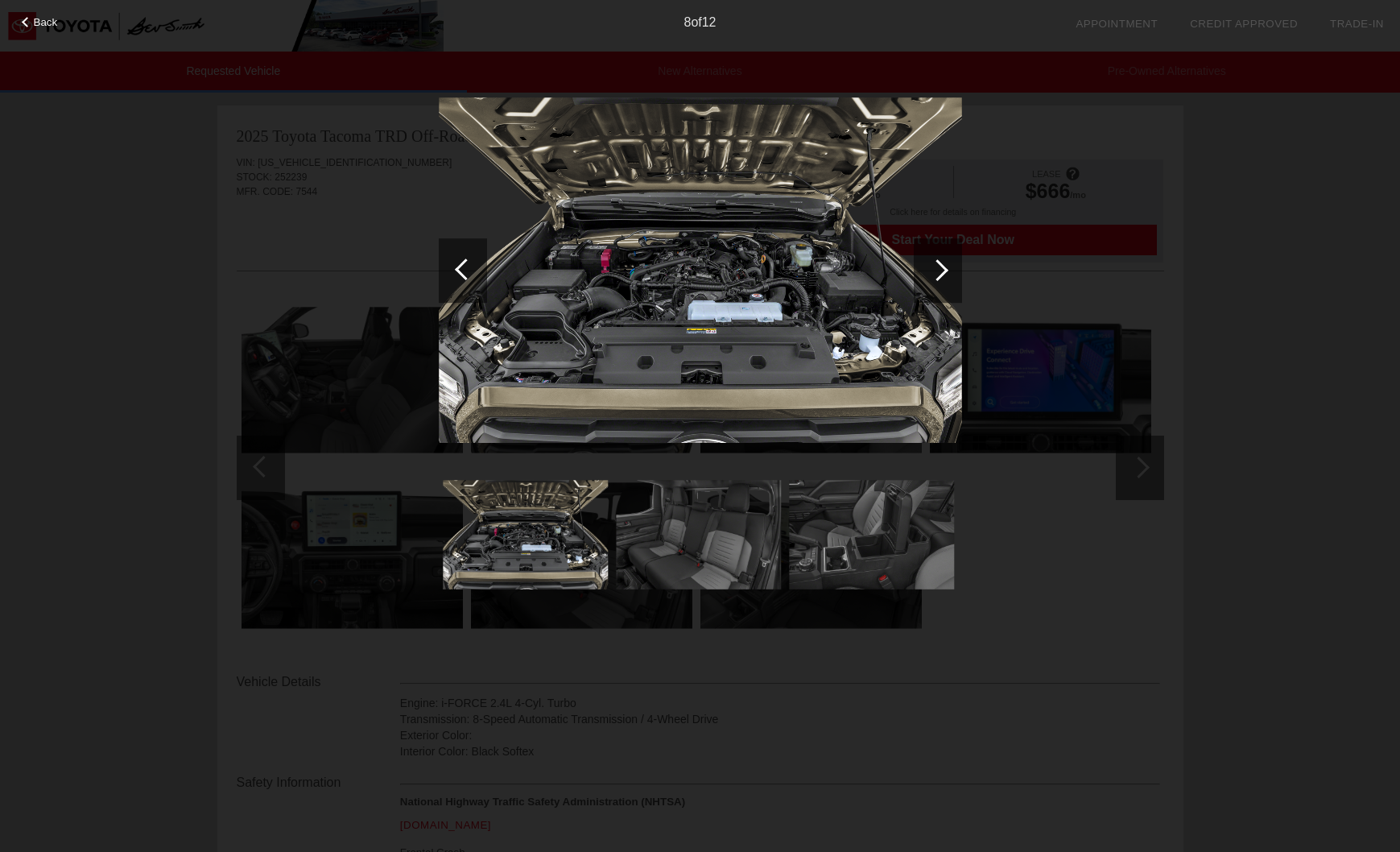
click at [941, 267] on div at bounding box center [937, 270] width 21 height 21
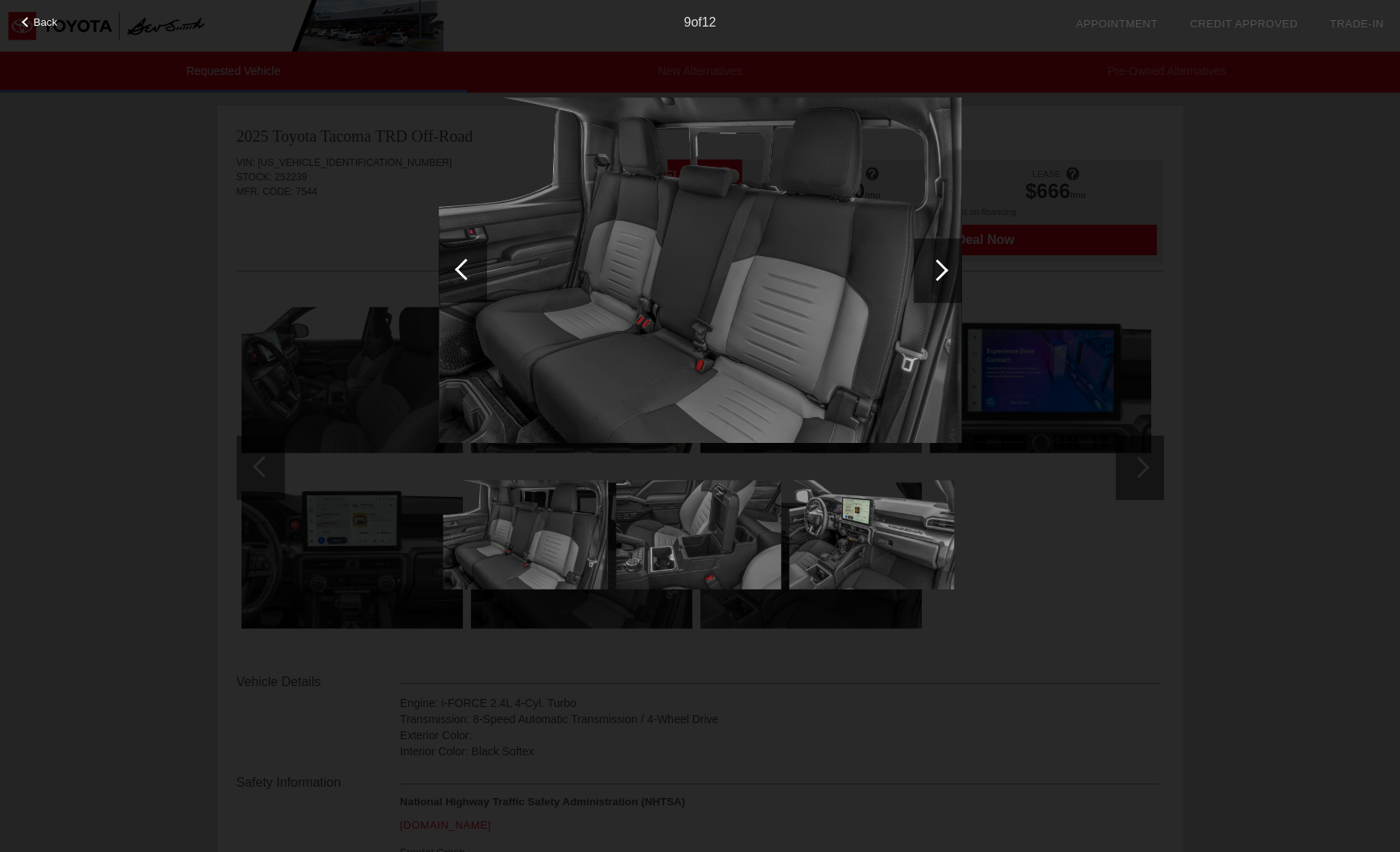
click at [941, 267] on div at bounding box center [937, 270] width 21 height 21
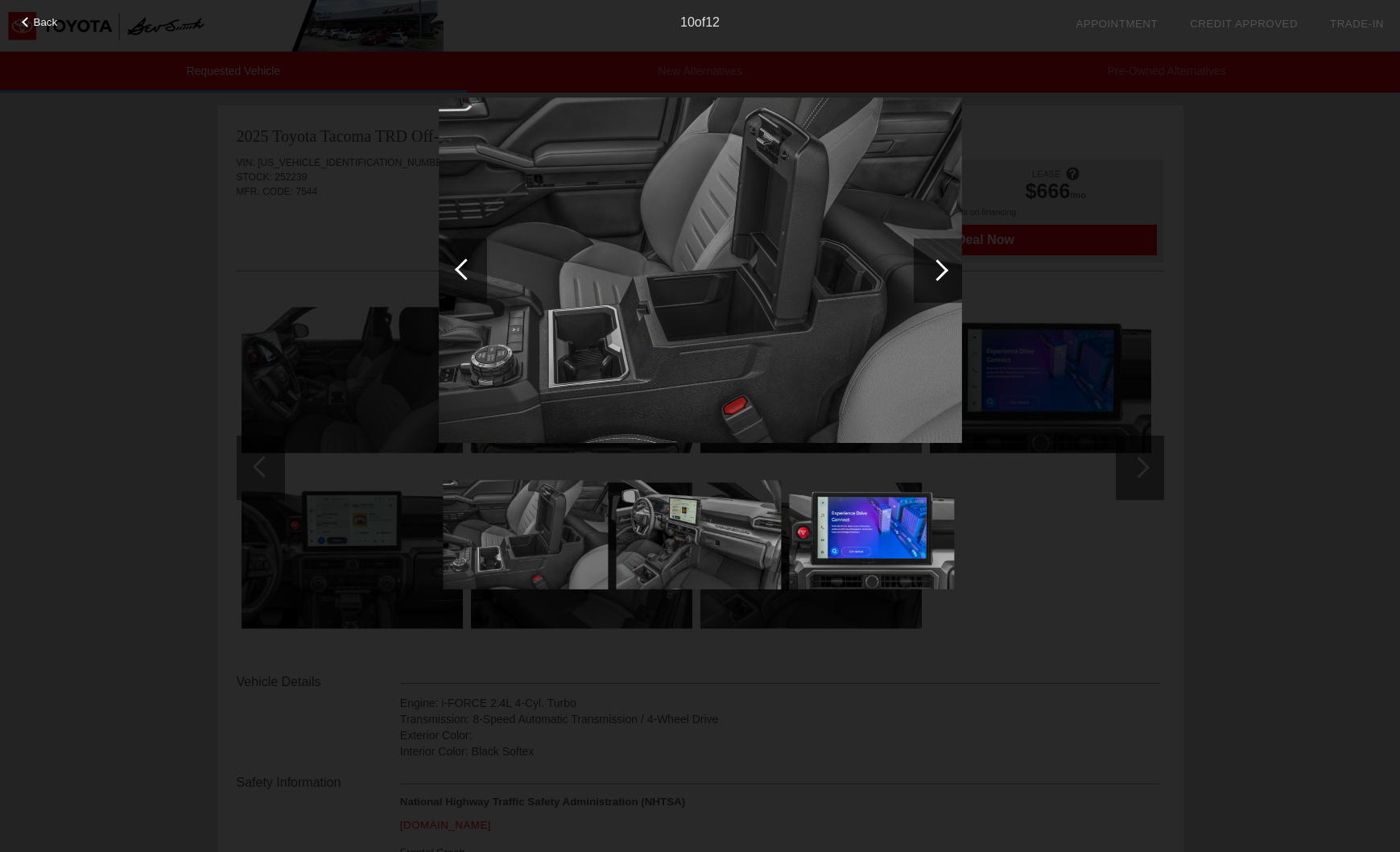
click at [941, 267] on div at bounding box center [937, 270] width 21 height 21
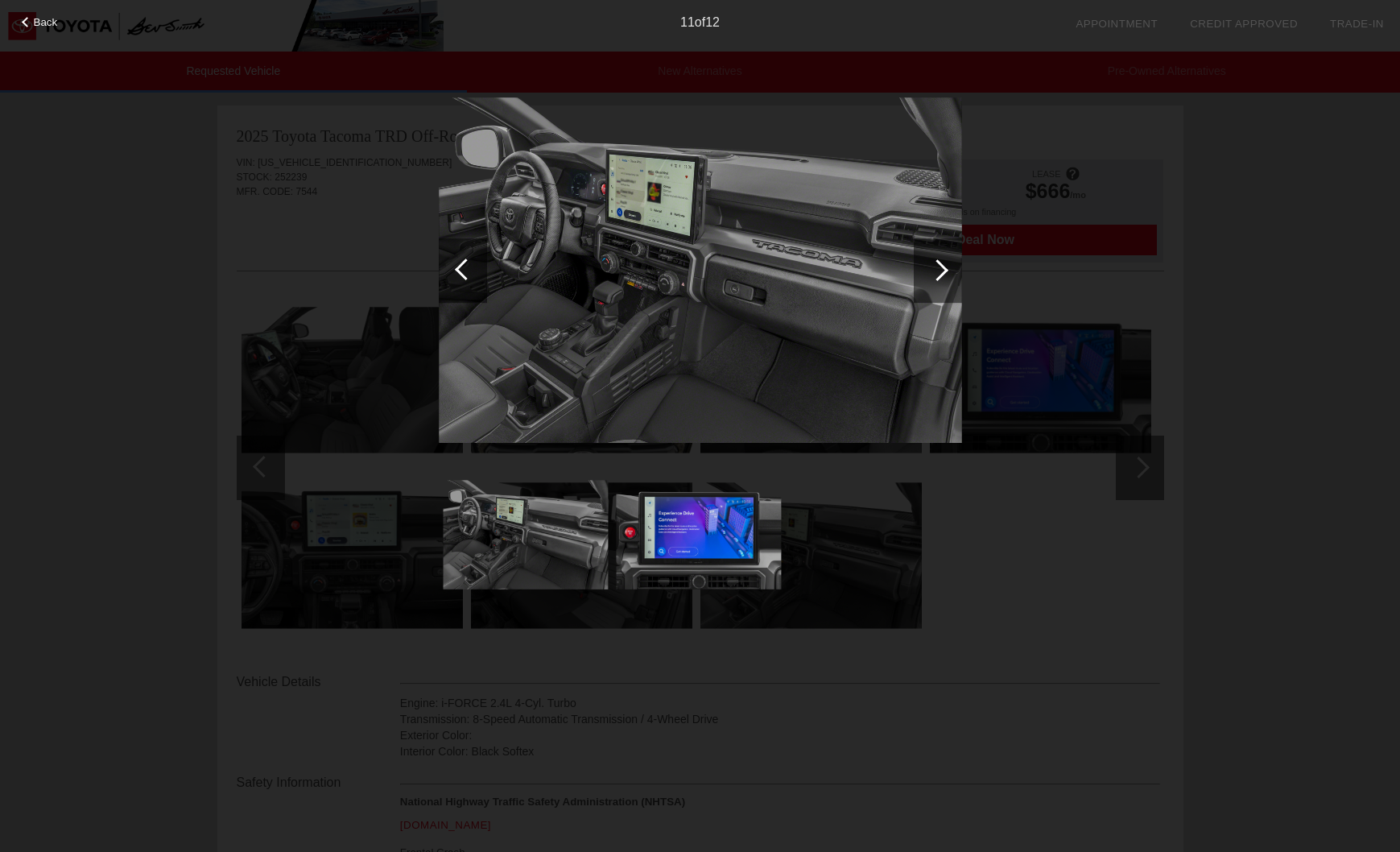
click at [941, 267] on div at bounding box center [937, 270] width 21 height 21
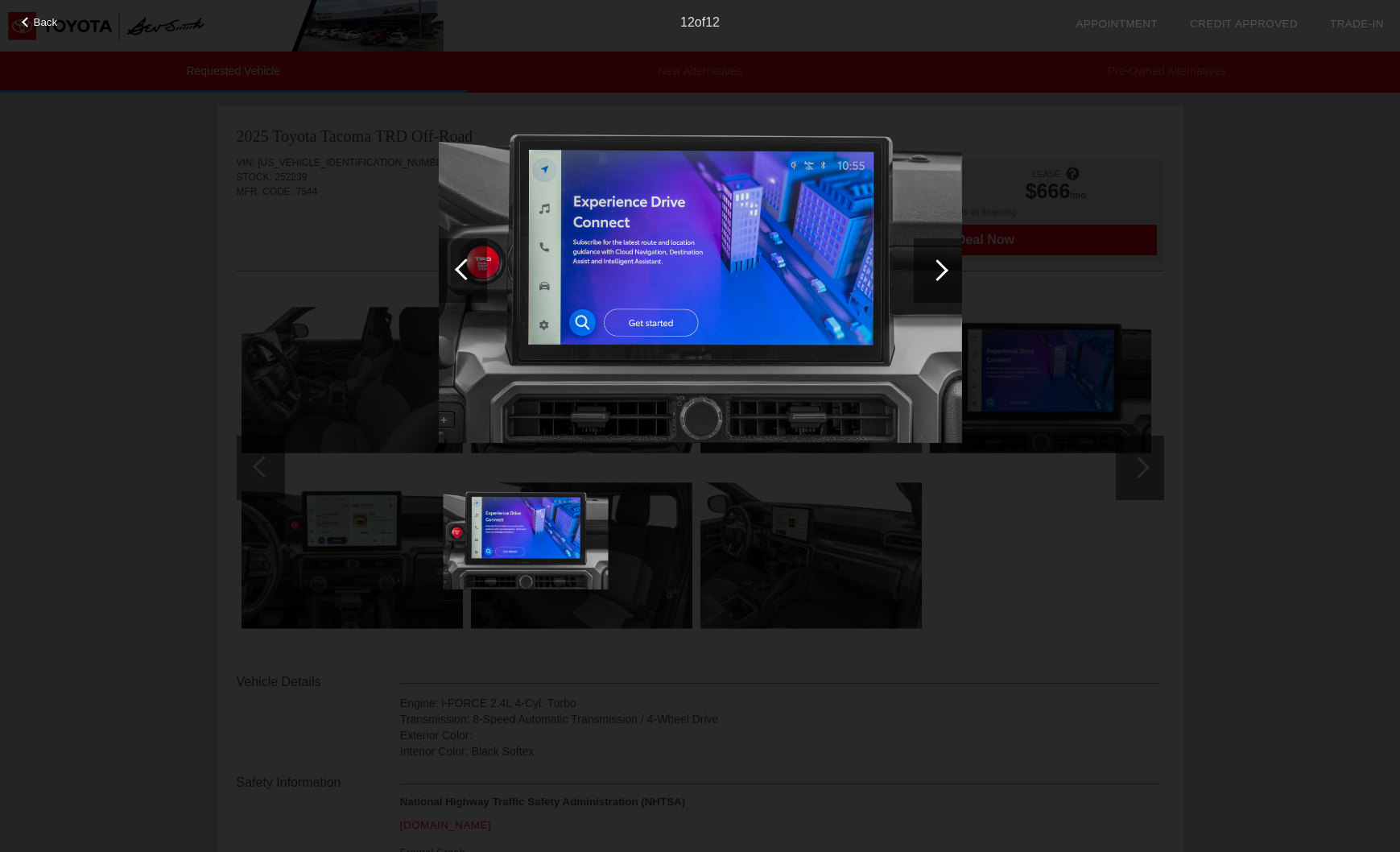
click at [941, 267] on div at bounding box center [937, 270] width 21 height 21
click at [1259, 277] on div "Back 12 of 12" at bounding box center [700, 426] width 1400 height 852
click at [384, 173] on div "Back 12 of 12" at bounding box center [700, 426] width 1400 height 852
click at [50, 24] on span "Back" at bounding box center [46, 22] width 24 height 12
